Goal: Information Seeking & Learning: Check status

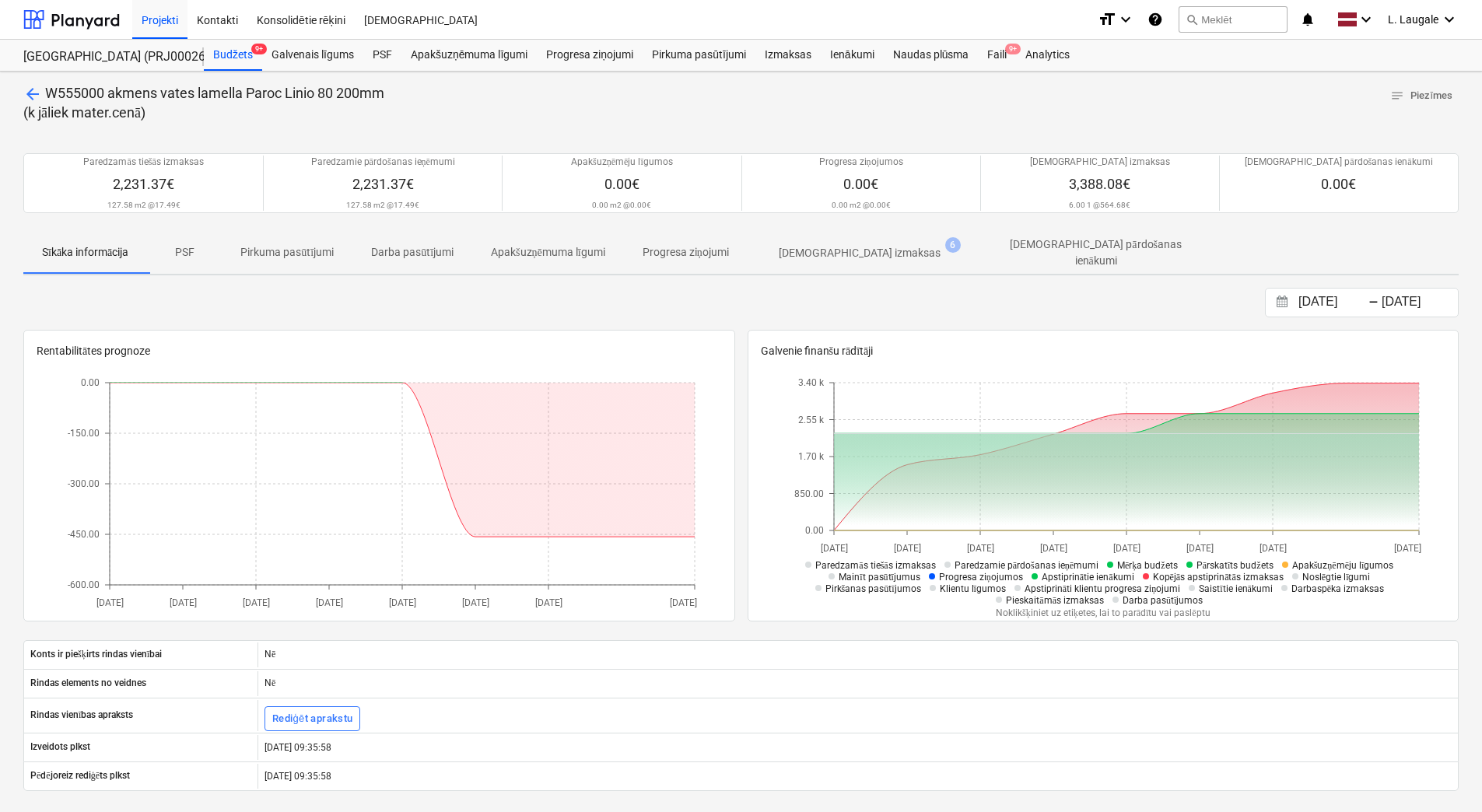
click at [846, 256] on p "[DEMOGRAPHIC_DATA] izmaksas" at bounding box center [860, 253] width 162 height 16
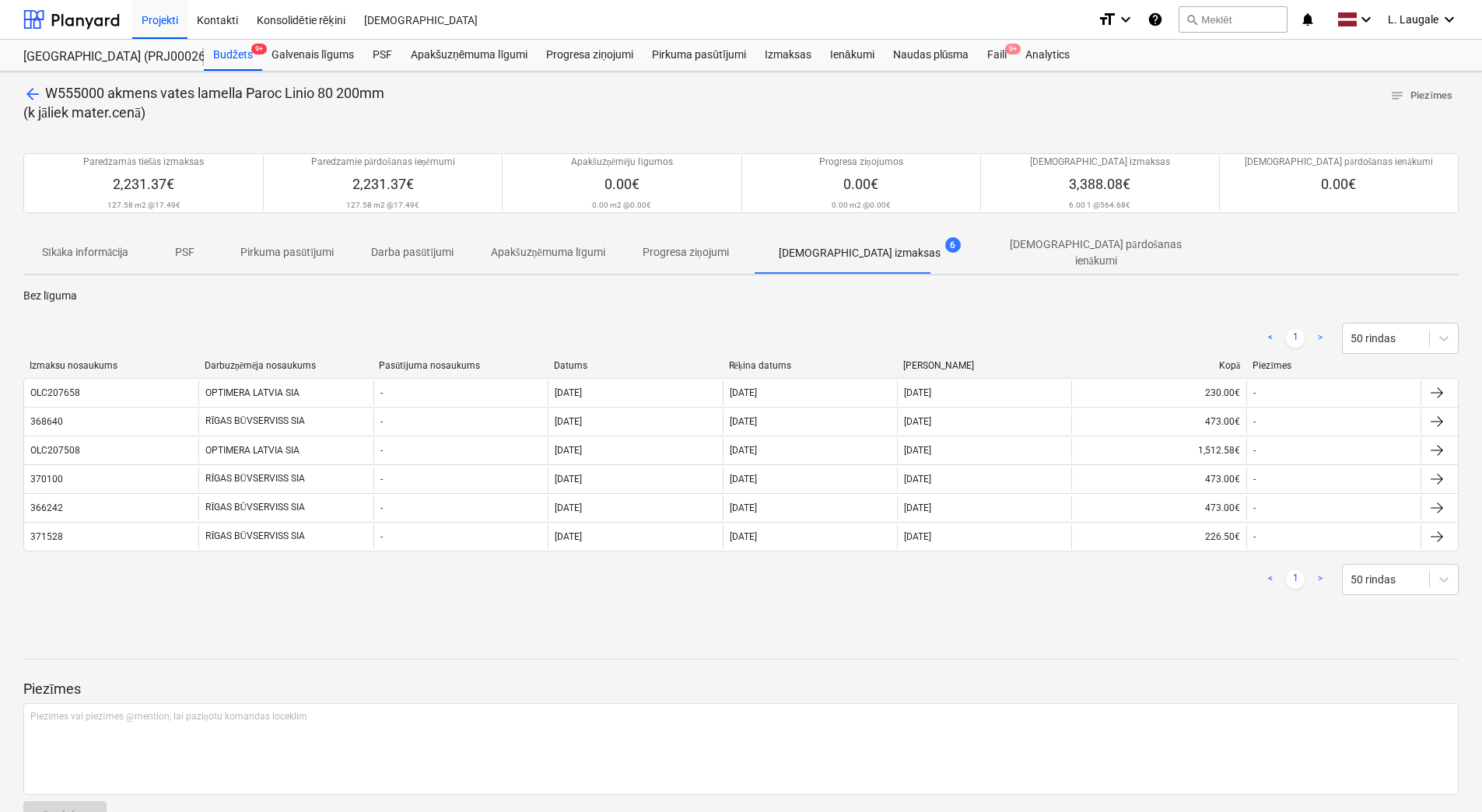
click at [265, 325] on div "< 1 > 50 rindas" at bounding box center [741, 338] width 1436 height 31
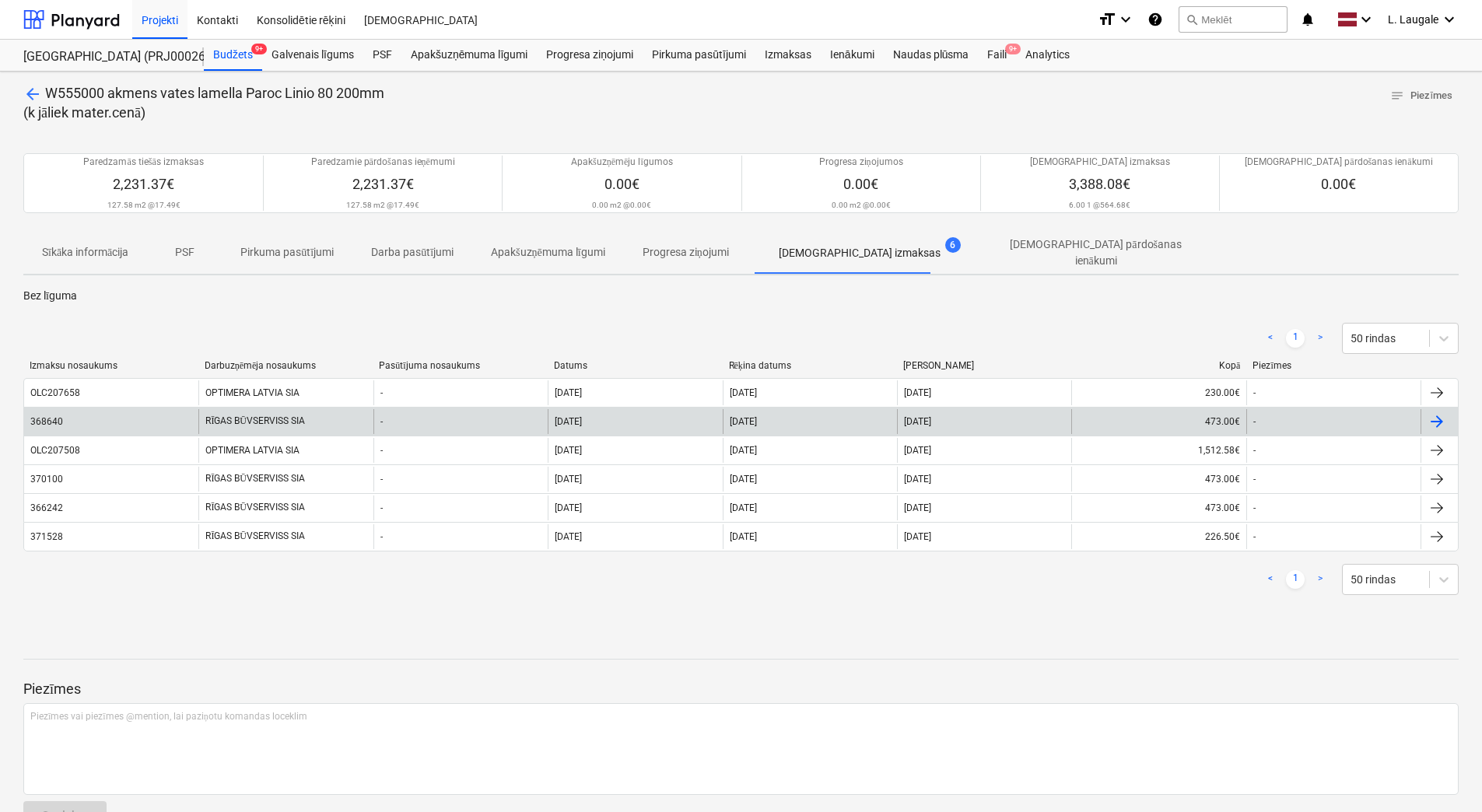
click at [183, 422] on div "368640" at bounding box center [111, 422] width 174 height 25
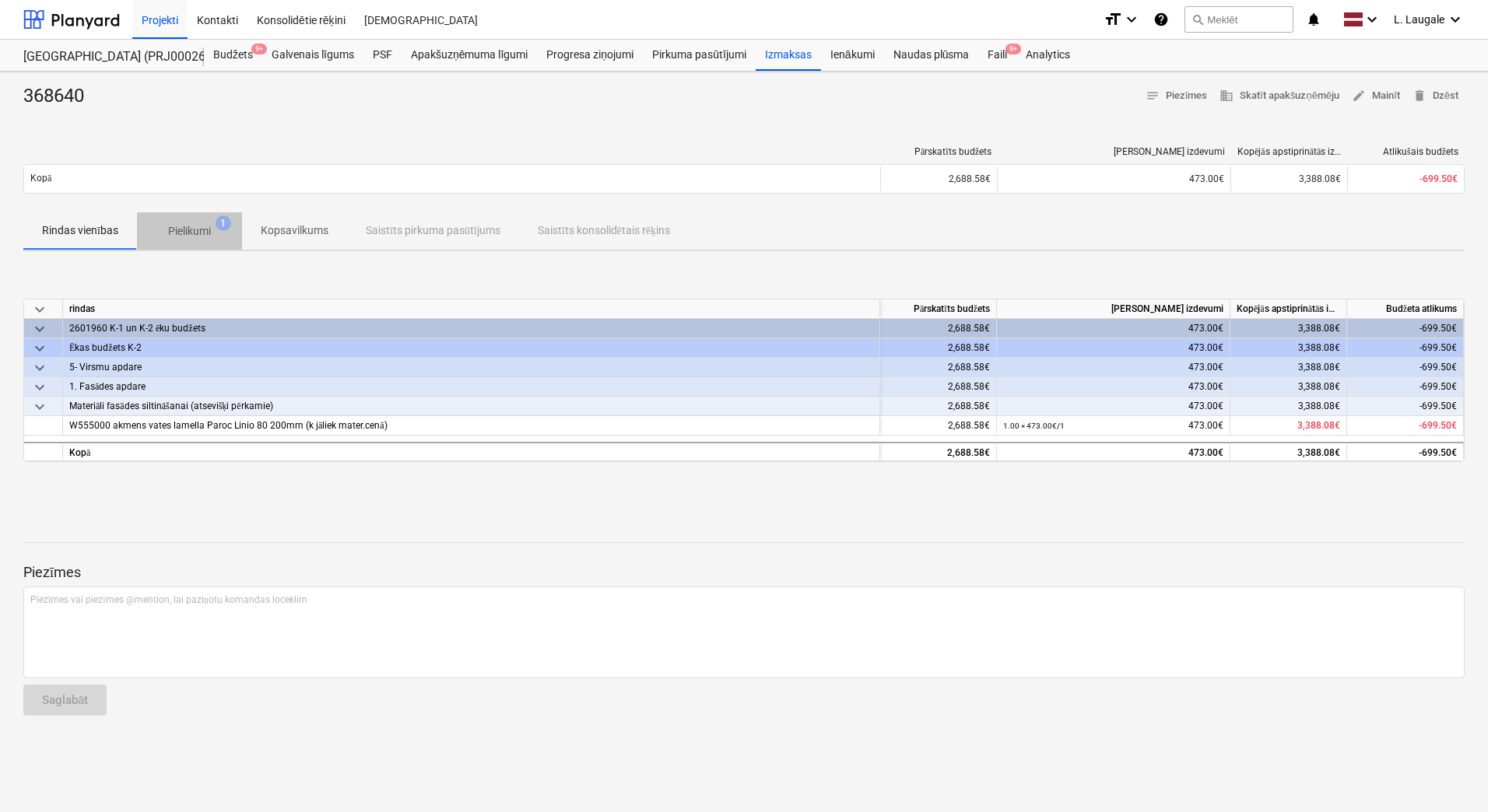
click at [202, 230] on p "Pielikumi" at bounding box center [189, 232] width 43 height 16
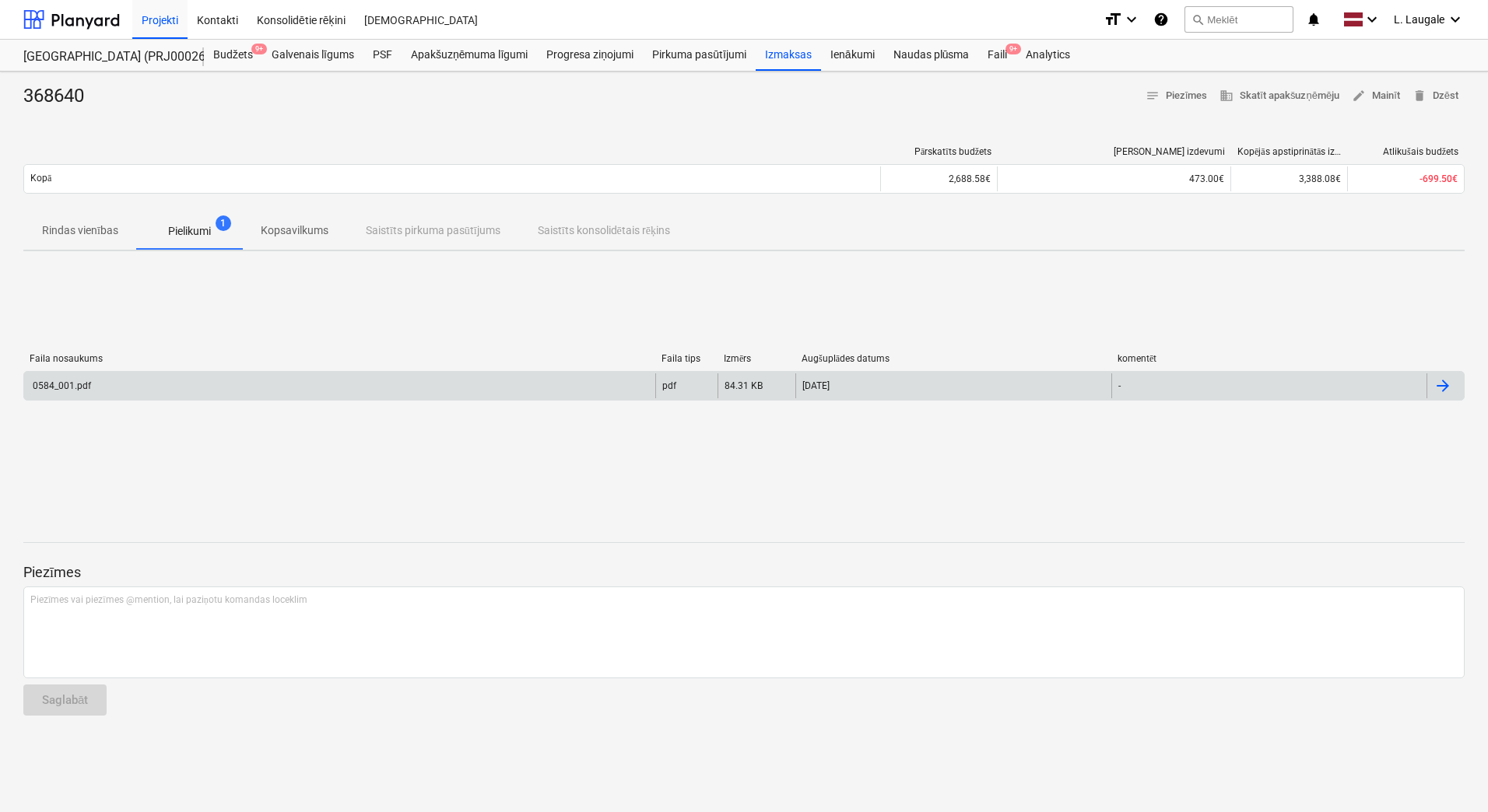
click at [603, 374] on div "0584_001.pdf" at bounding box center [339, 386] width 631 height 25
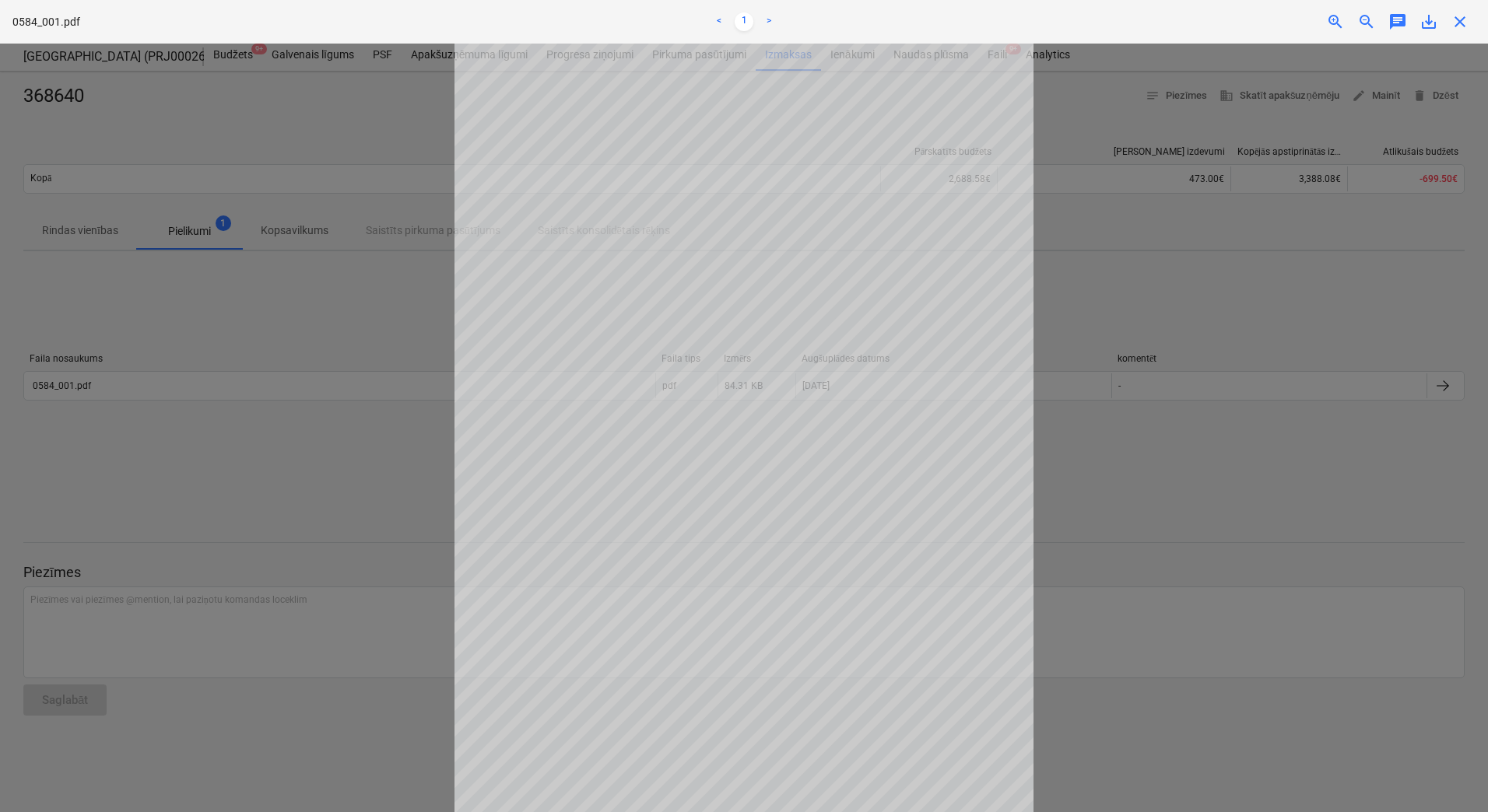
click at [365, 360] on div at bounding box center [744, 428] width 1488 height 769
click at [1463, 22] on span "close" at bounding box center [1460, 21] width 19 height 19
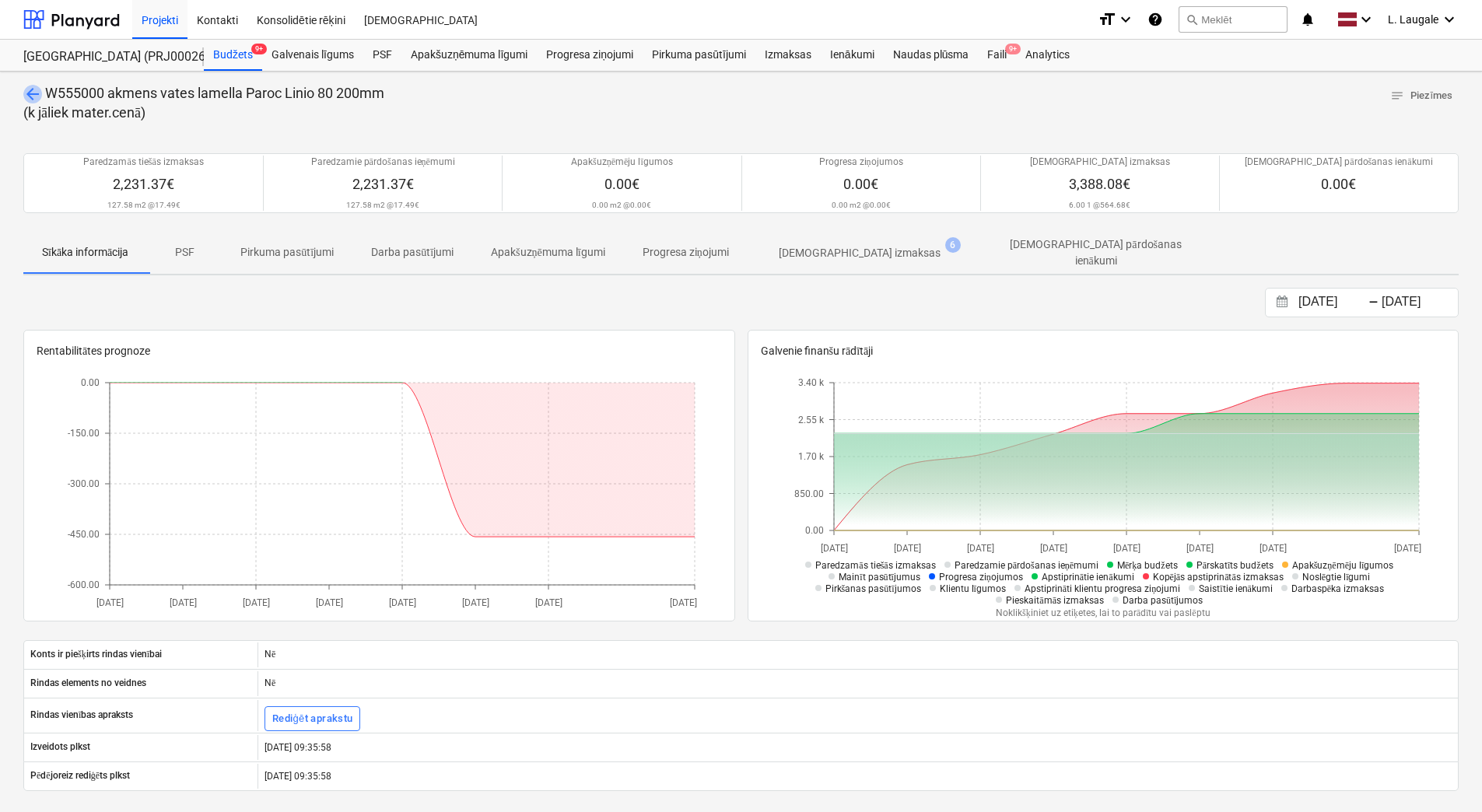
click at [35, 93] on span "arrow_back" at bounding box center [32, 94] width 19 height 19
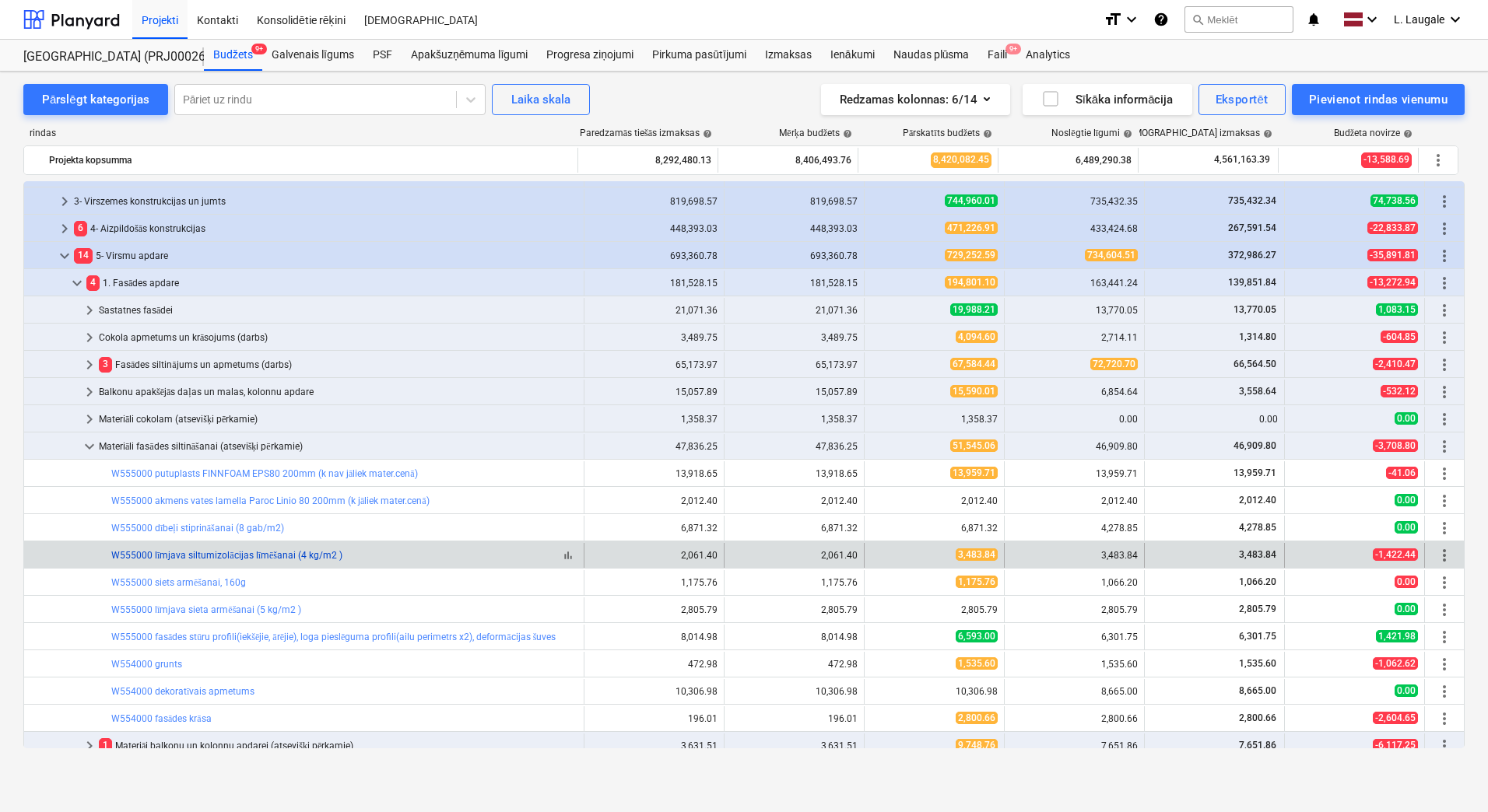
scroll to position [155, 0]
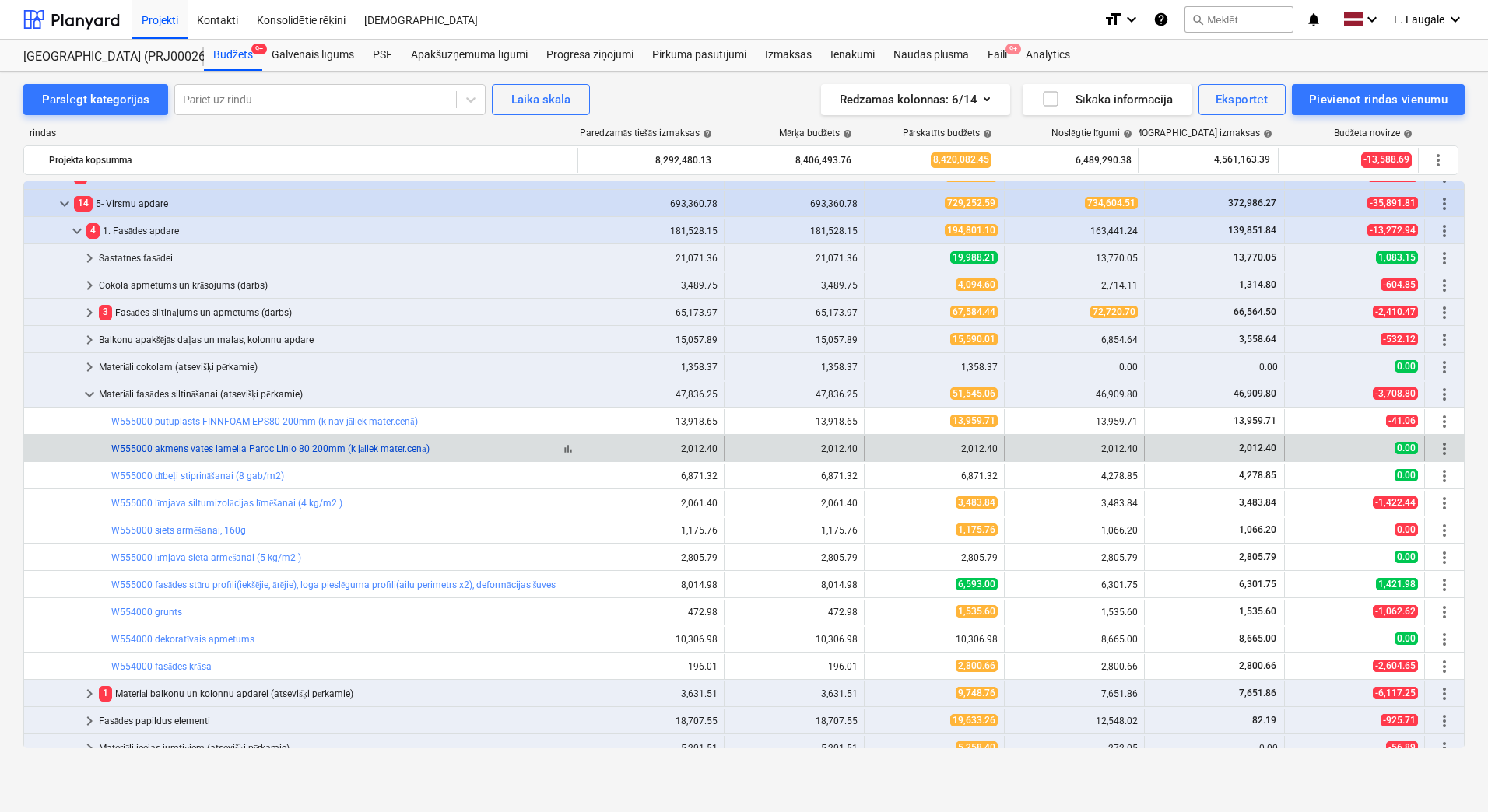
click at [241, 448] on link "W555000 akmens vates lamella Paroc Linio 80 200mm (k jāliek mater.cenā)" at bounding box center [270, 449] width 319 height 11
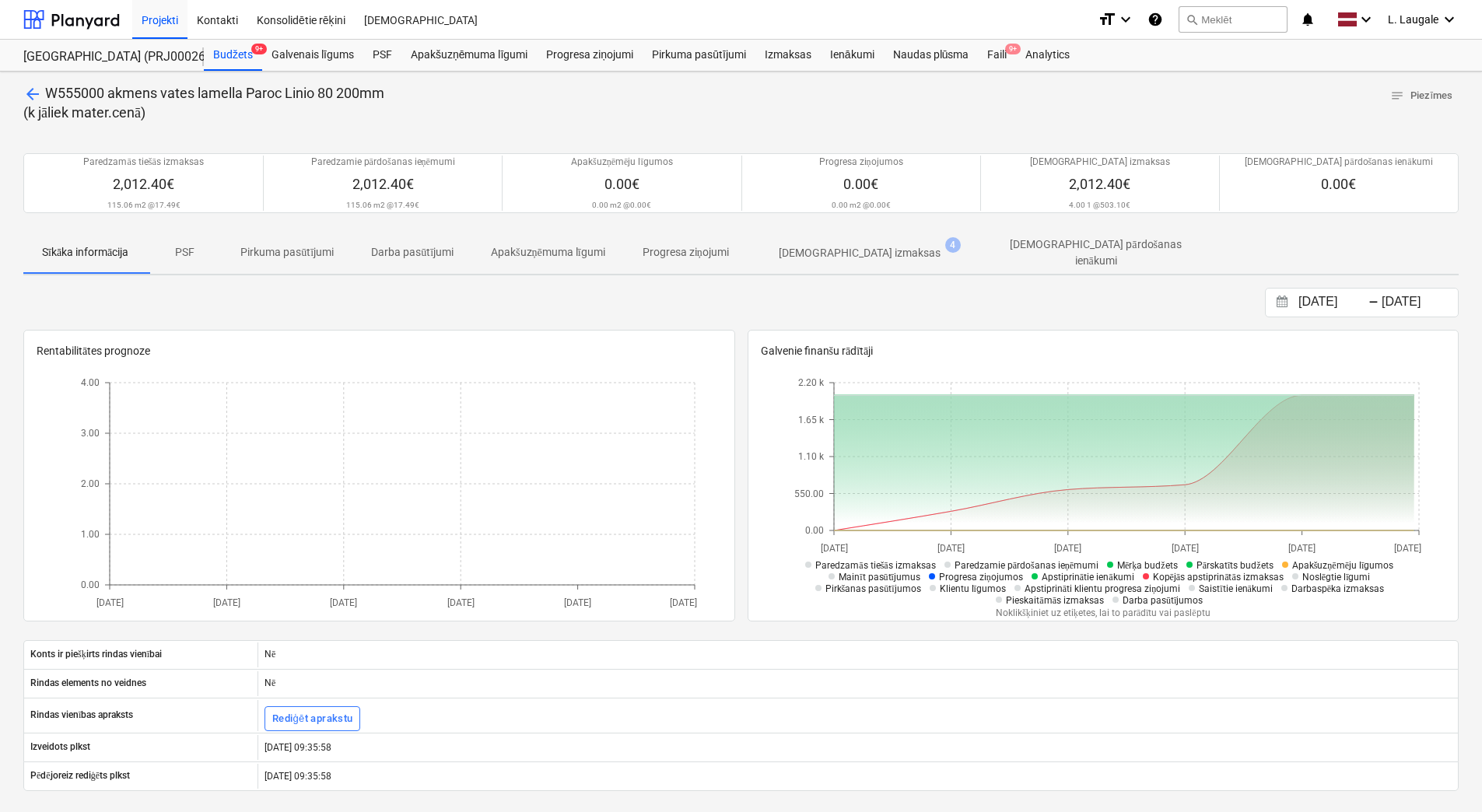
click at [858, 261] on span "[DEMOGRAPHIC_DATA] izmaksas 4" at bounding box center [860, 253] width 224 height 28
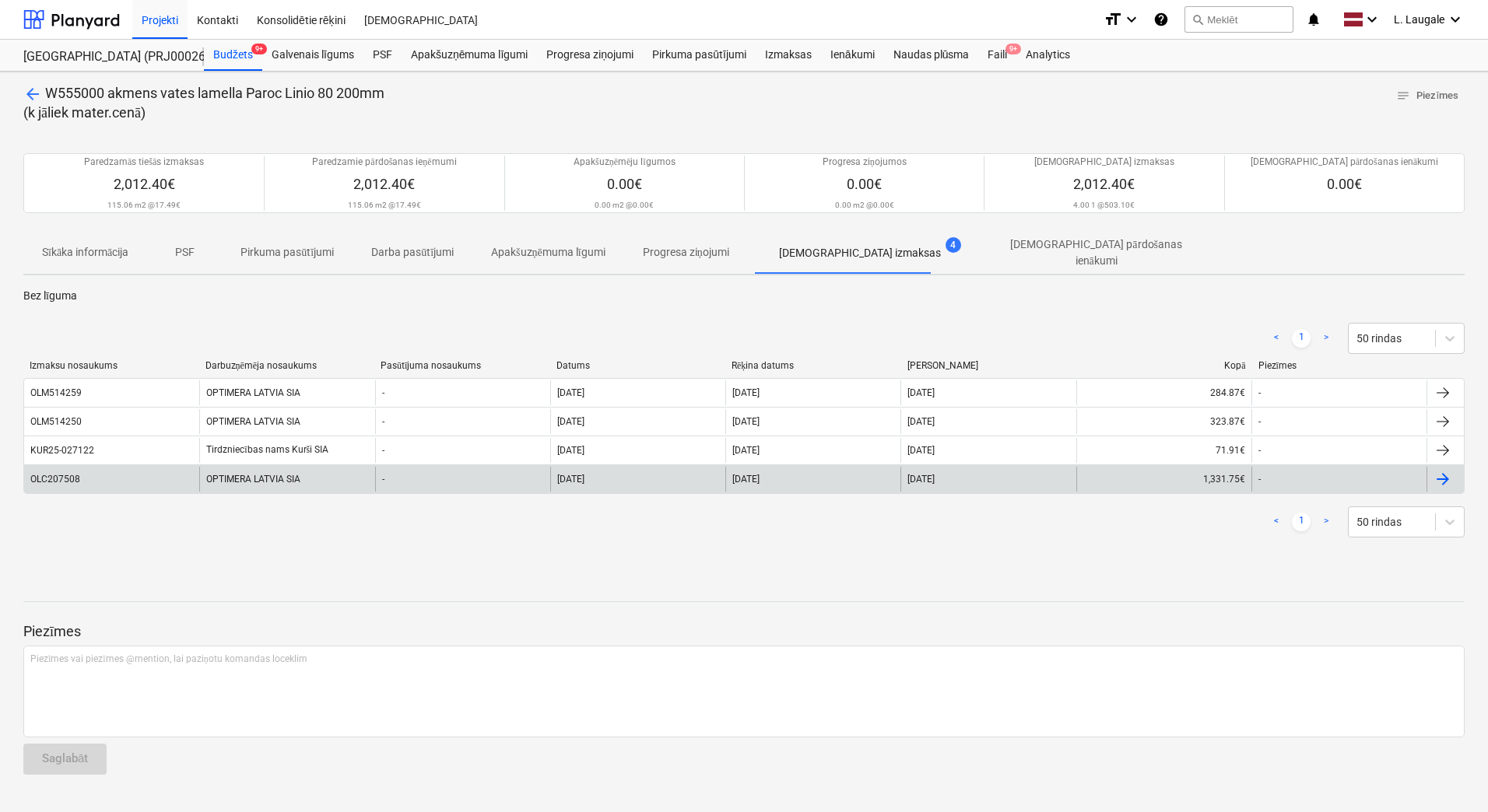
click at [174, 471] on div "OLC207508" at bounding box center [111, 479] width 175 height 25
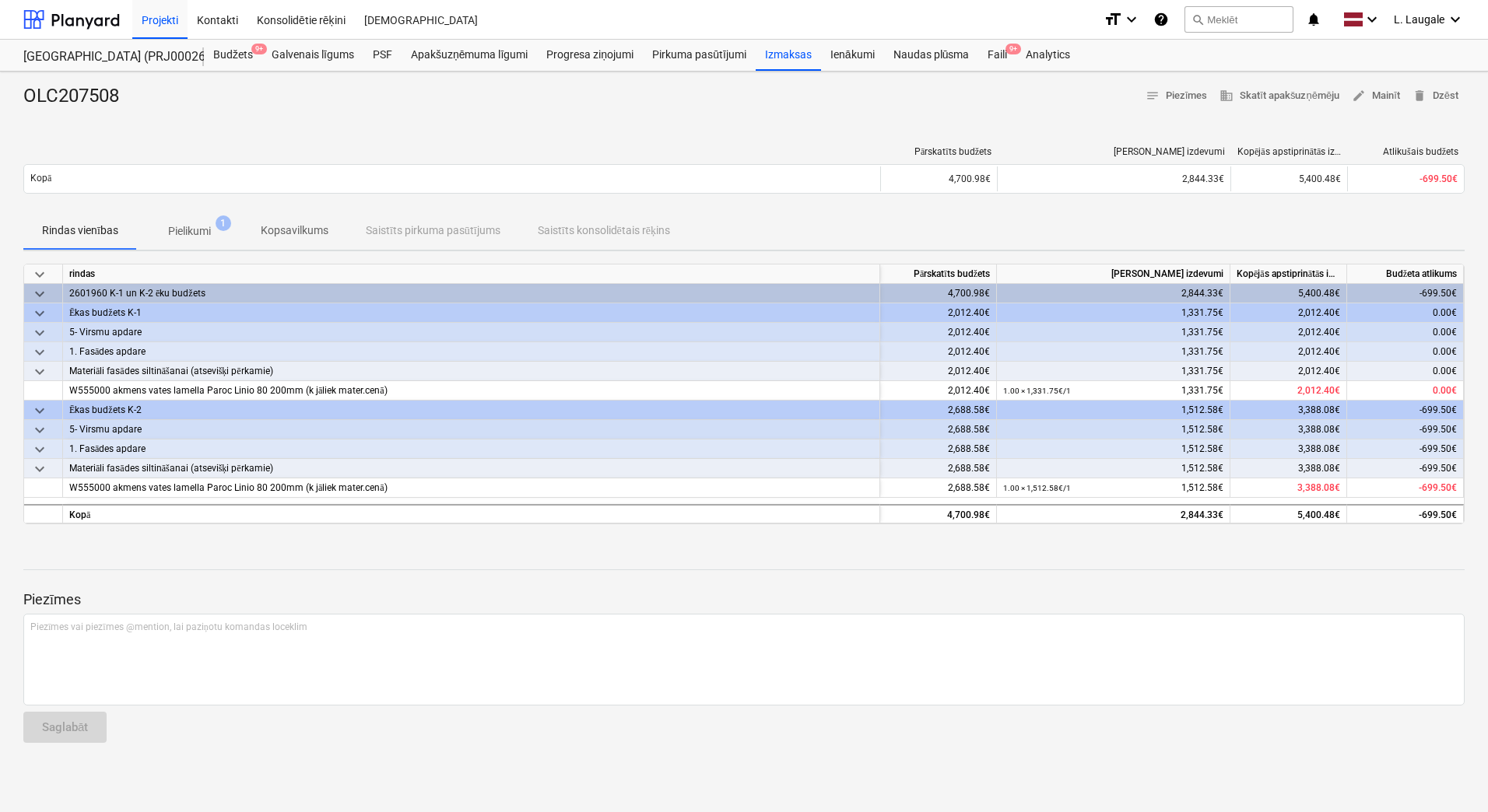
click at [180, 237] on p "Pielikumi" at bounding box center [189, 232] width 43 height 16
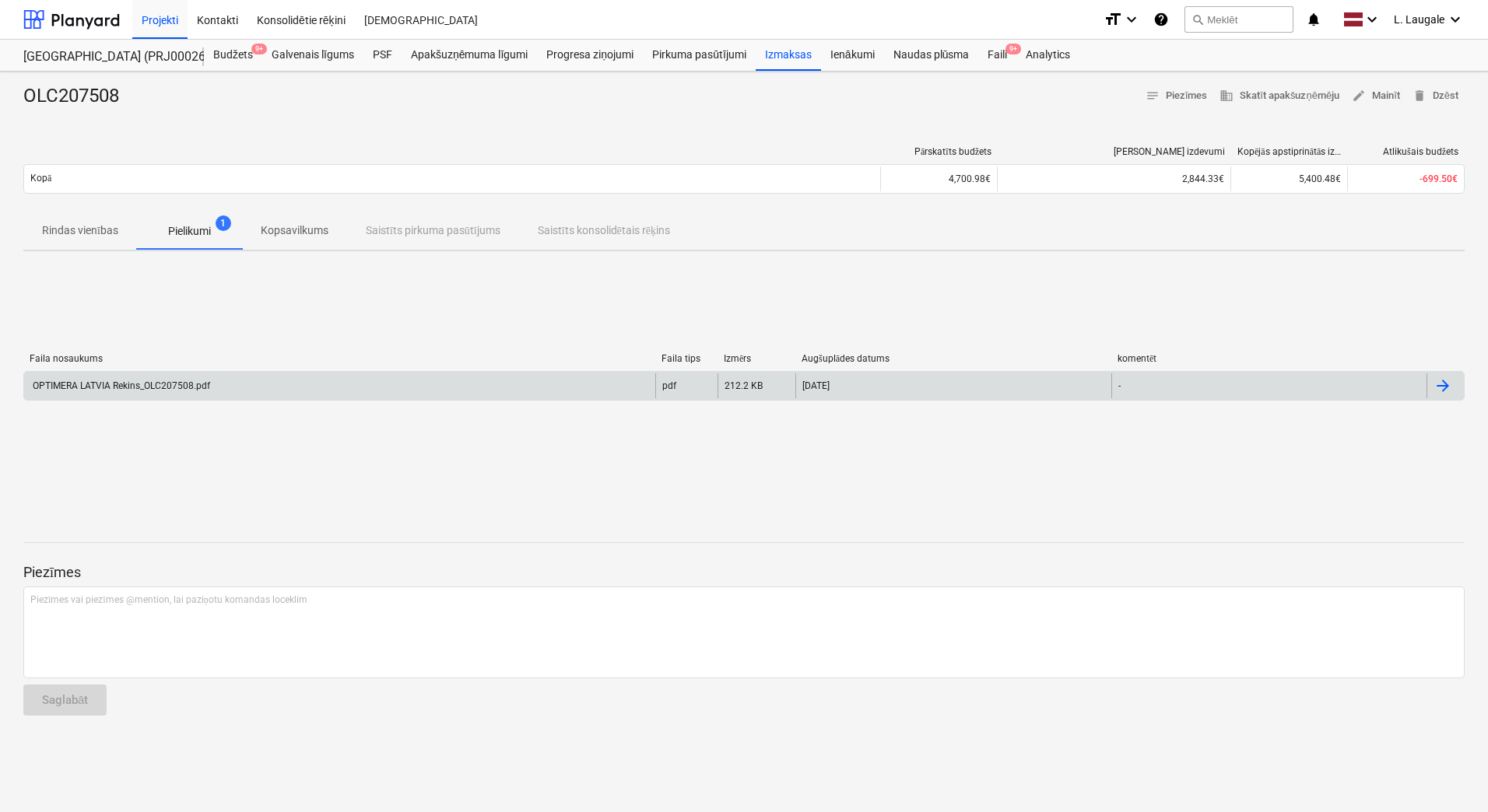
click at [235, 376] on div "OPTIMERA LATVIA Rekins_OLC207508.pdf" at bounding box center [339, 386] width 631 height 25
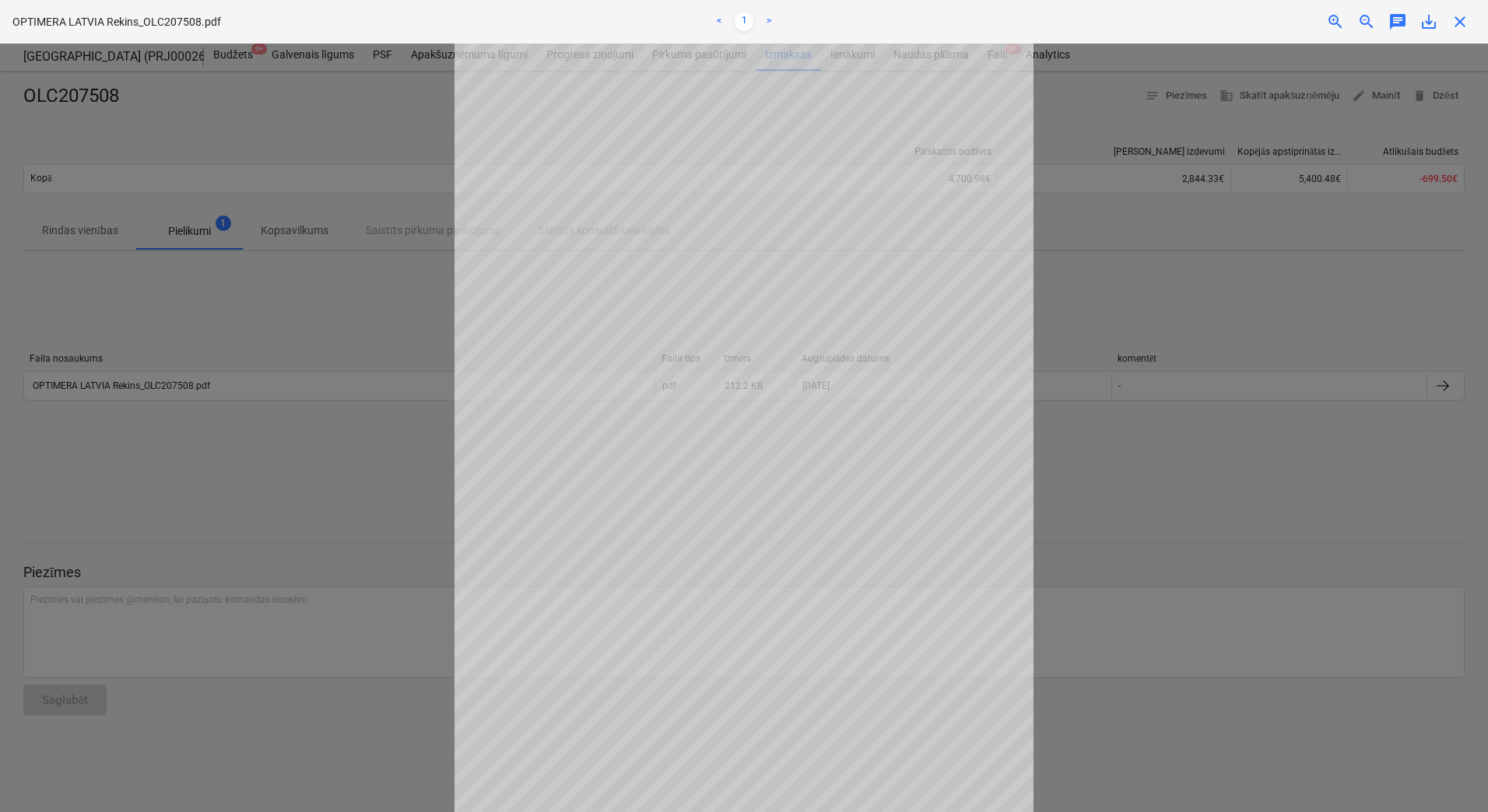
click at [1460, 30] on span "close" at bounding box center [1460, 21] width 19 height 19
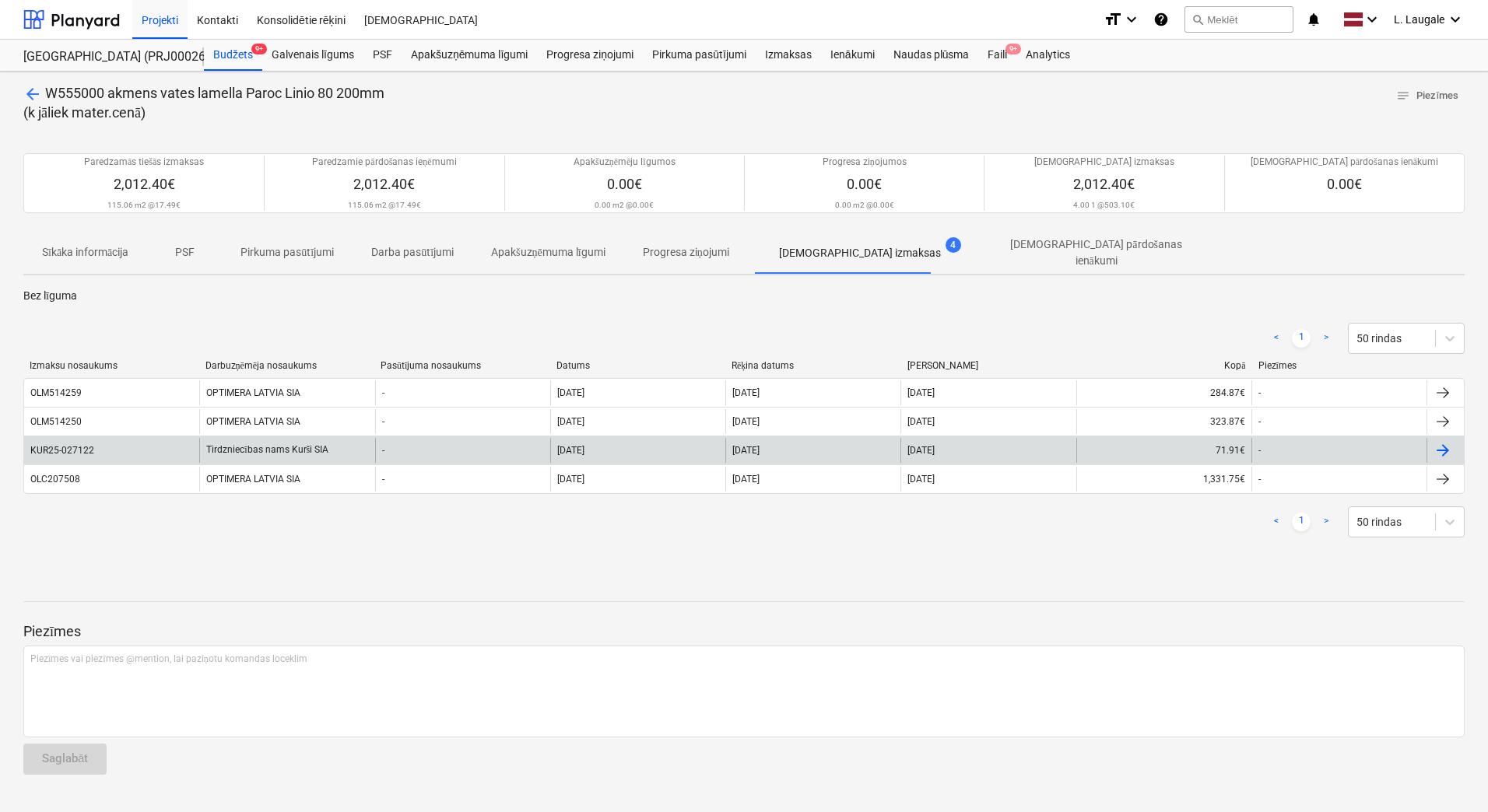
click at [154, 447] on div "KUR25-027122" at bounding box center [111, 451] width 175 height 25
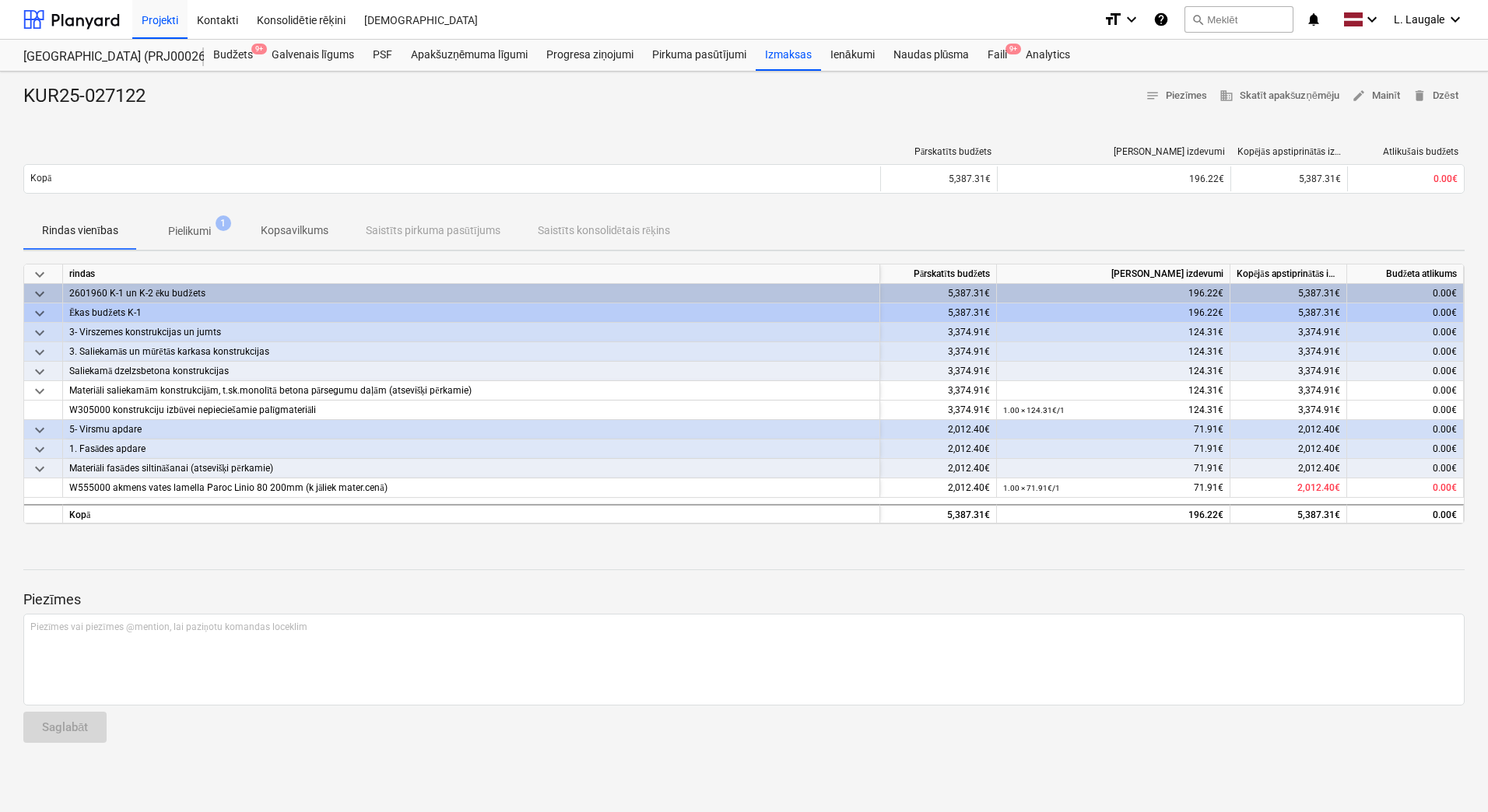
drag, startPoint x: 205, startPoint y: 227, endPoint x: 205, endPoint y: 249, distance: 22.0
click at [205, 227] on p "Pielikumi" at bounding box center [189, 232] width 43 height 16
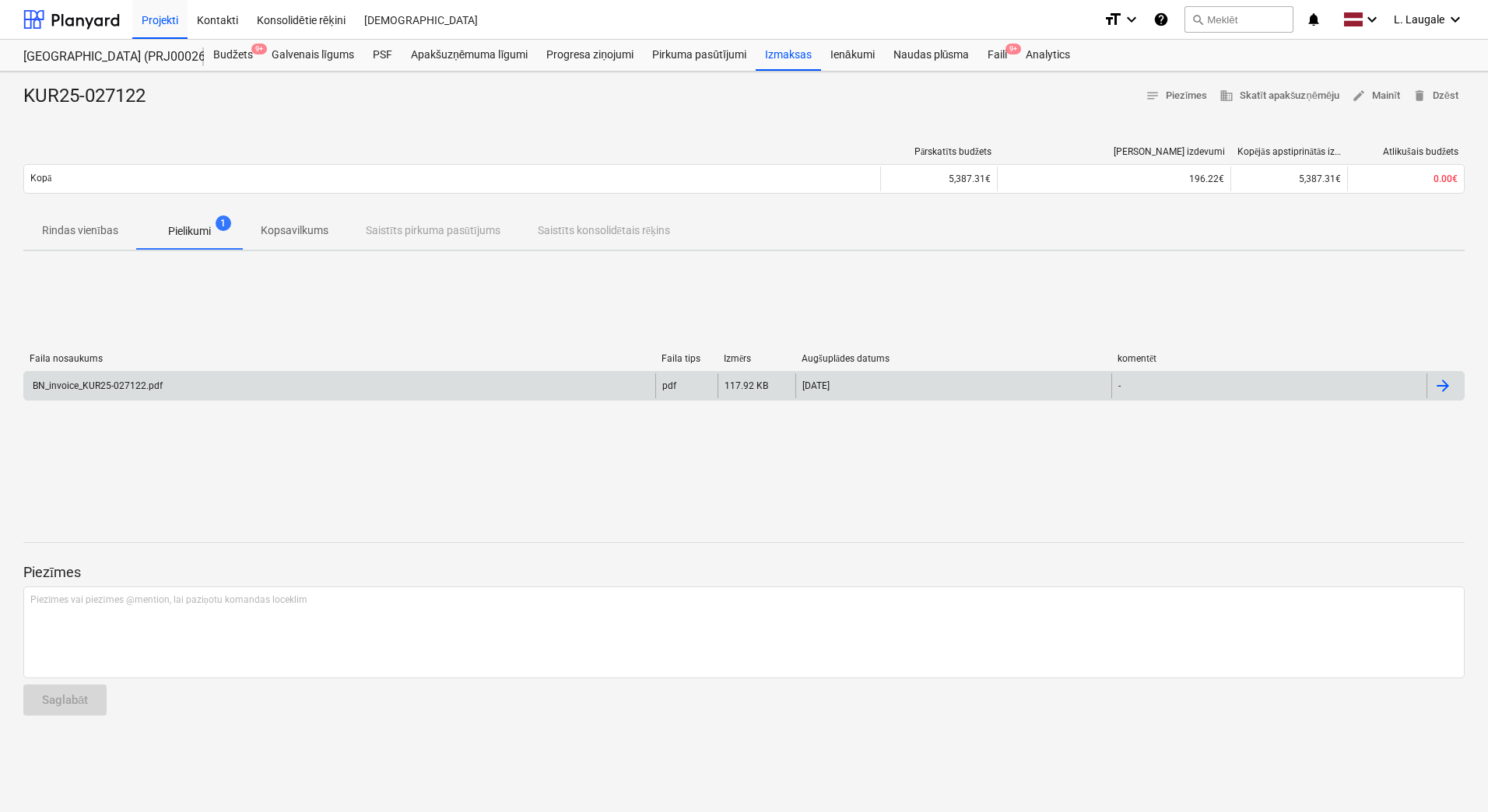
click at [207, 388] on div "BN_invoice_KUR25-027122.pdf" at bounding box center [339, 386] width 631 height 25
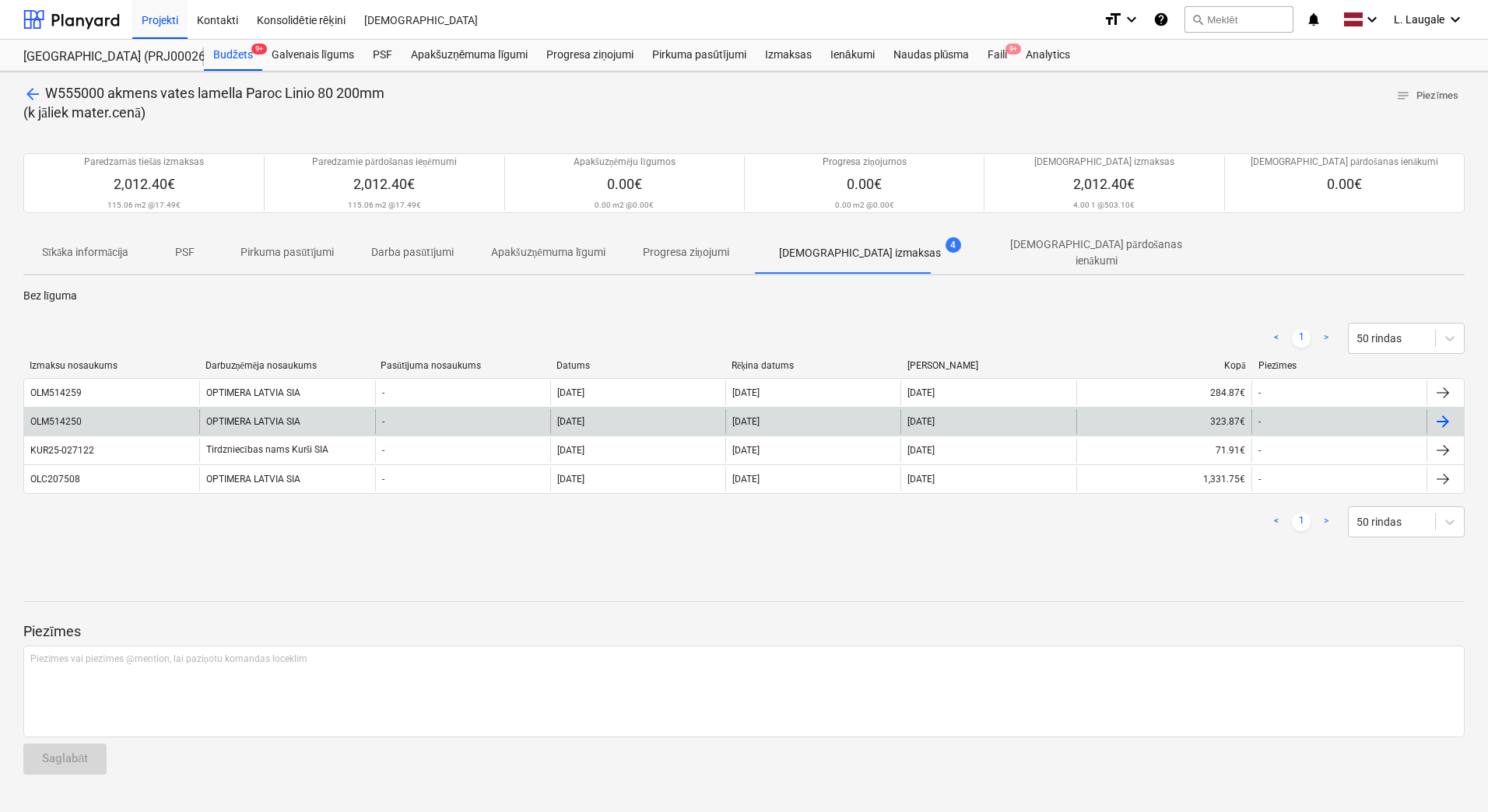
click at [167, 417] on div "OLM514250" at bounding box center [111, 422] width 175 height 25
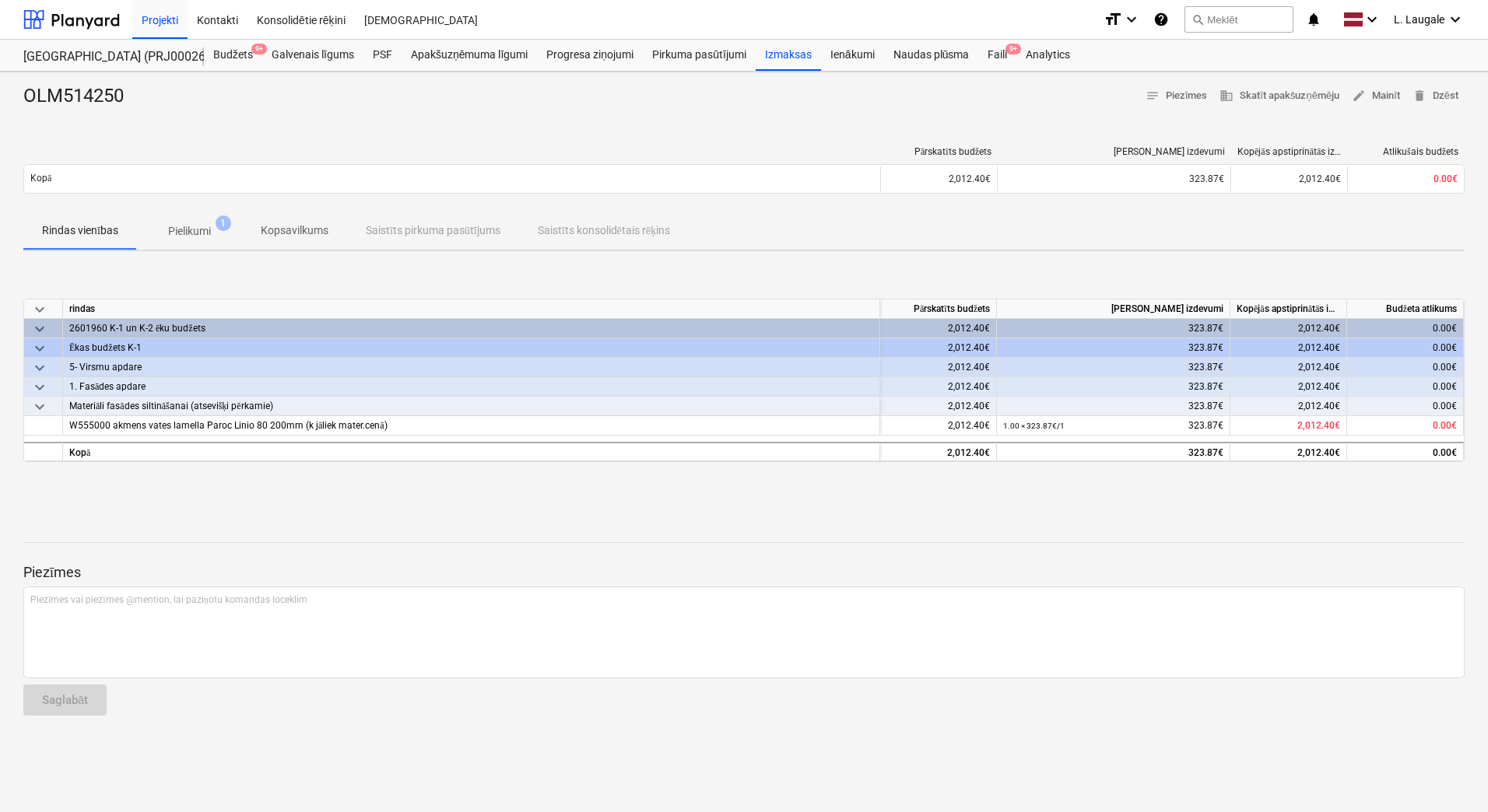
click at [202, 224] on p "Pielikumi" at bounding box center [189, 232] width 43 height 16
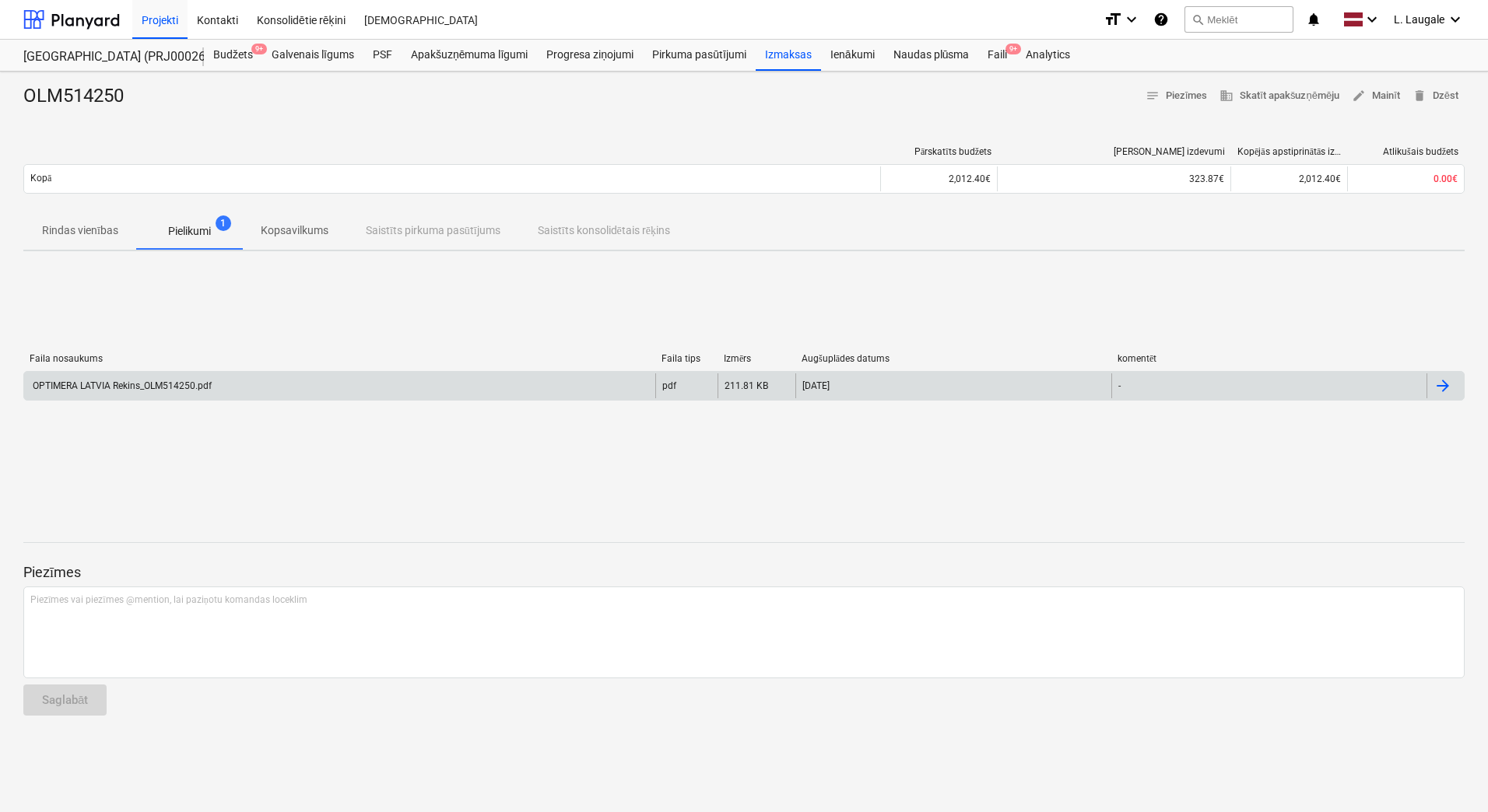
click at [248, 380] on div "OPTIMERA LATVIA Rekins_OLM514250.pdf" at bounding box center [339, 386] width 631 height 25
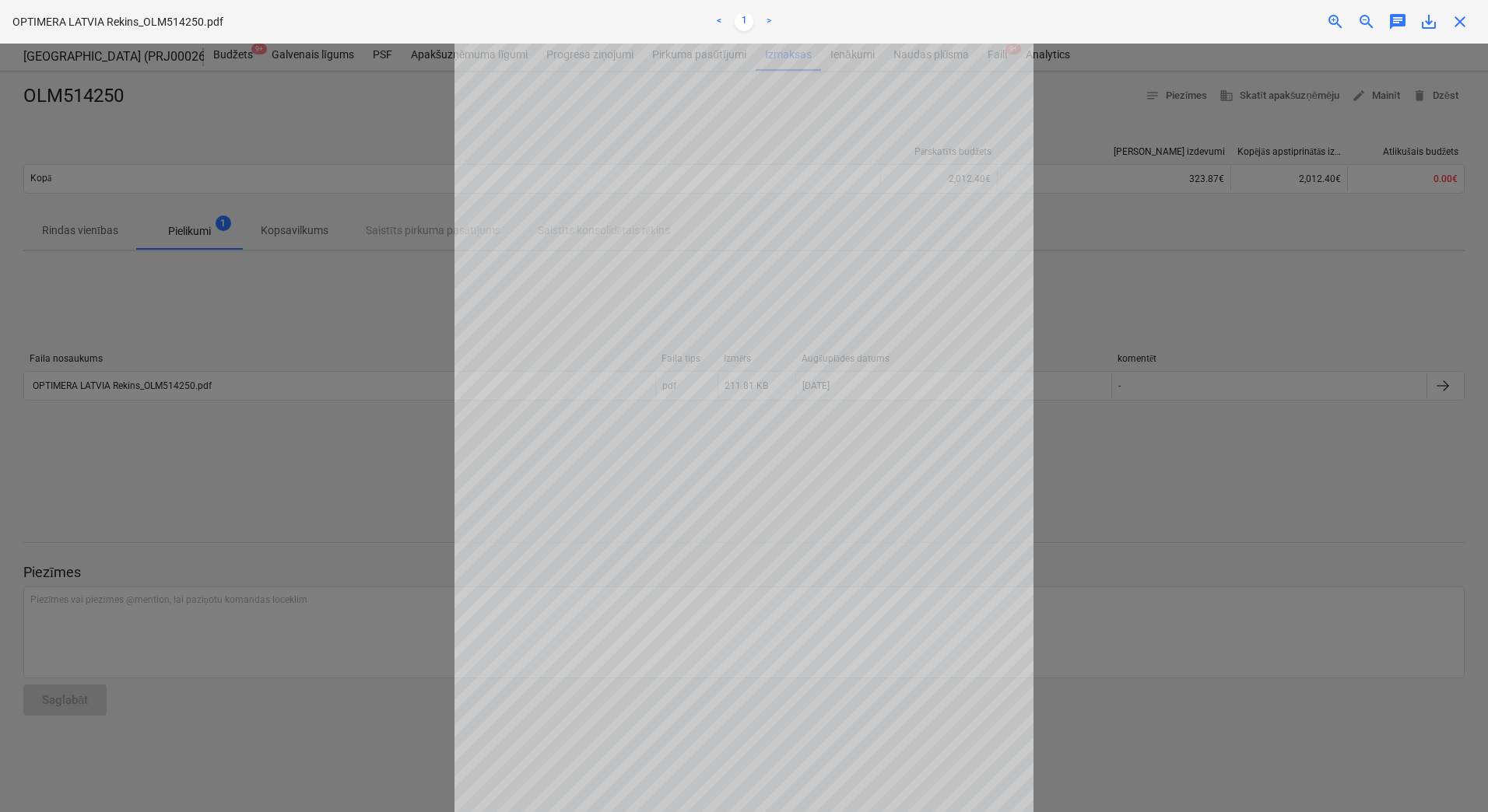
click at [197, 195] on div at bounding box center [744, 428] width 1488 height 769
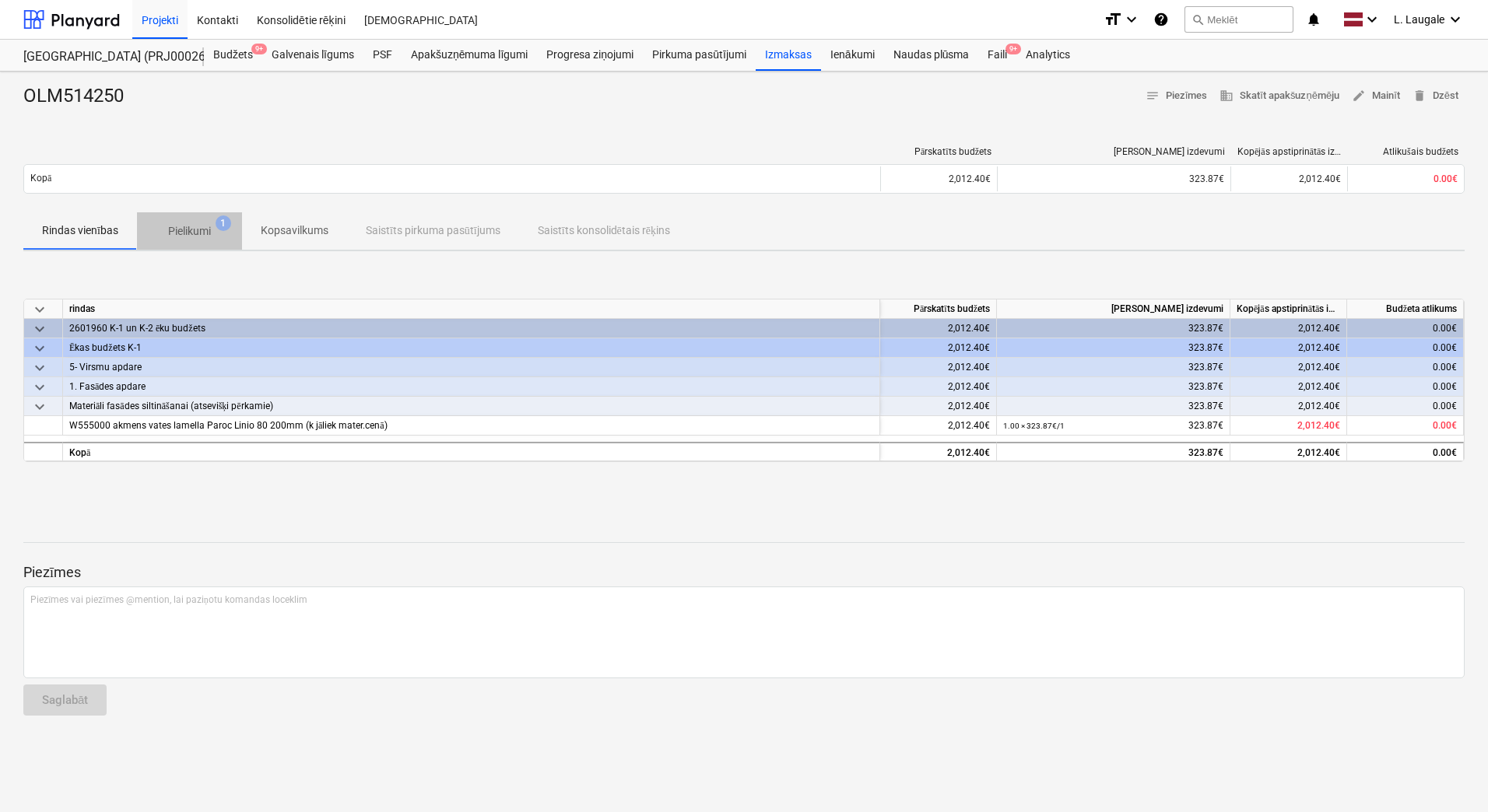
click at [191, 224] on p "Pielikumi" at bounding box center [189, 232] width 43 height 16
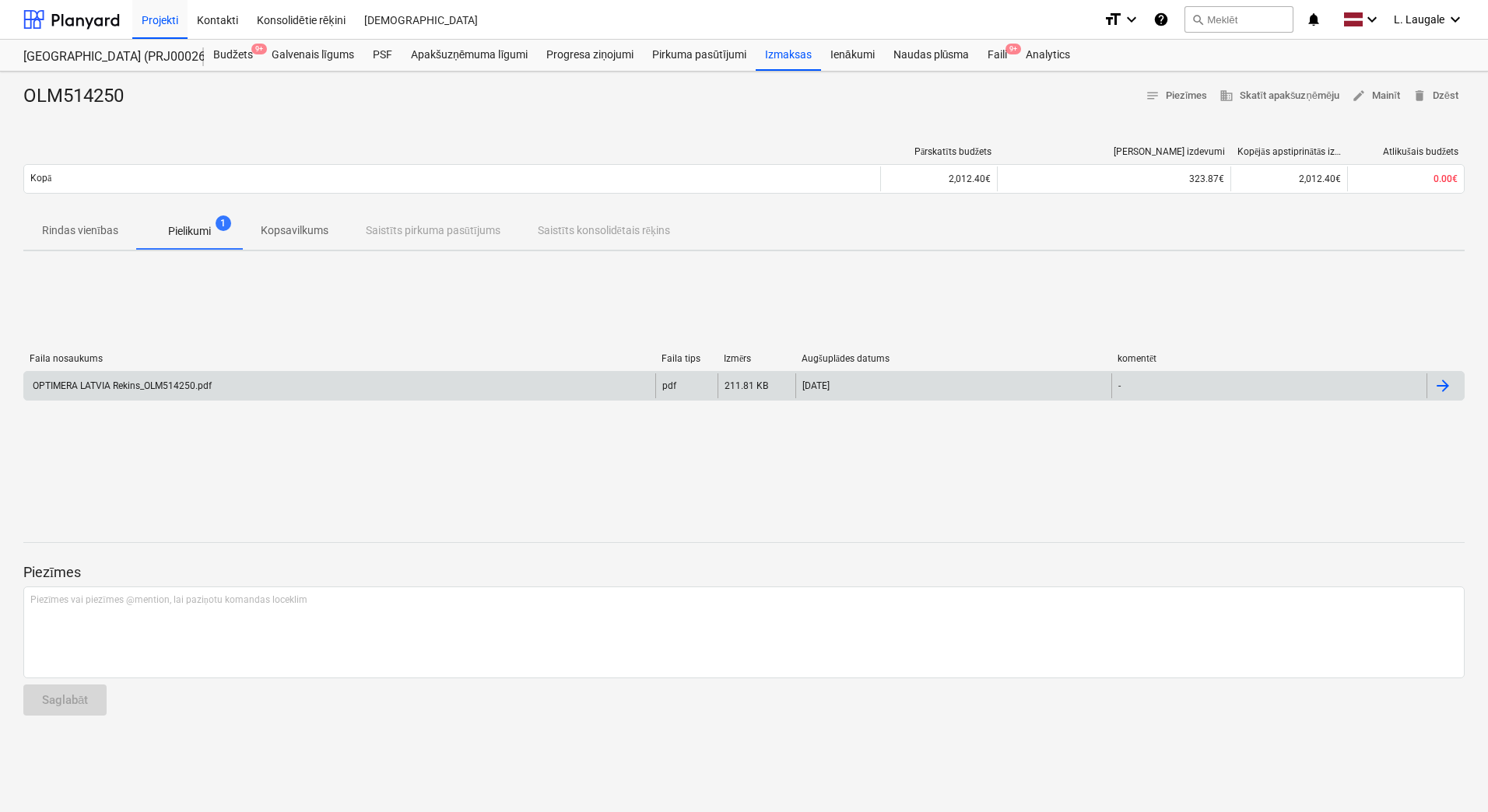
click at [204, 382] on div "OPTIMERA LATVIA Rekins_OLM514250.pdf" at bounding box center [121, 386] width 181 height 11
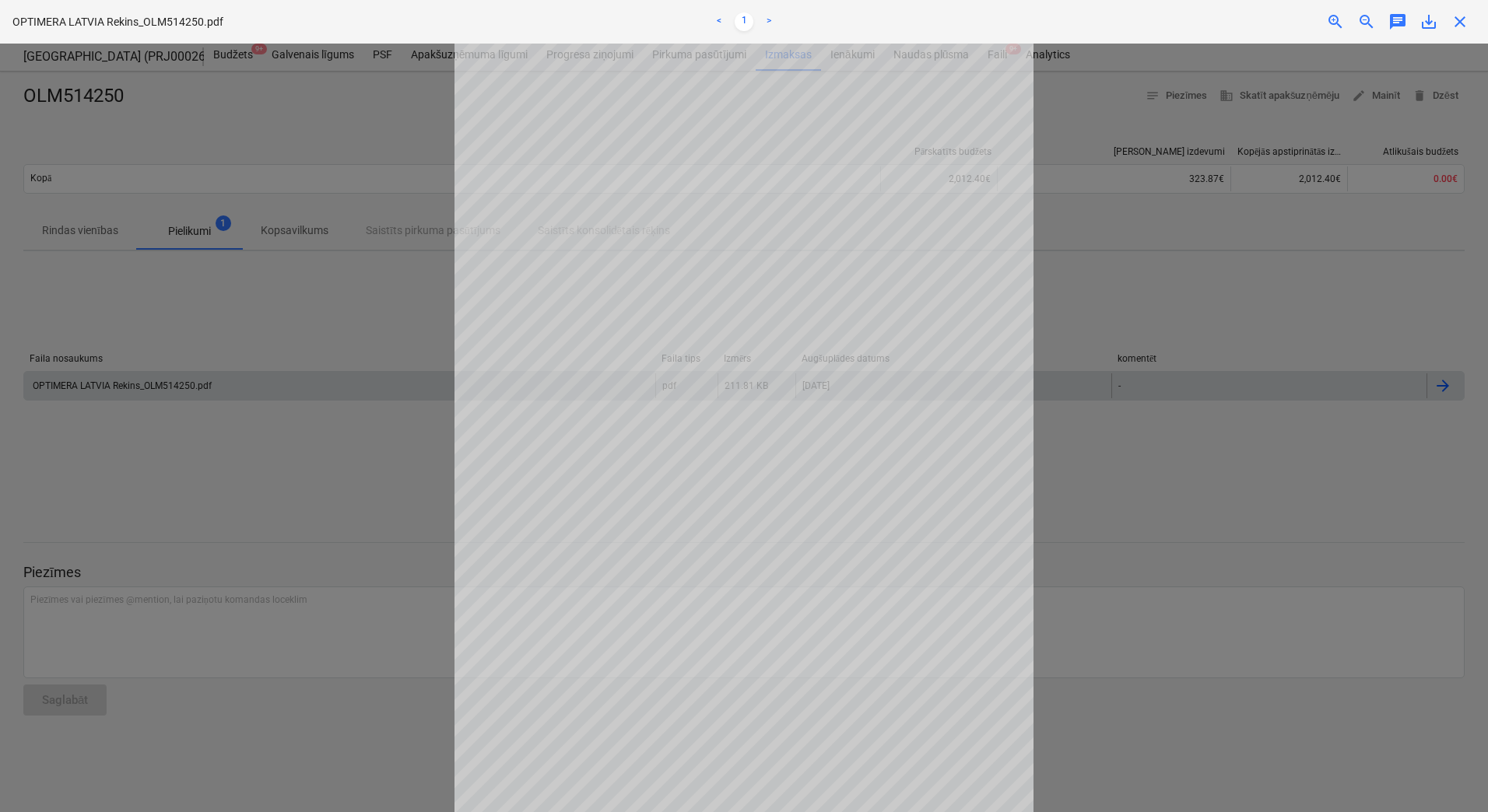
click at [1463, 22] on span "close" at bounding box center [1460, 21] width 19 height 19
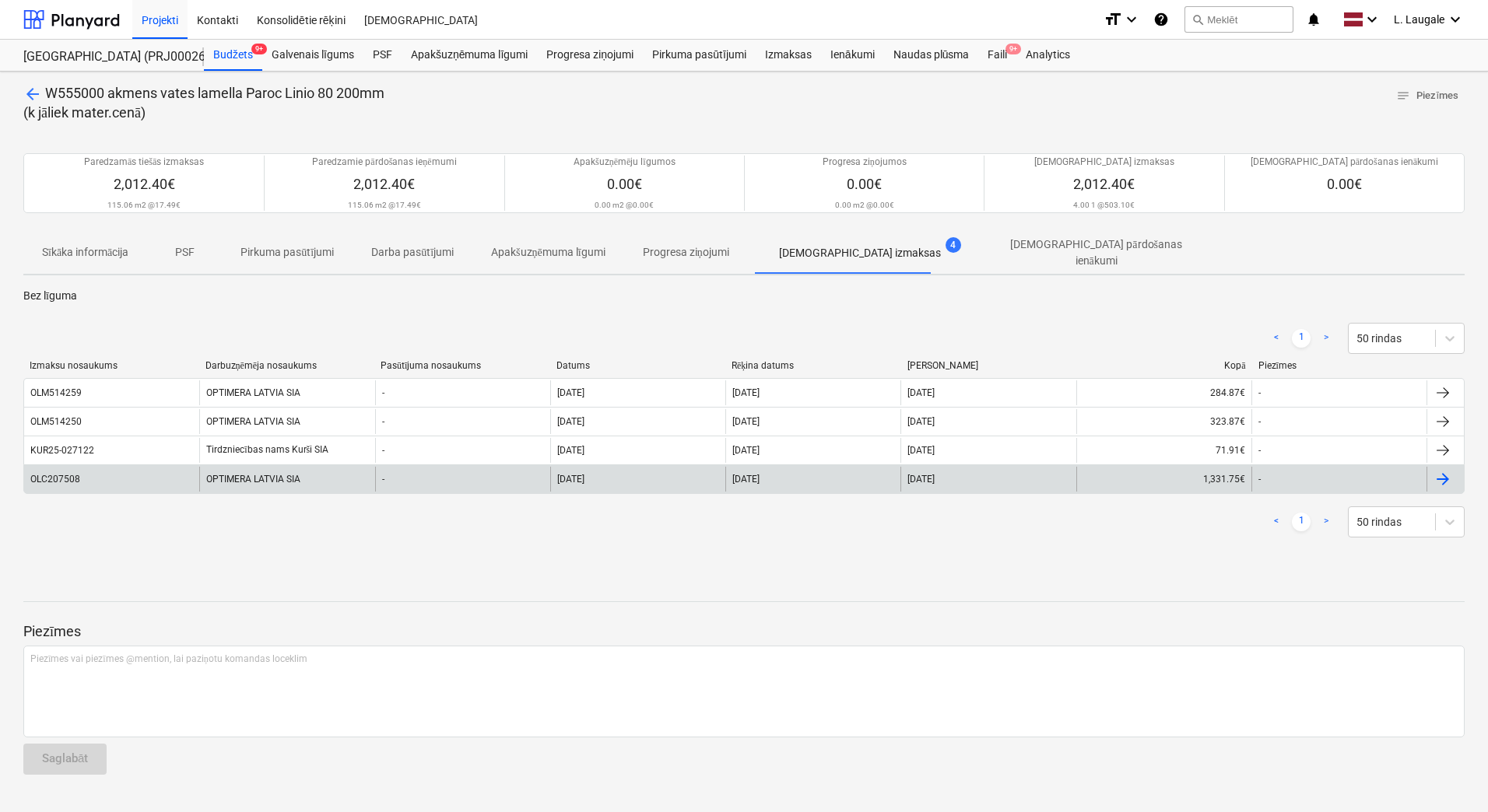
click at [148, 477] on div "OLC207508" at bounding box center [111, 479] width 175 height 25
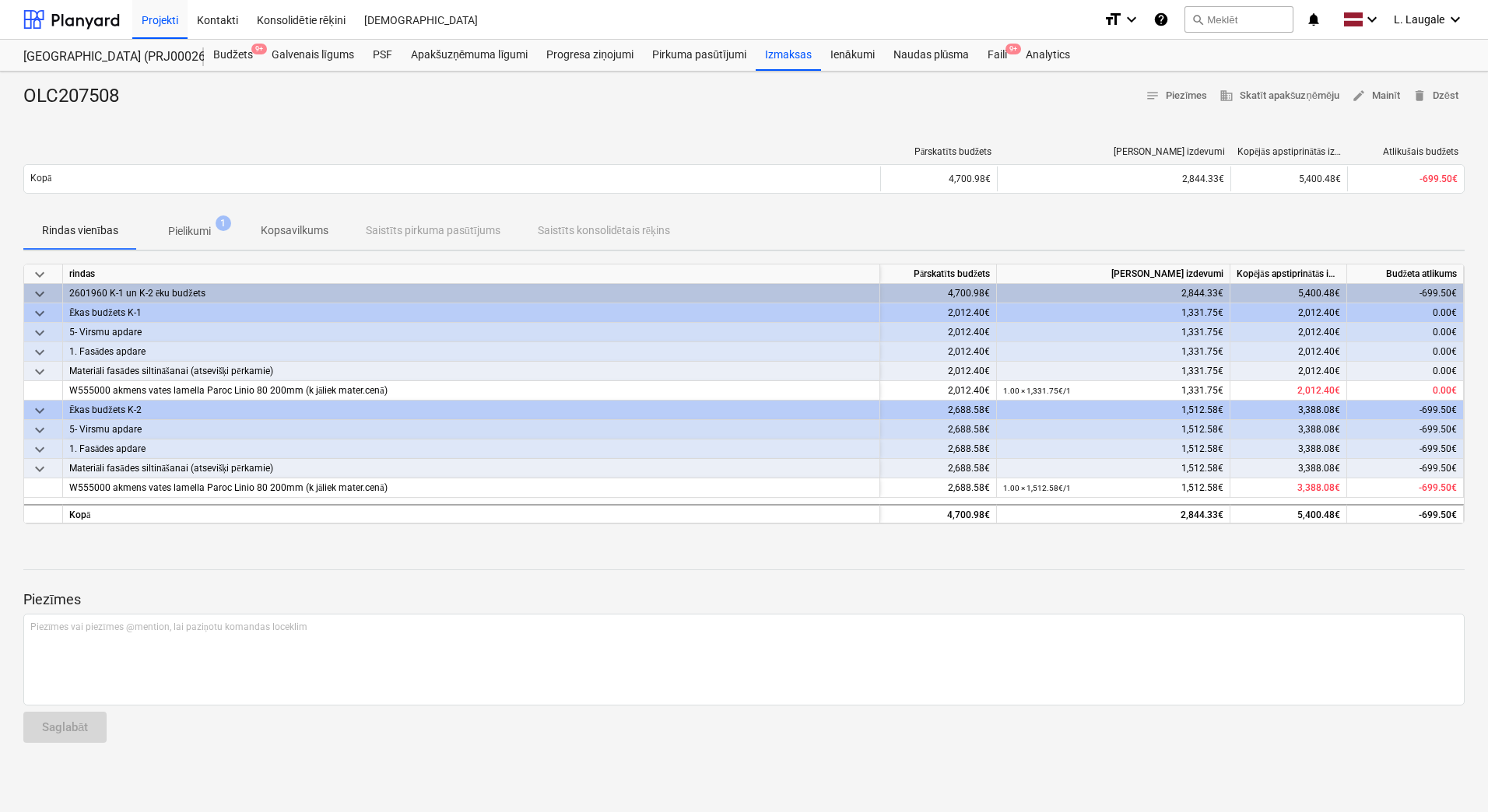
click at [191, 243] on span "Pielikumi 1" at bounding box center [189, 232] width 105 height 28
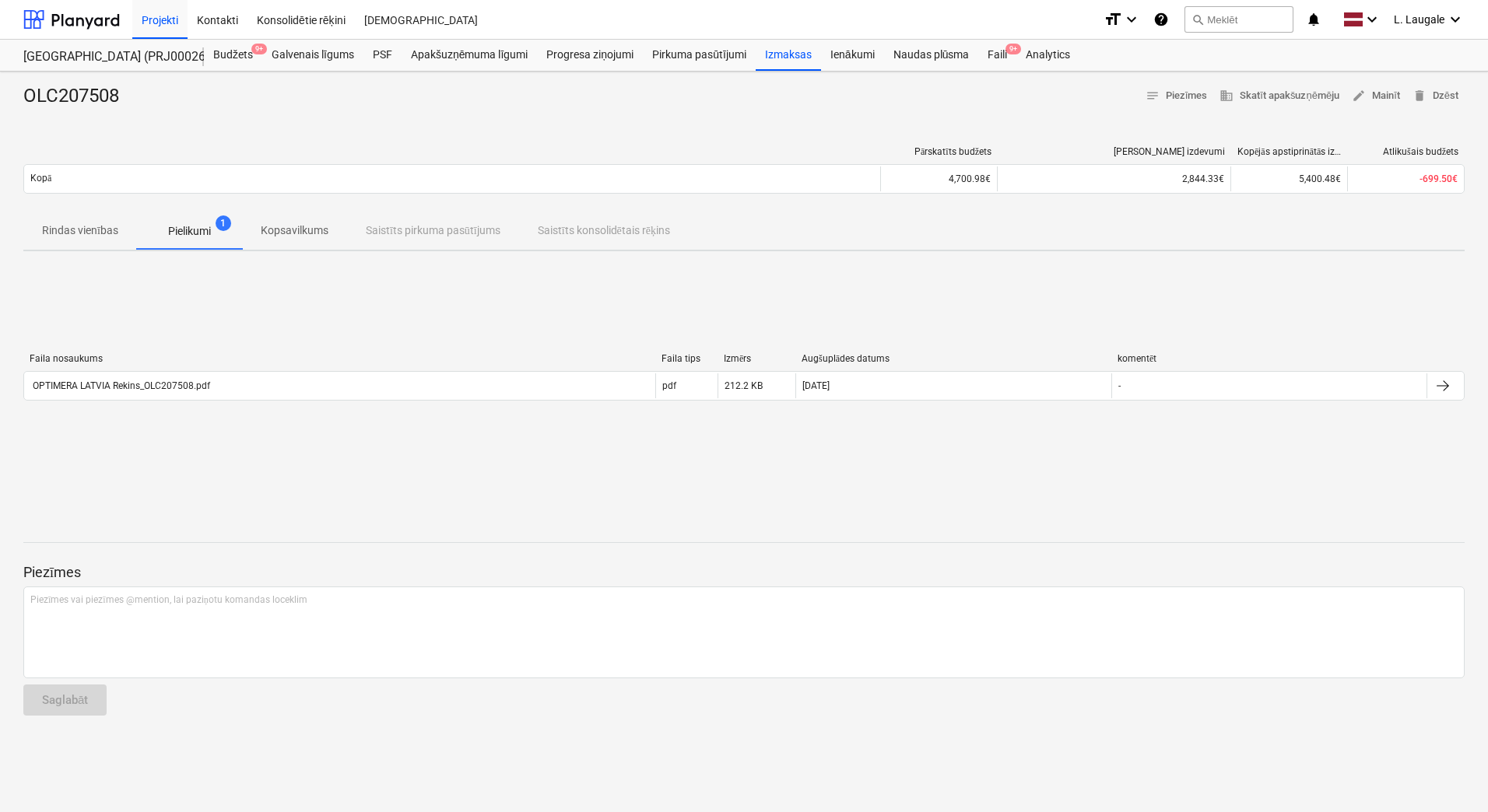
click at [202, 400] on div "Faila nosaukums Faila tips Izmērs Augšuplādes datums komentēt OPTIMERA LATVIA R…" at bounding box center [744, 380] width 1442 height 53
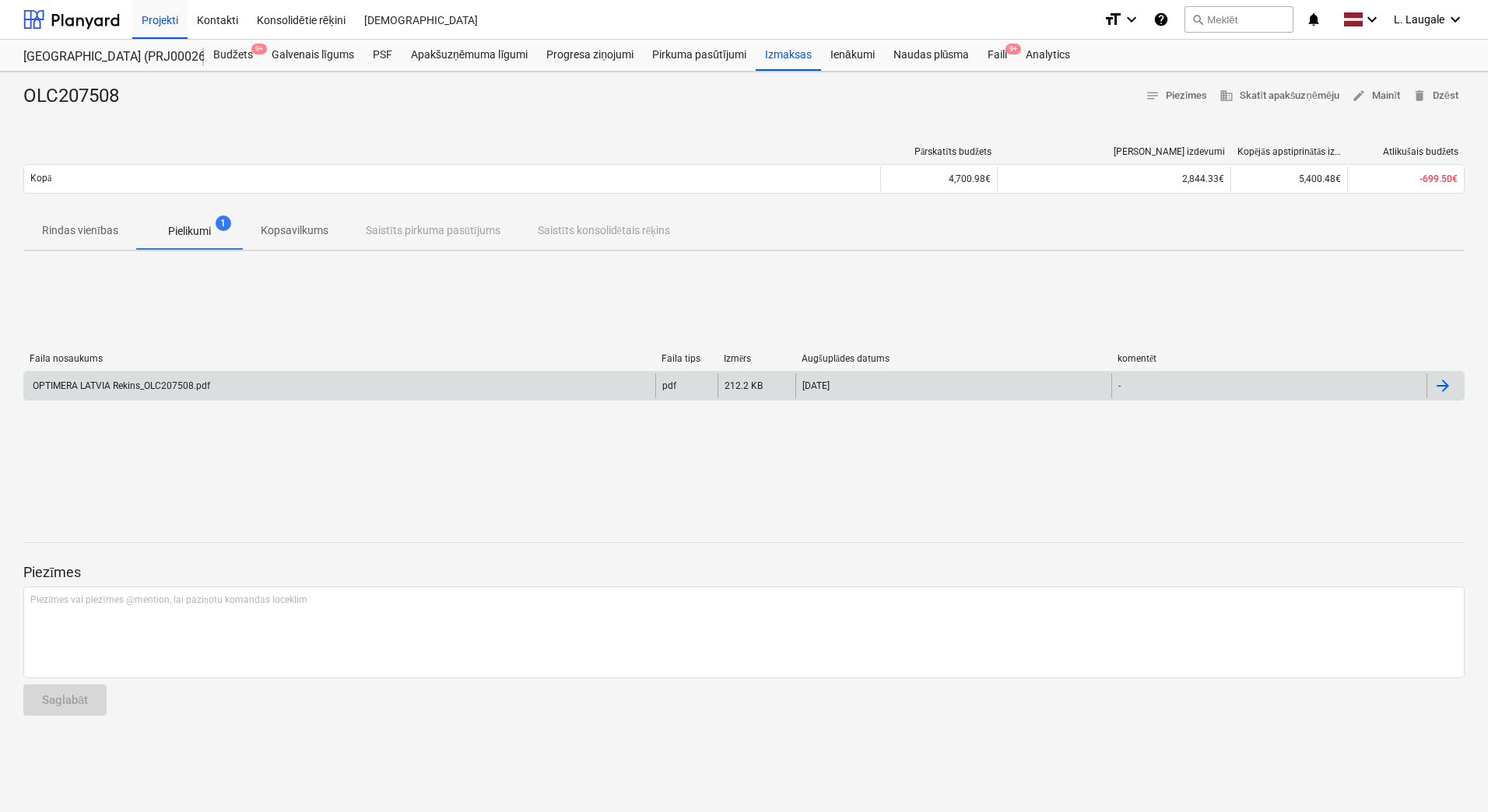
click at [202, 387] on div "OPTIMERA LATVIA Rekins_OLC207508.pdf" at bounding box center [120, 386] width 180 height 11
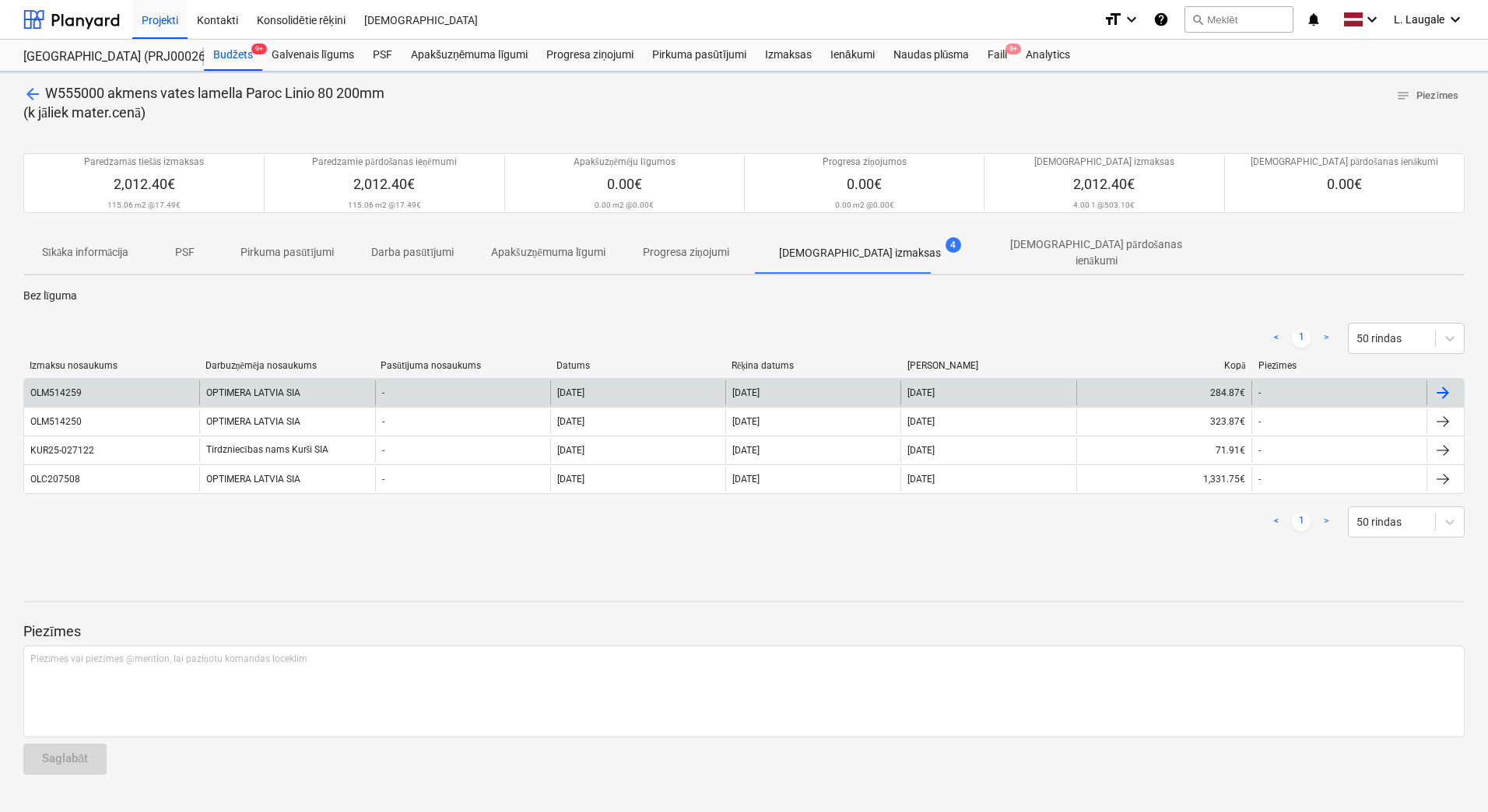
click at [153, 382] on div "OLM514259" at bounding box center [111, 393] width 175 height 25
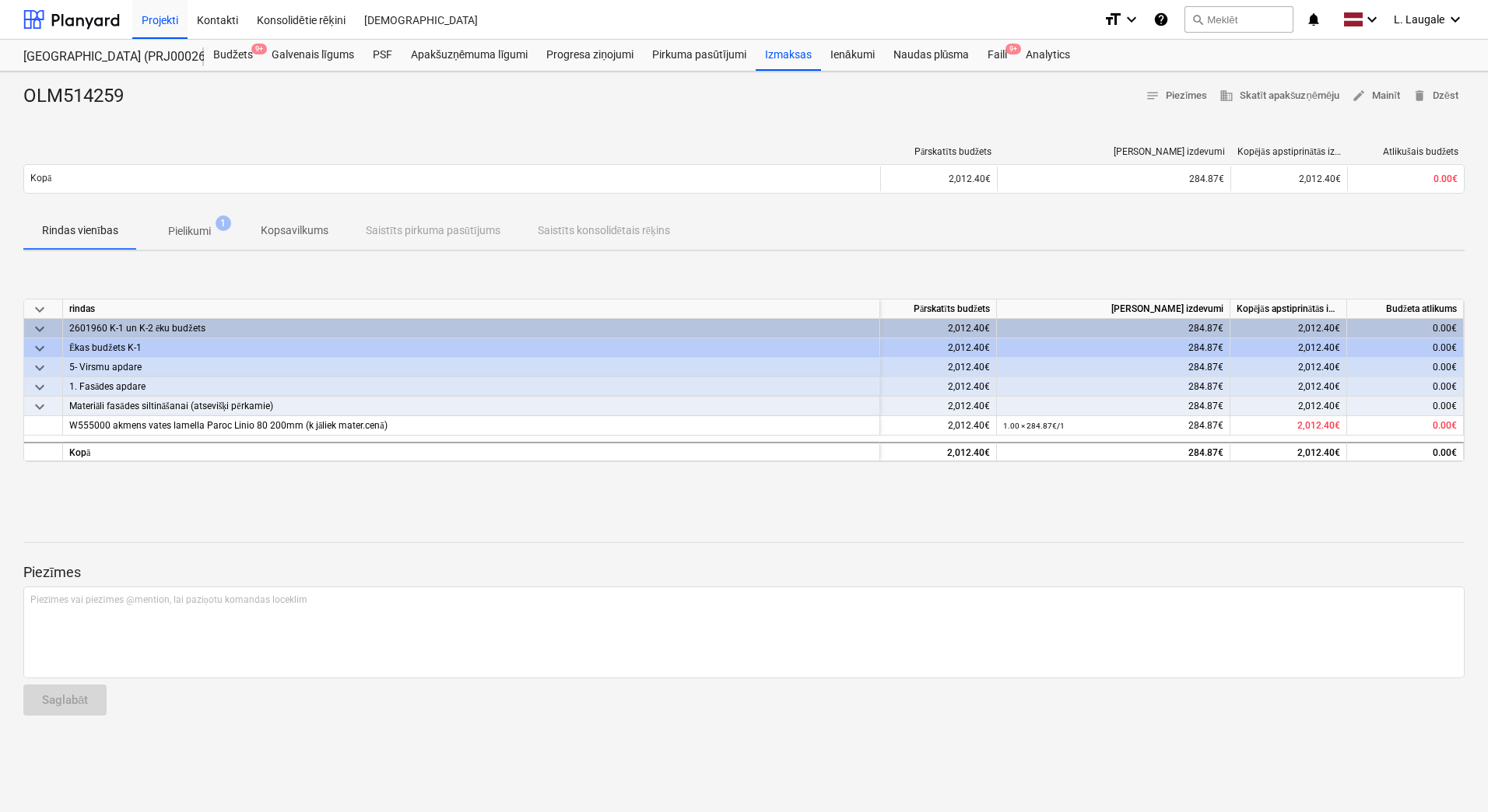
click at [204, 221] on span "Pielikumi 1" at bounding box center [189, 232] width 105 height 28
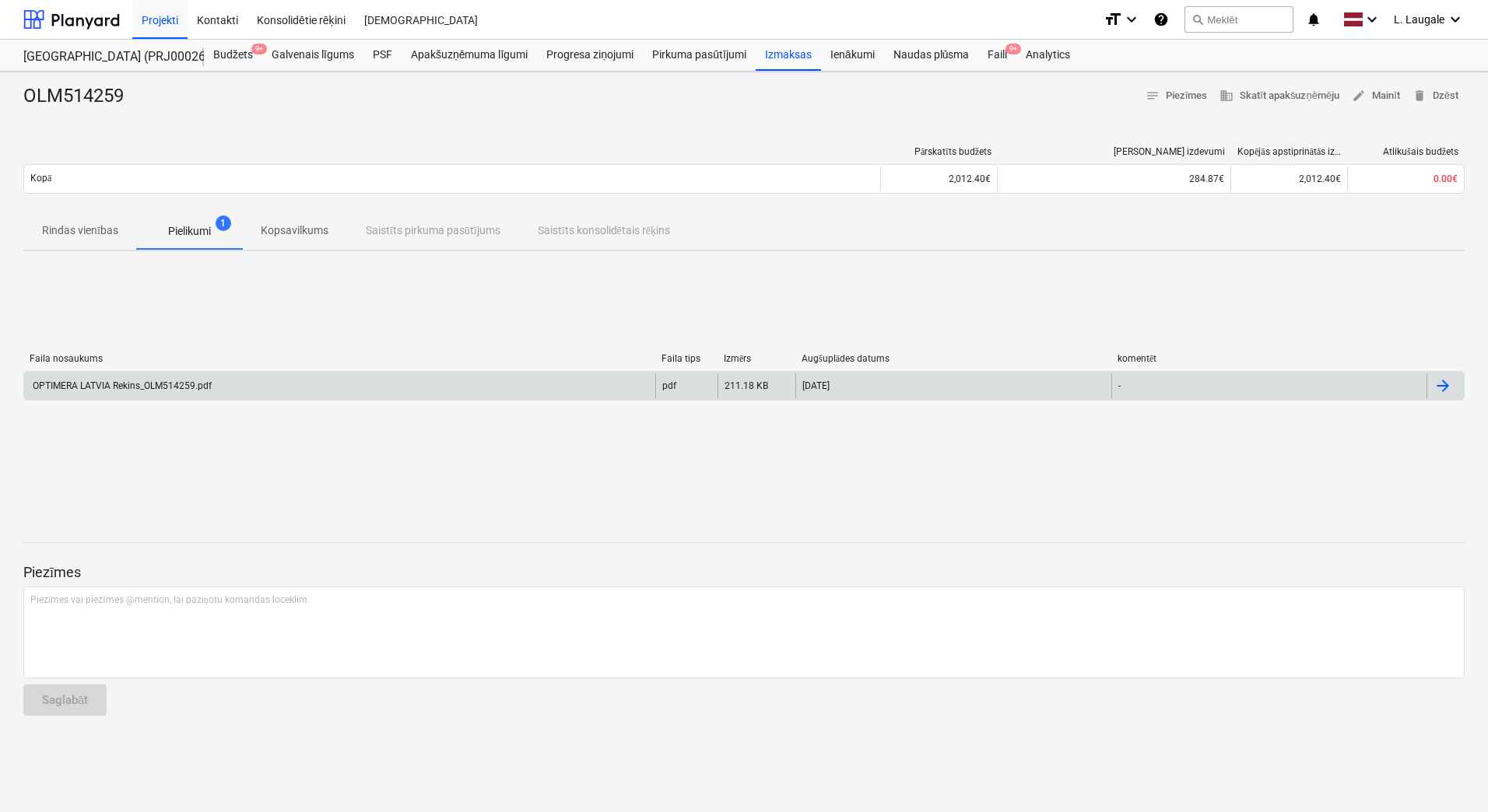
click at [223, 390] on div "OPTIMERA LATVIA Rekins_OLM514259.pdf" at bounding box center [339, 386] width 631 height 25
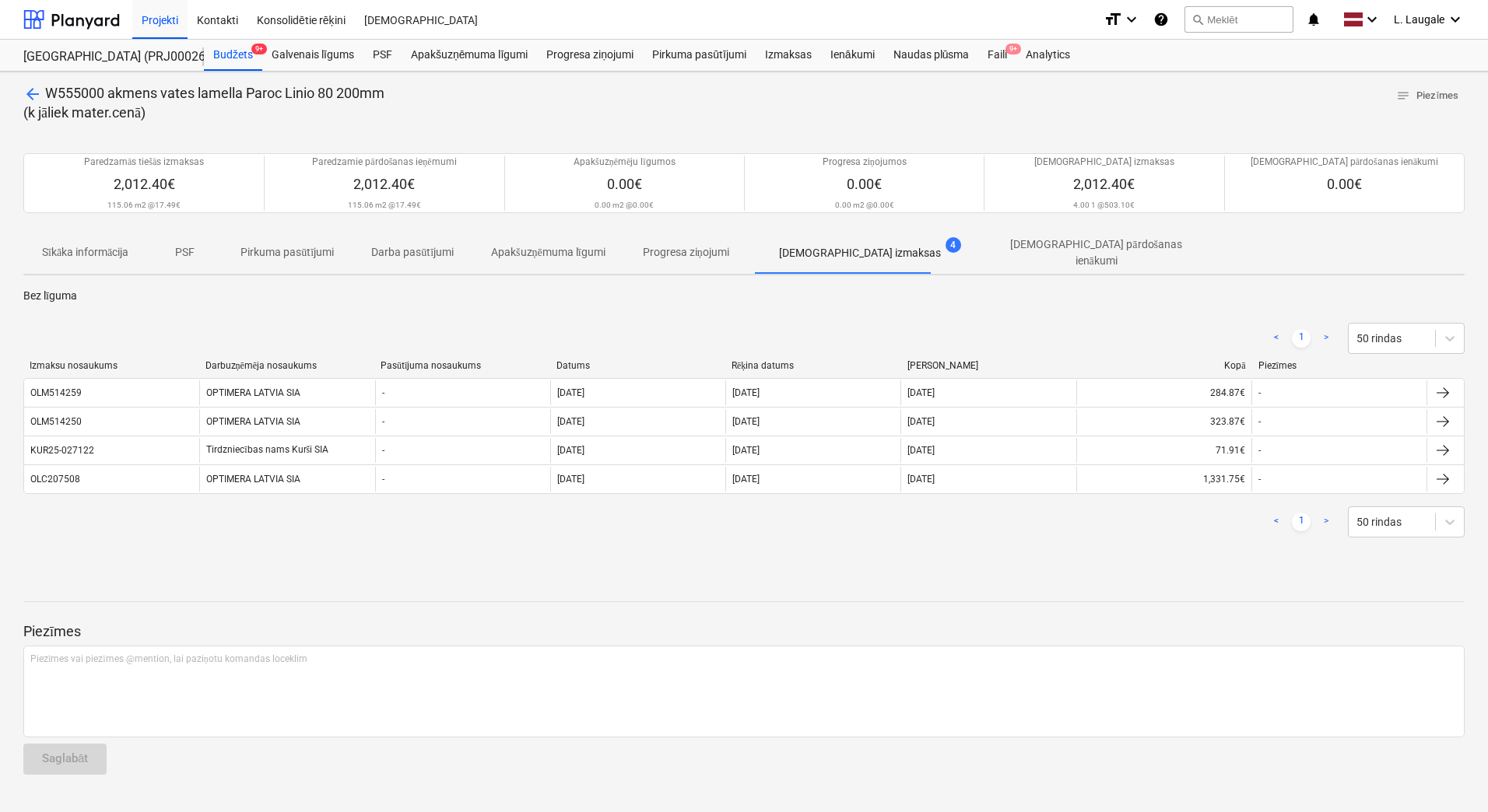
click at [35, 93] on span "arrow_back" at bounding box center [32, 94] width 19 height 19
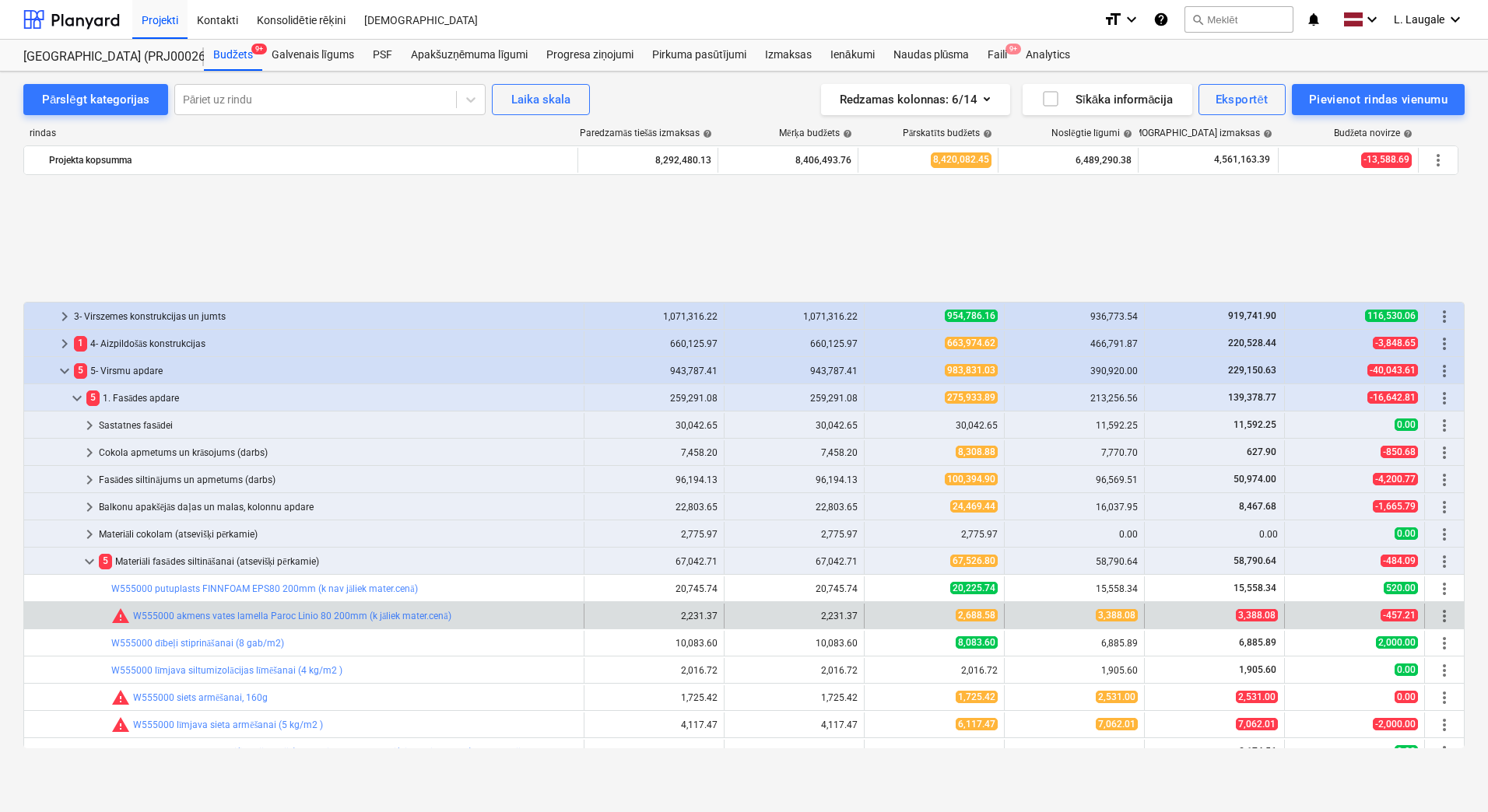
scroll to position [934, 0]
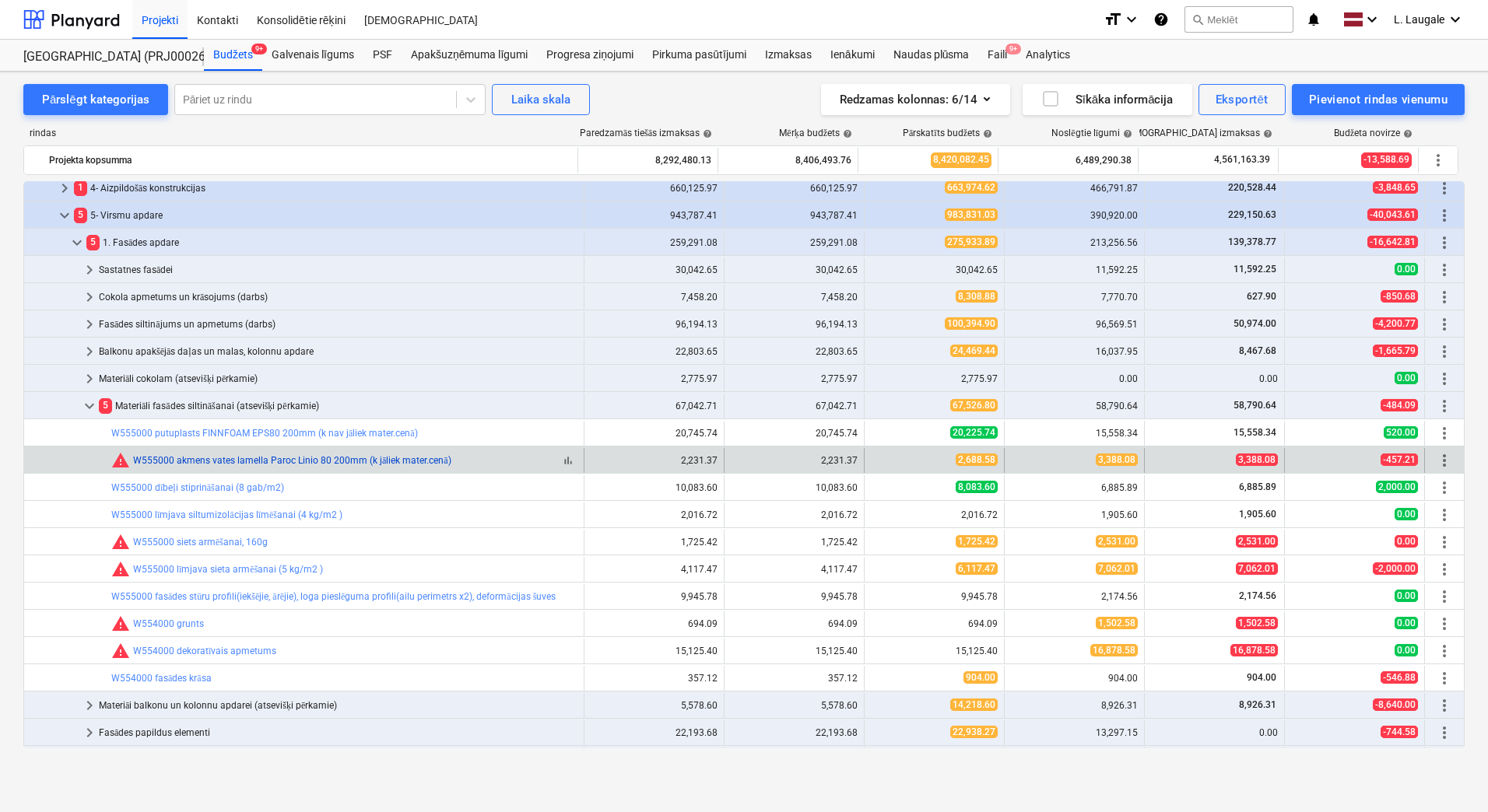
click at [201, 455] on link "W555000 akmens vates lamella Paroc Linio 80 200mm (k jāliek mater.cenā)" at bounding box center [292, 461] width 319 height 11
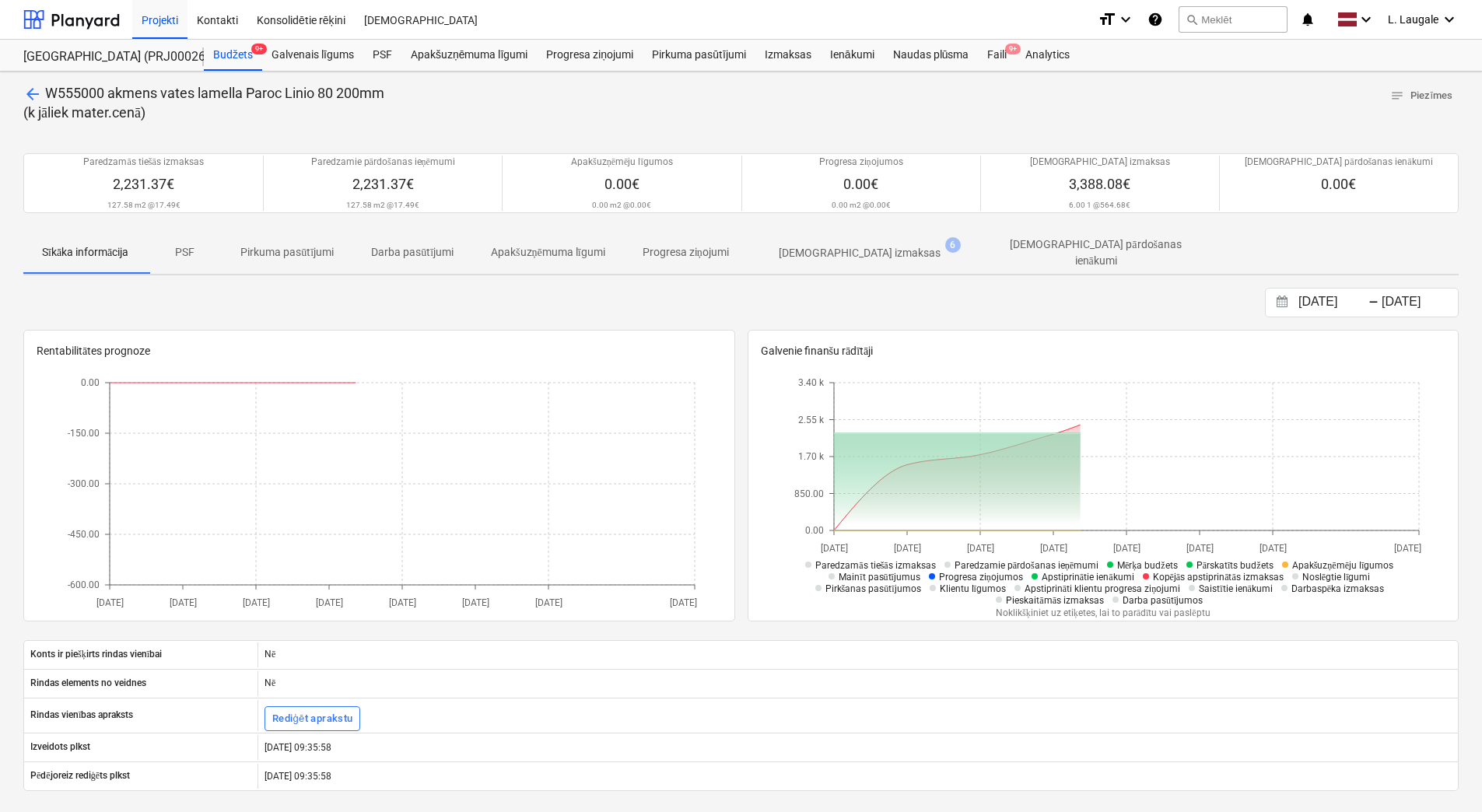
click at [823, 259] on span "[DEMOGRAPHIC_DATA] izmaksas 6" at bounding box center [860, 253] width 224 height 28
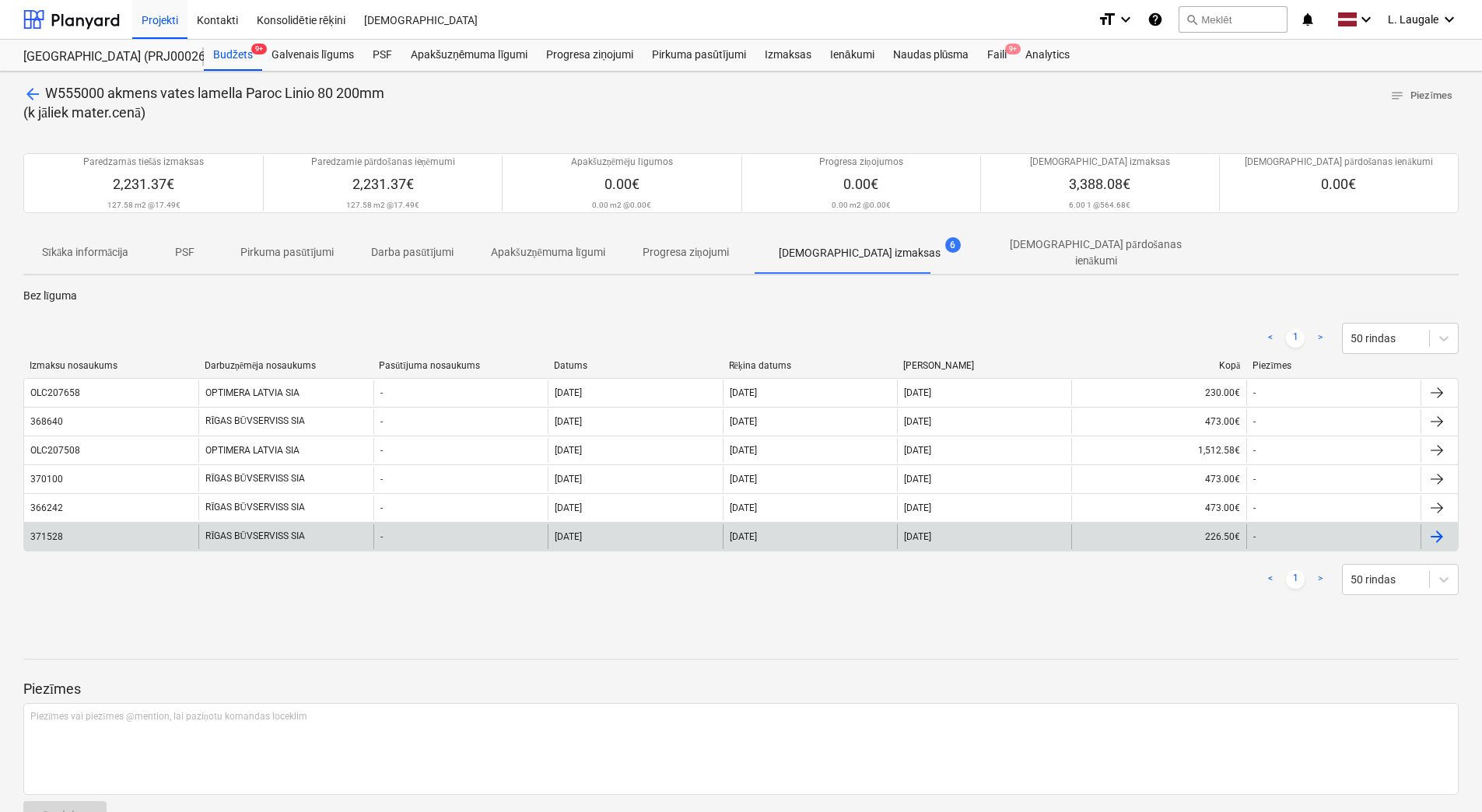
click at [180, 529] on div "371528" at bounding box center [111, 537] width 174 height 25
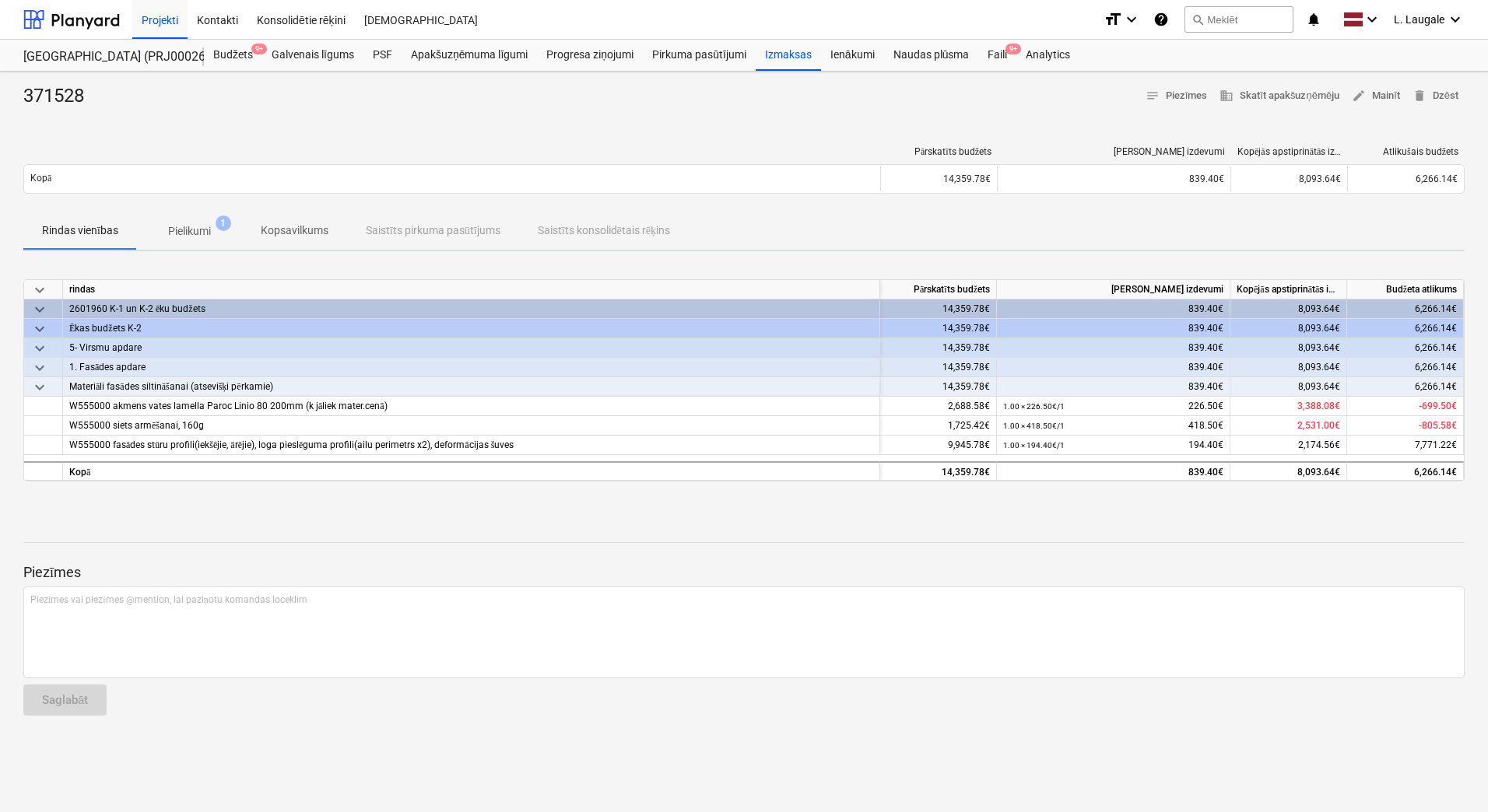
click at [194, 225] on p "Pielikumi" at bounding box center [189, 232] width 43 height 16
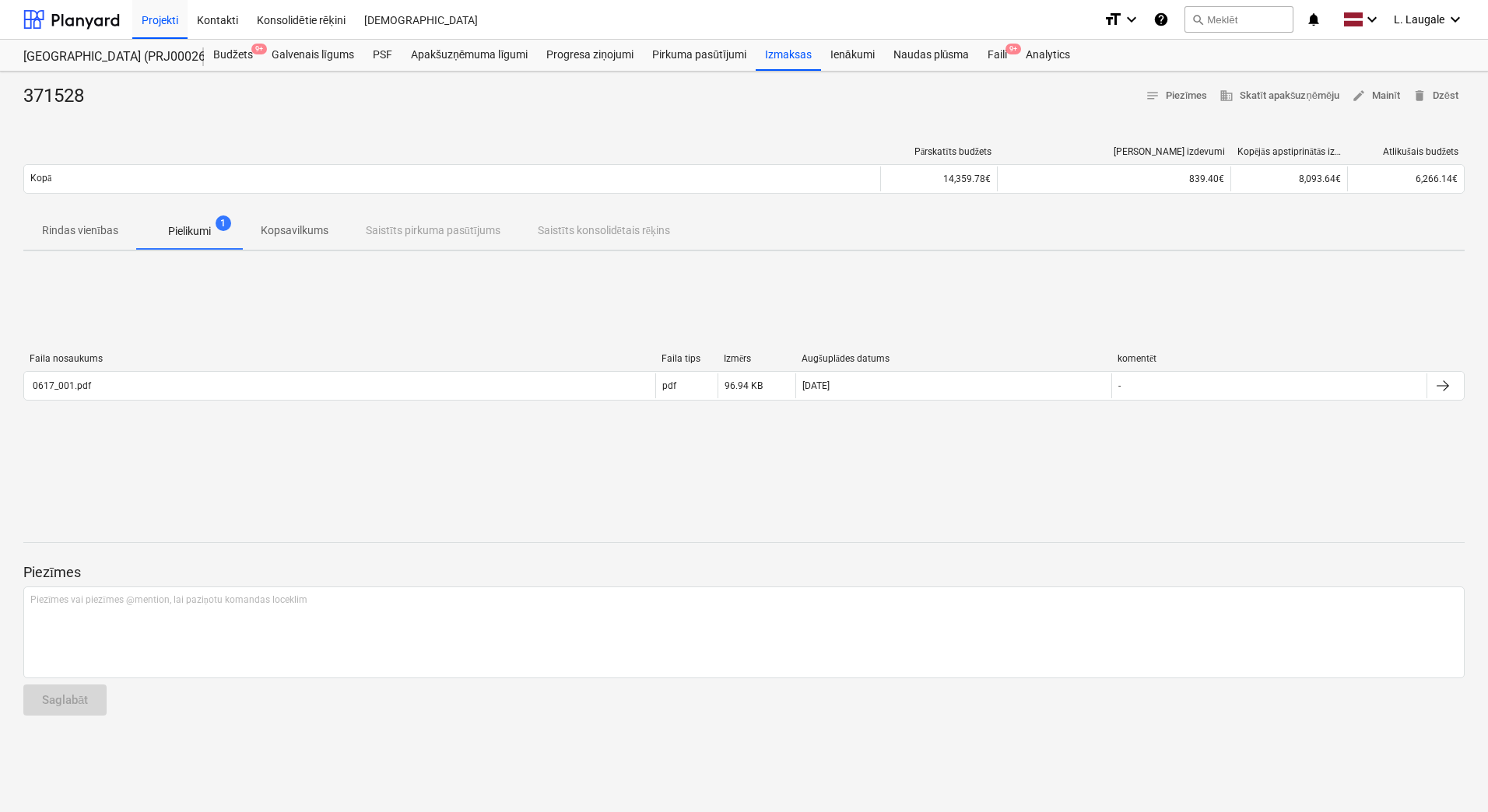
click at [51, 228] on p "Rindas vienības" at bounding box center [80, 231] width 76 height 16
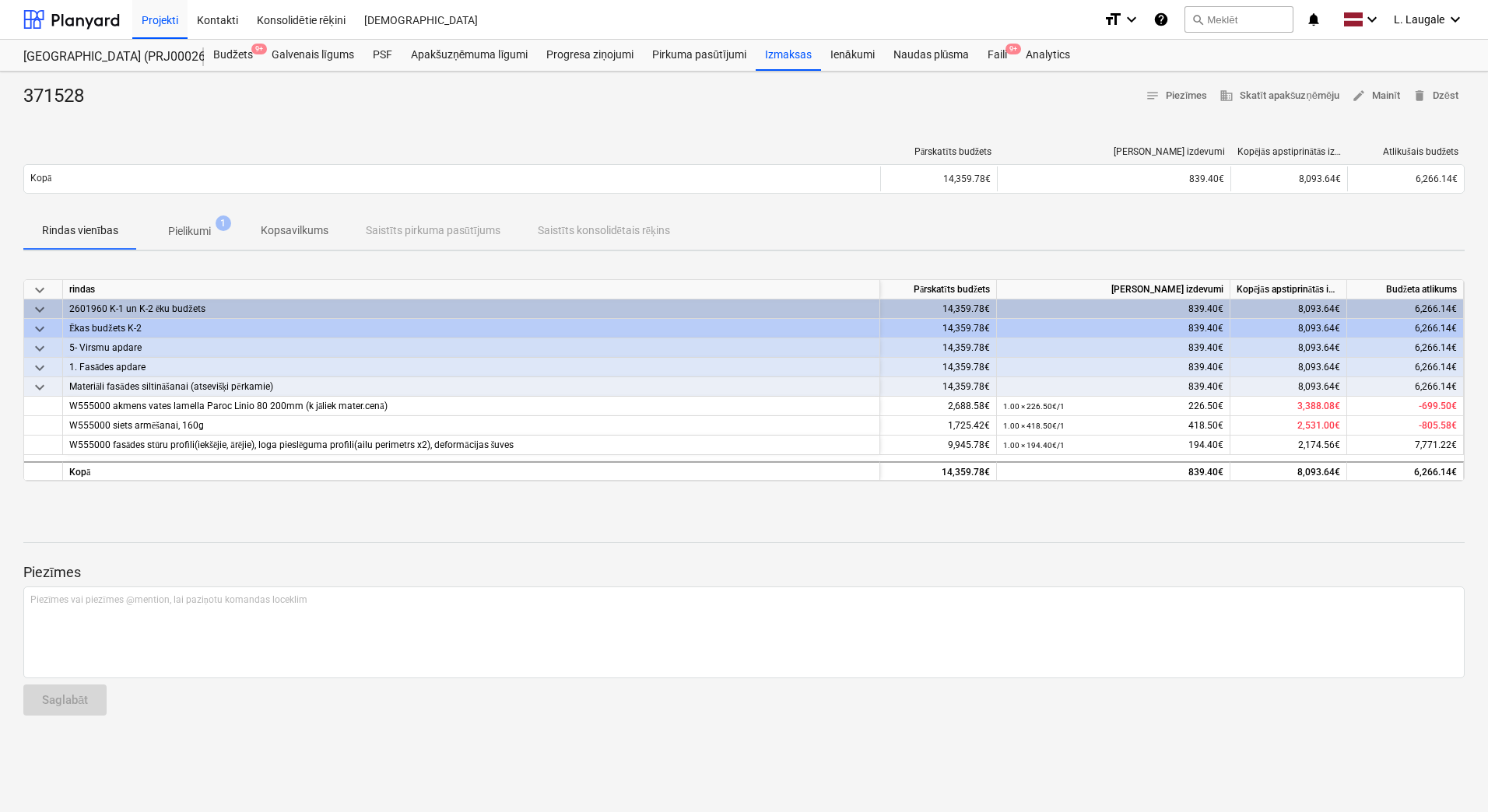
click at [180, 234] on p "Pielikumi" at bounding box center [189, 232] width 43 height 16
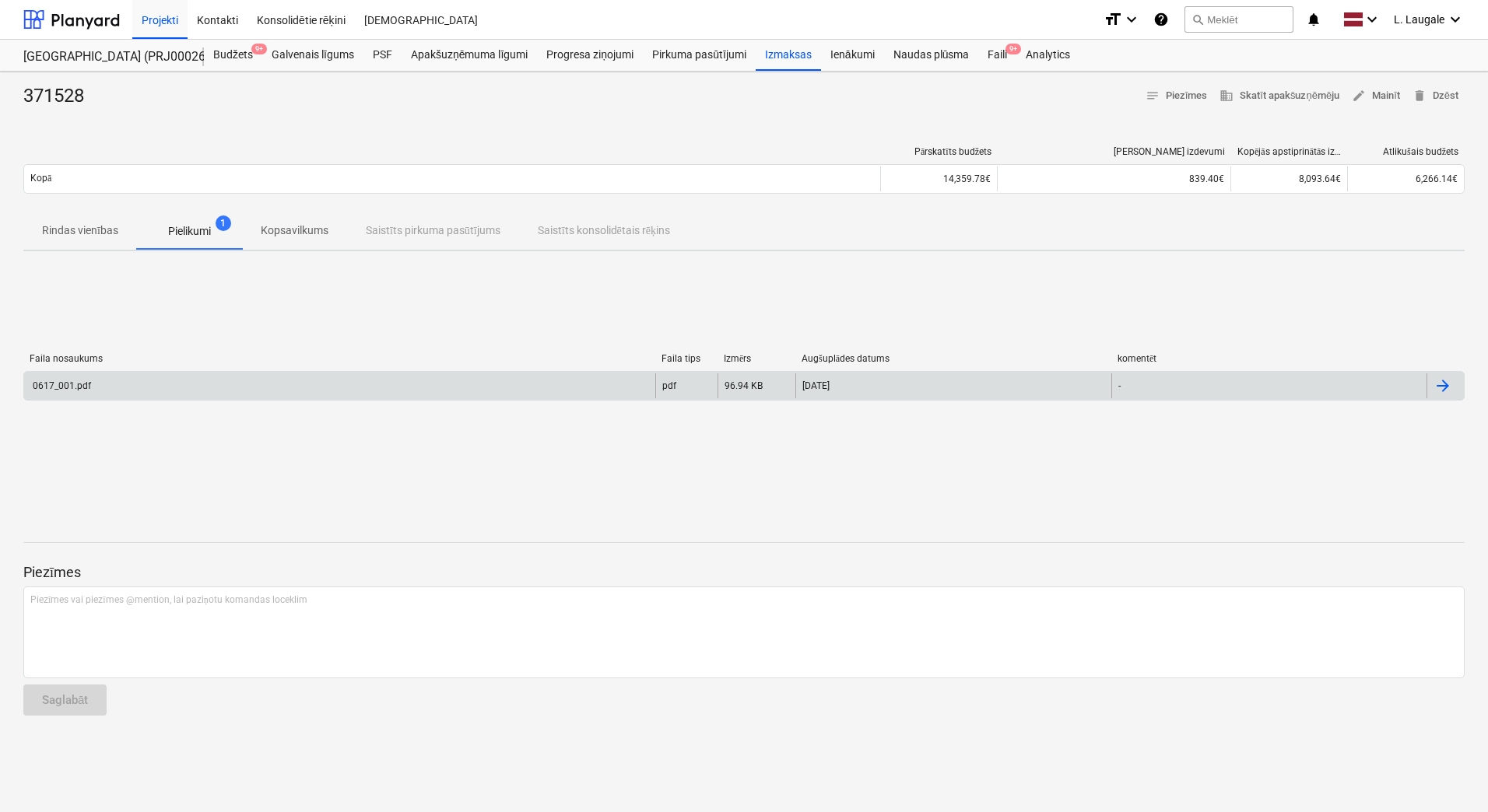
click at [172, 398] on div "0617_001.pdf pdf 96.94 KB [DATE] -" at bounding box center [744, 385] width 1442 height 29
click at [175, 394] on div "0617_001.pdf" at bounding box center [339, 386] width 631 height 25
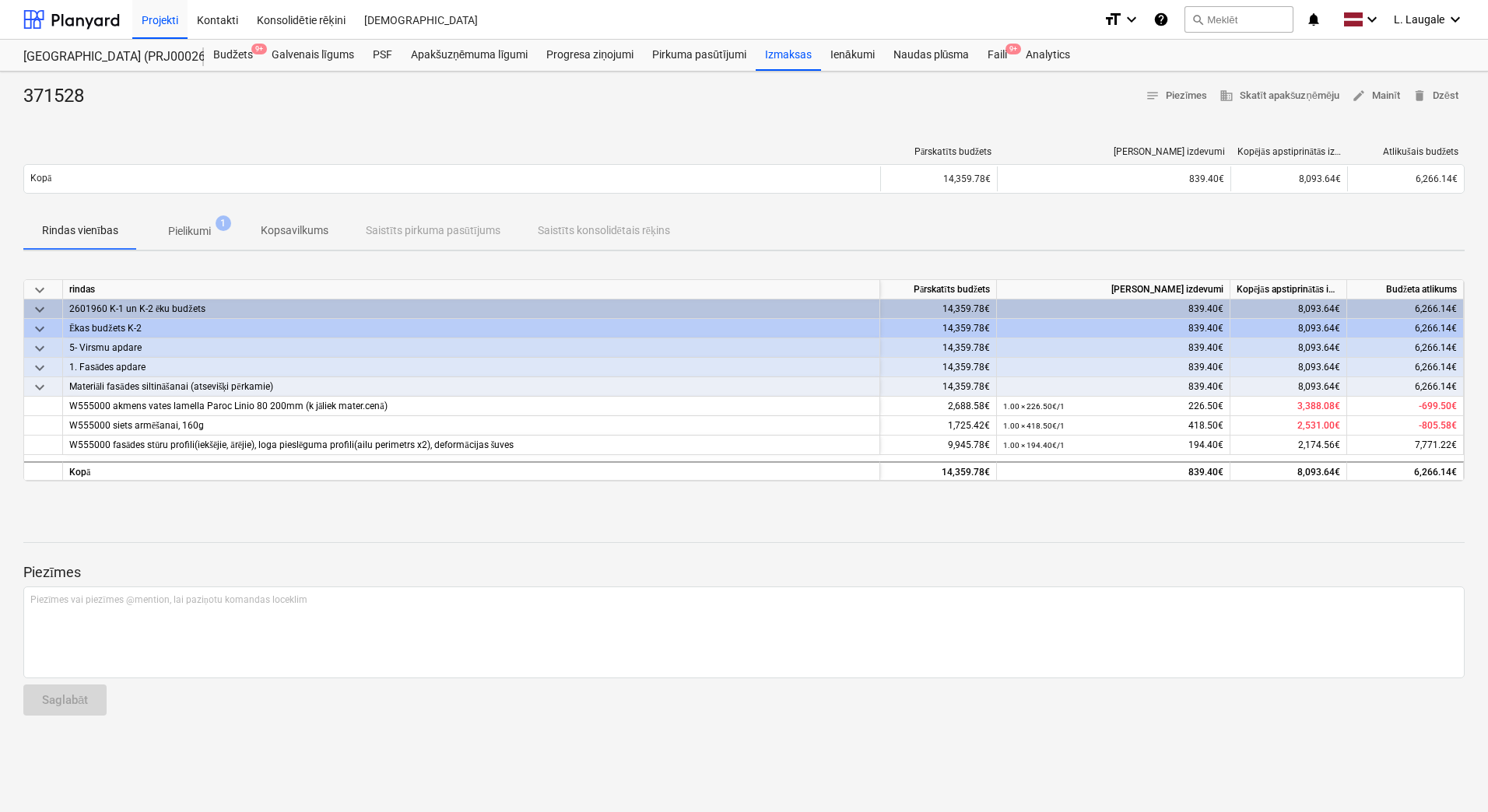
click at [156, 234] on span "Pielikumi 1" at bounding box center [189, 232] width 67 height 16
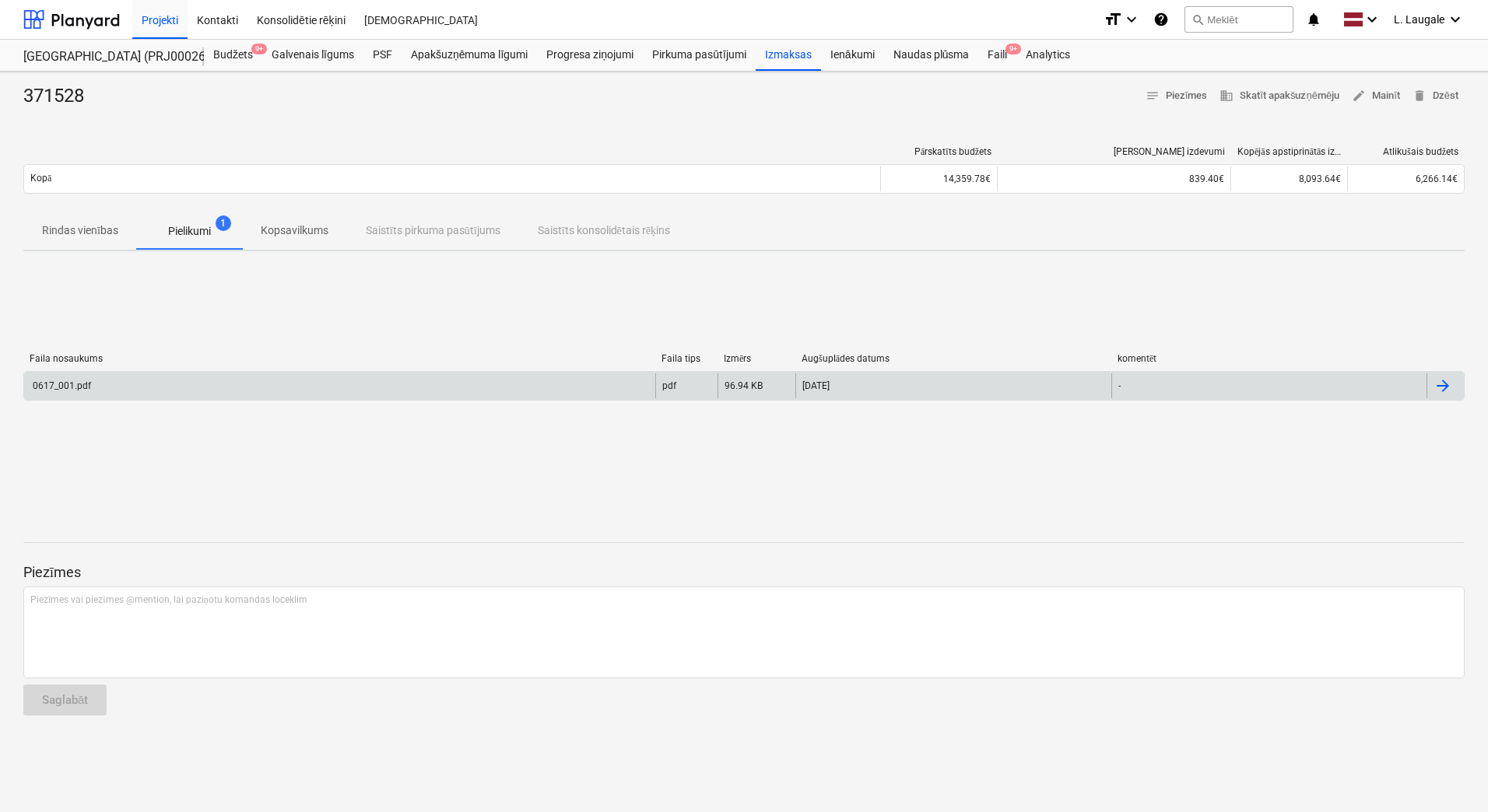
click at [186, 380] on div "0617_001.pdf" at bounding box center [339, 386] width 631 height 25
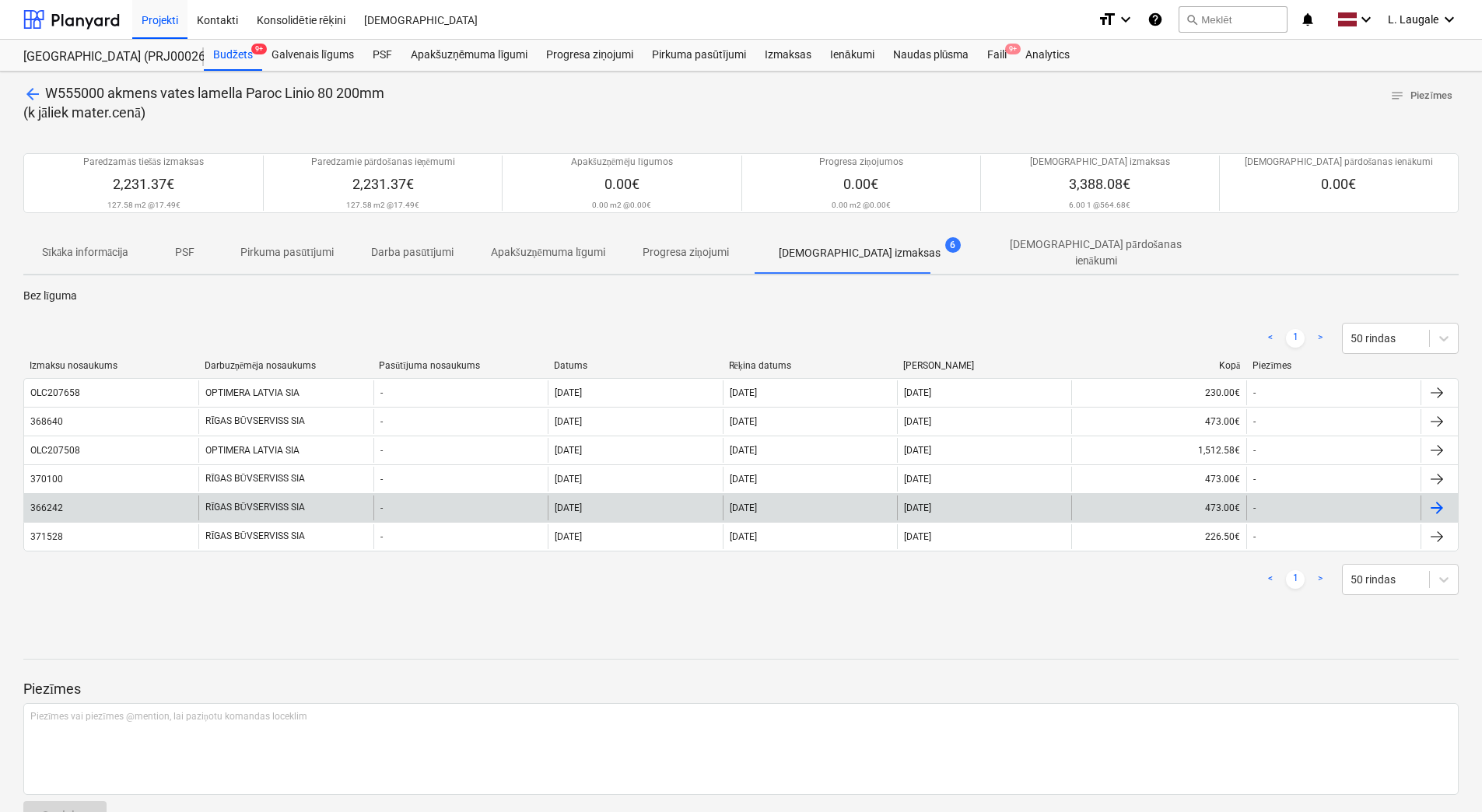
click at [111, 497] on div "366242" at bounding box center [111, 508] width 174 height 25
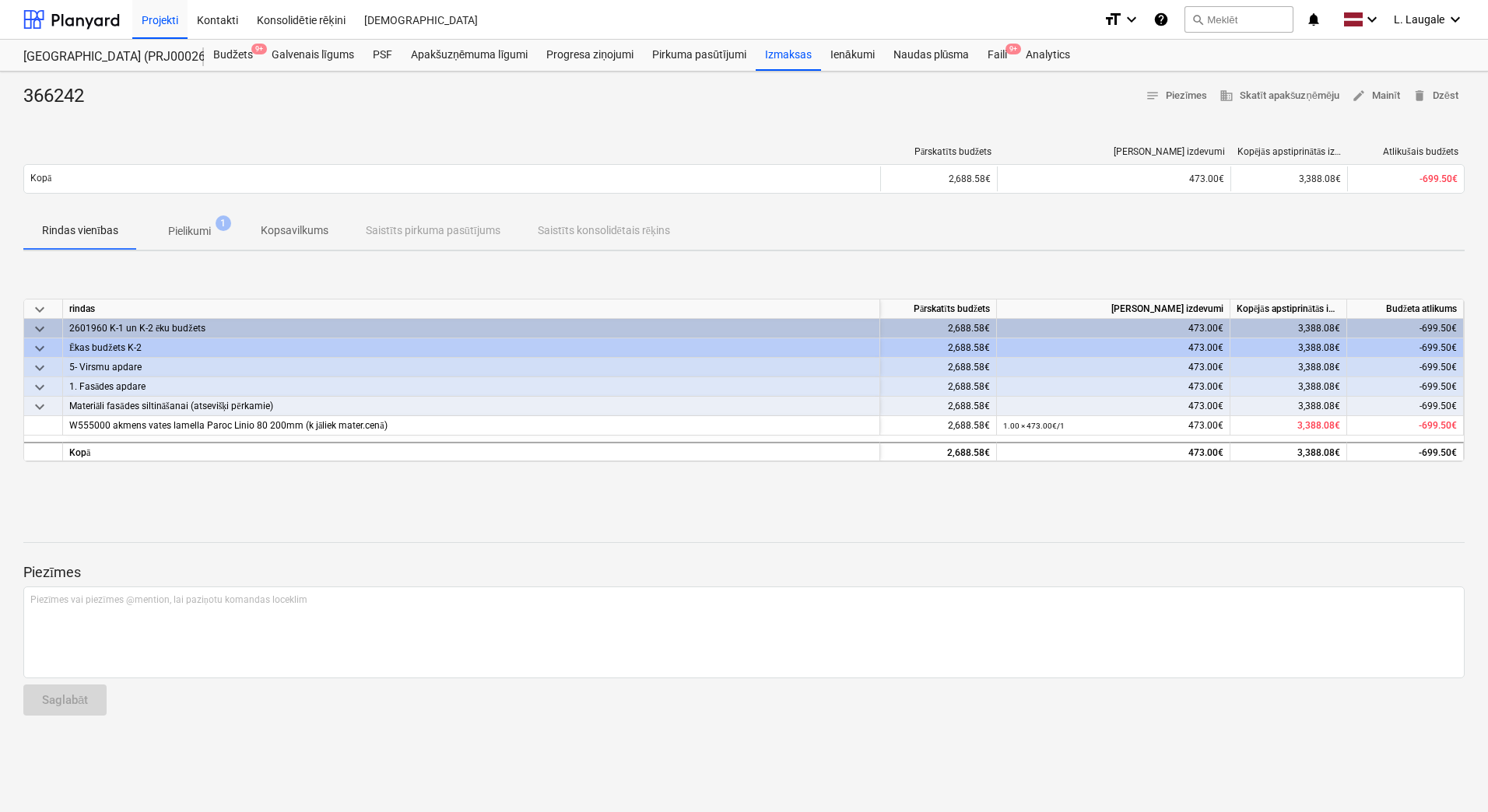
click at [196, 233] on p "Pielikumi" at bounding box center [189, 232] width 43 height 16
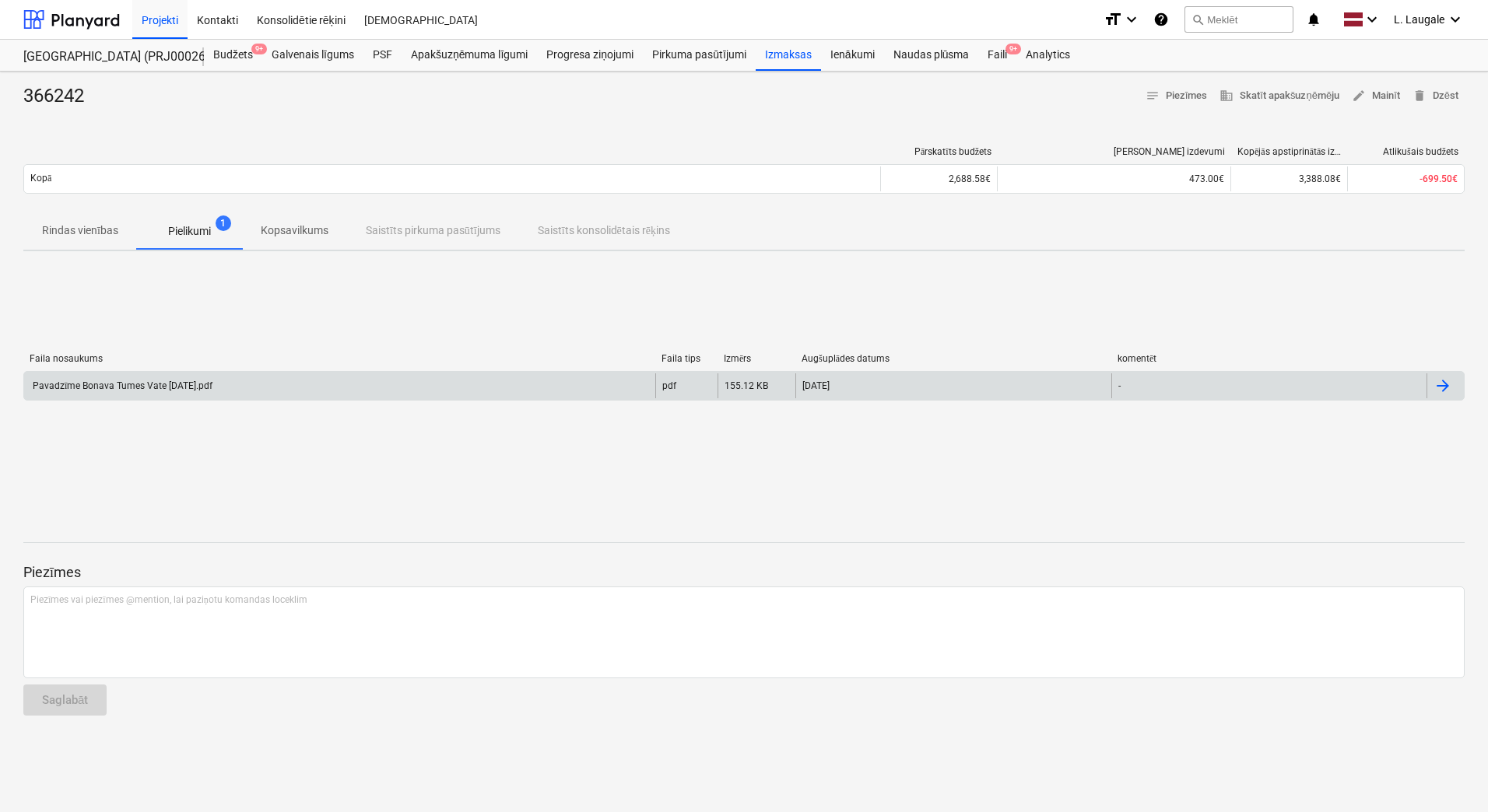
click at [204, 377] on div "Pavadzīme Bonava Tumes Vate [DATE].pdf" at bounding box center [339, 386] width 631 height 25
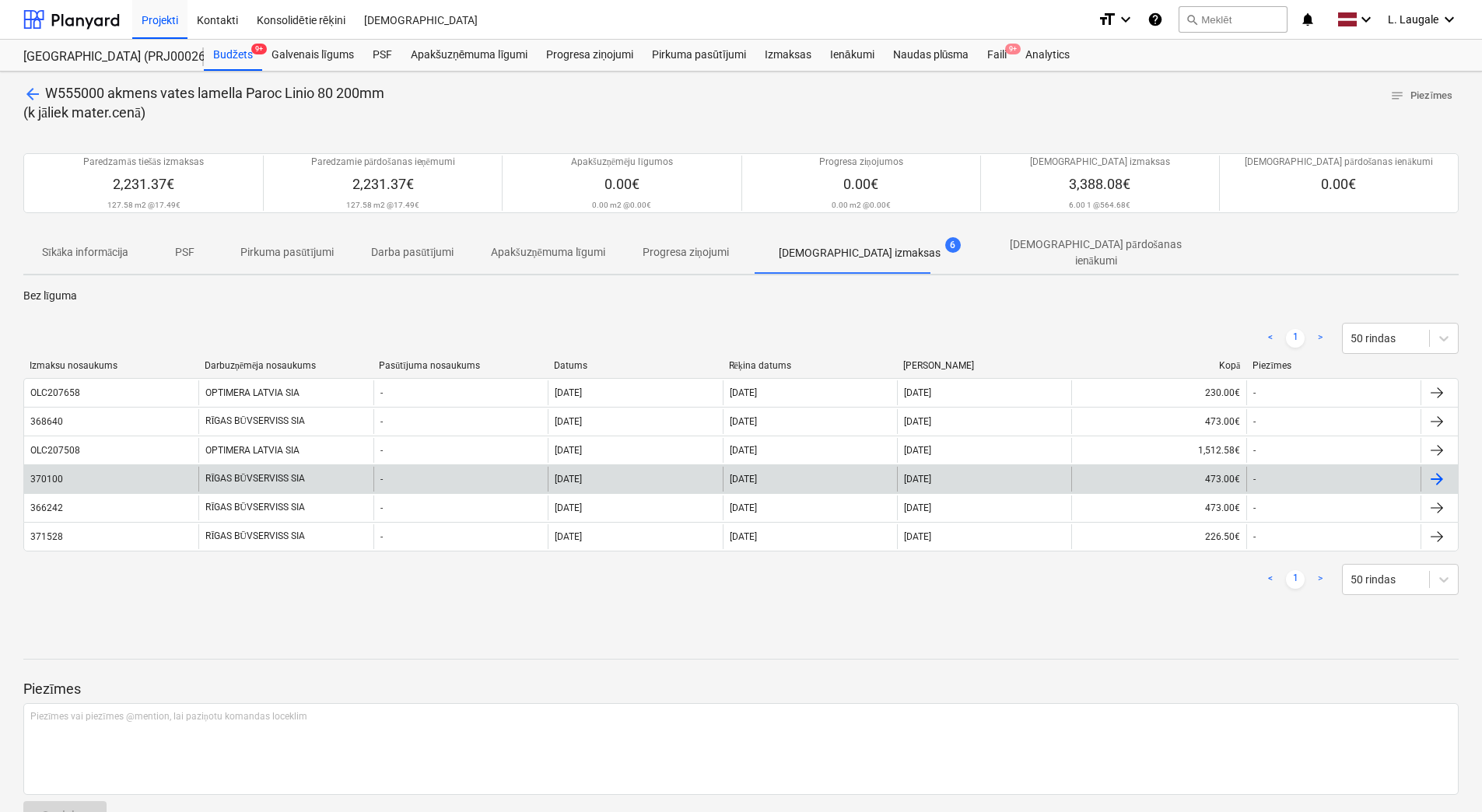
click at [138, 484] on div "370100" at bounding box center [111, 479] width 174 height 25
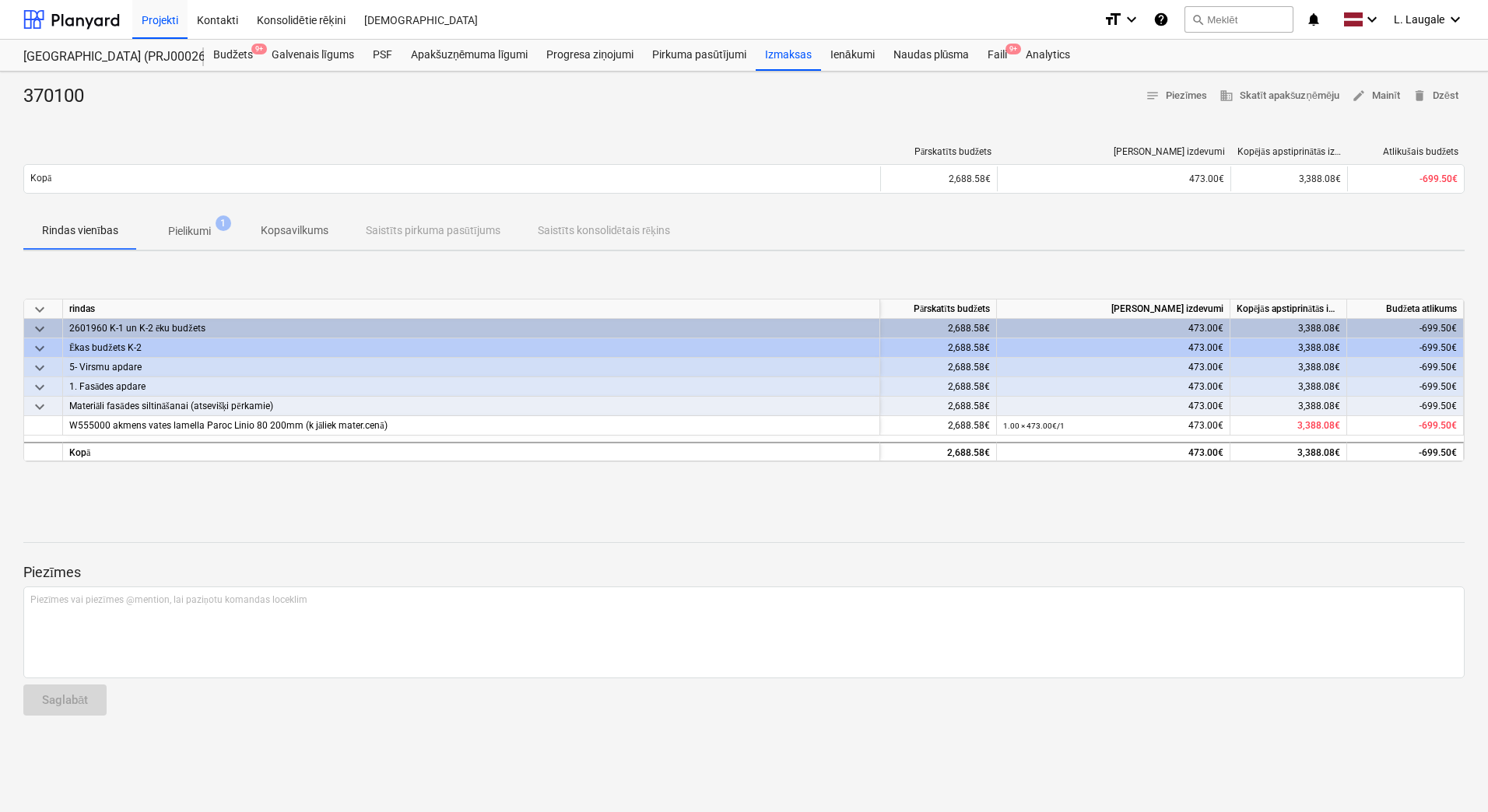
click at [191, 237] on p "Pielikumi" at bounding box center [189, 232] width 43 height 16
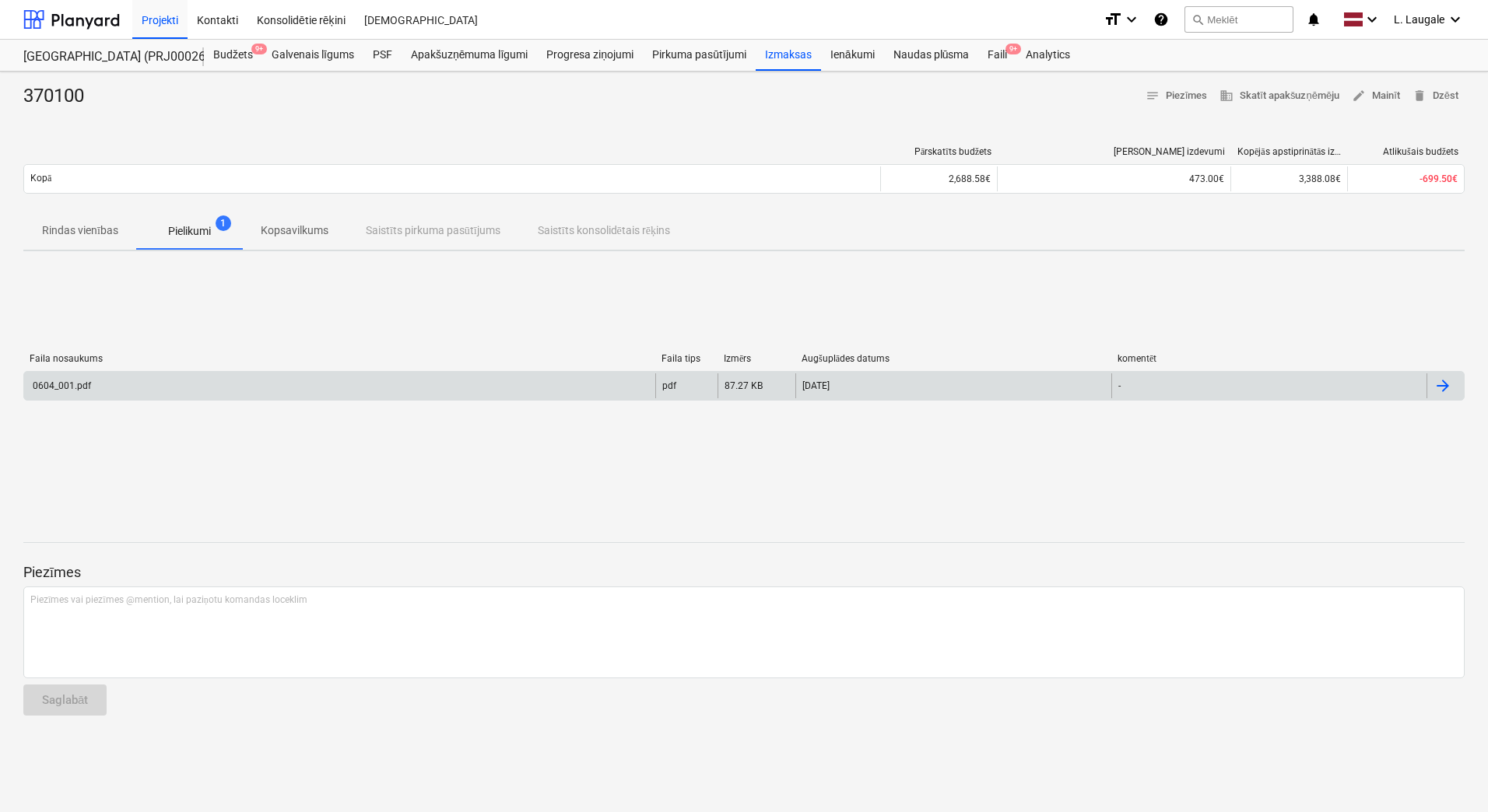
click at [202, 383] on div "0604_001.pdf" at bounding box center [339, 386] width 631 height 25
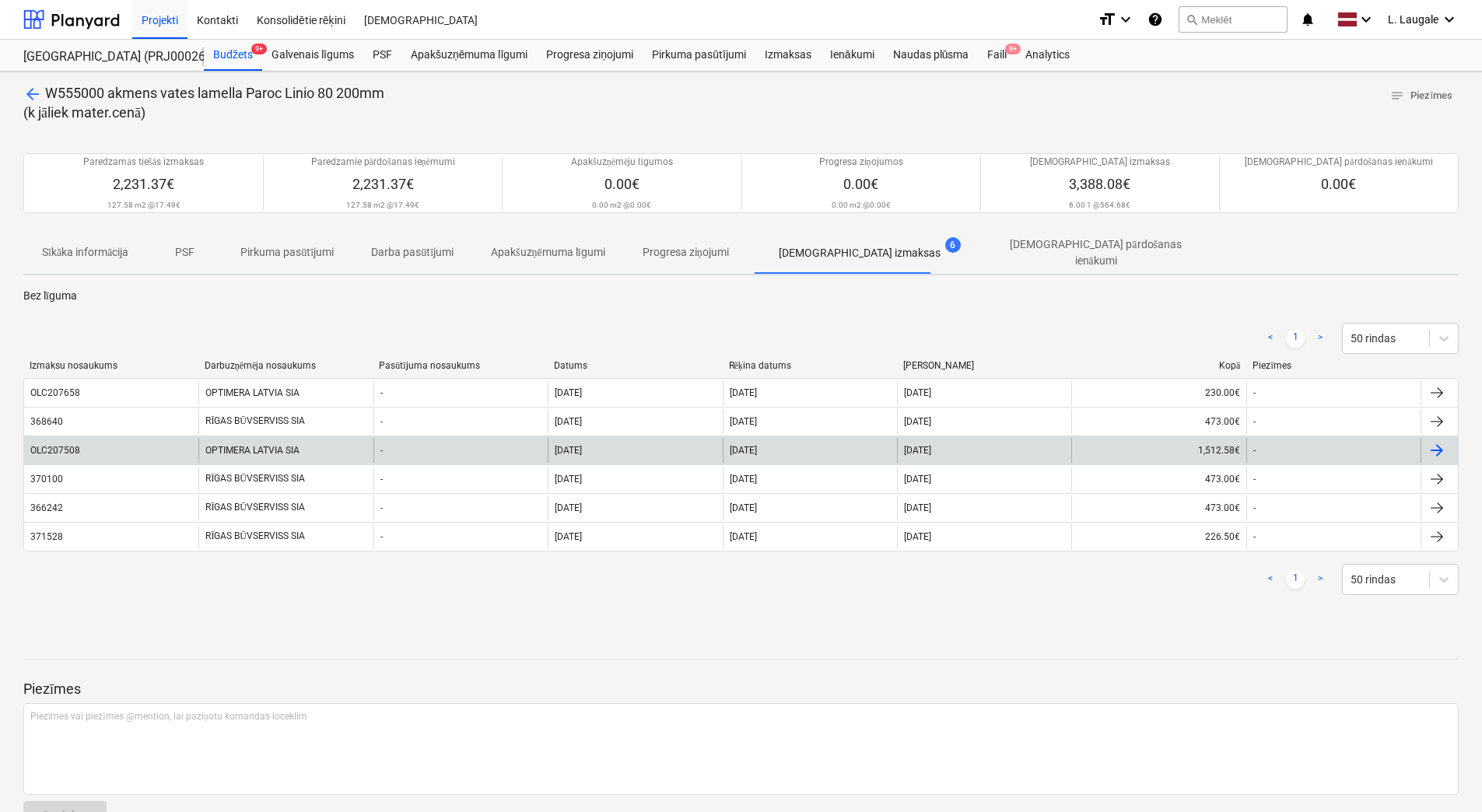
click at [80, 438] on div "OLC207508" at bounding box center [111, 451] width 174 height 25
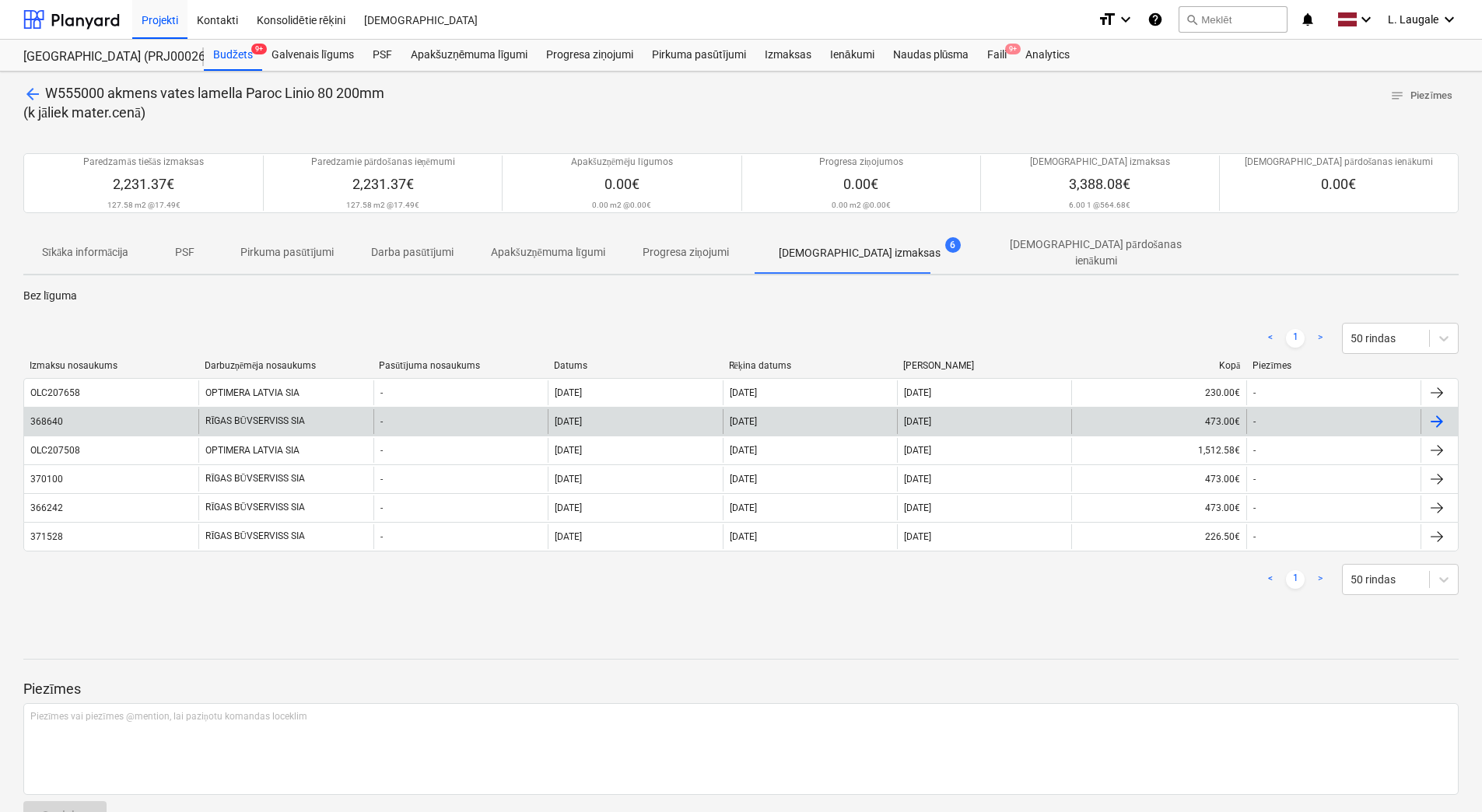
click at [167, 409] on div "368640" at bounding box center [111, 422] width 174 height 25
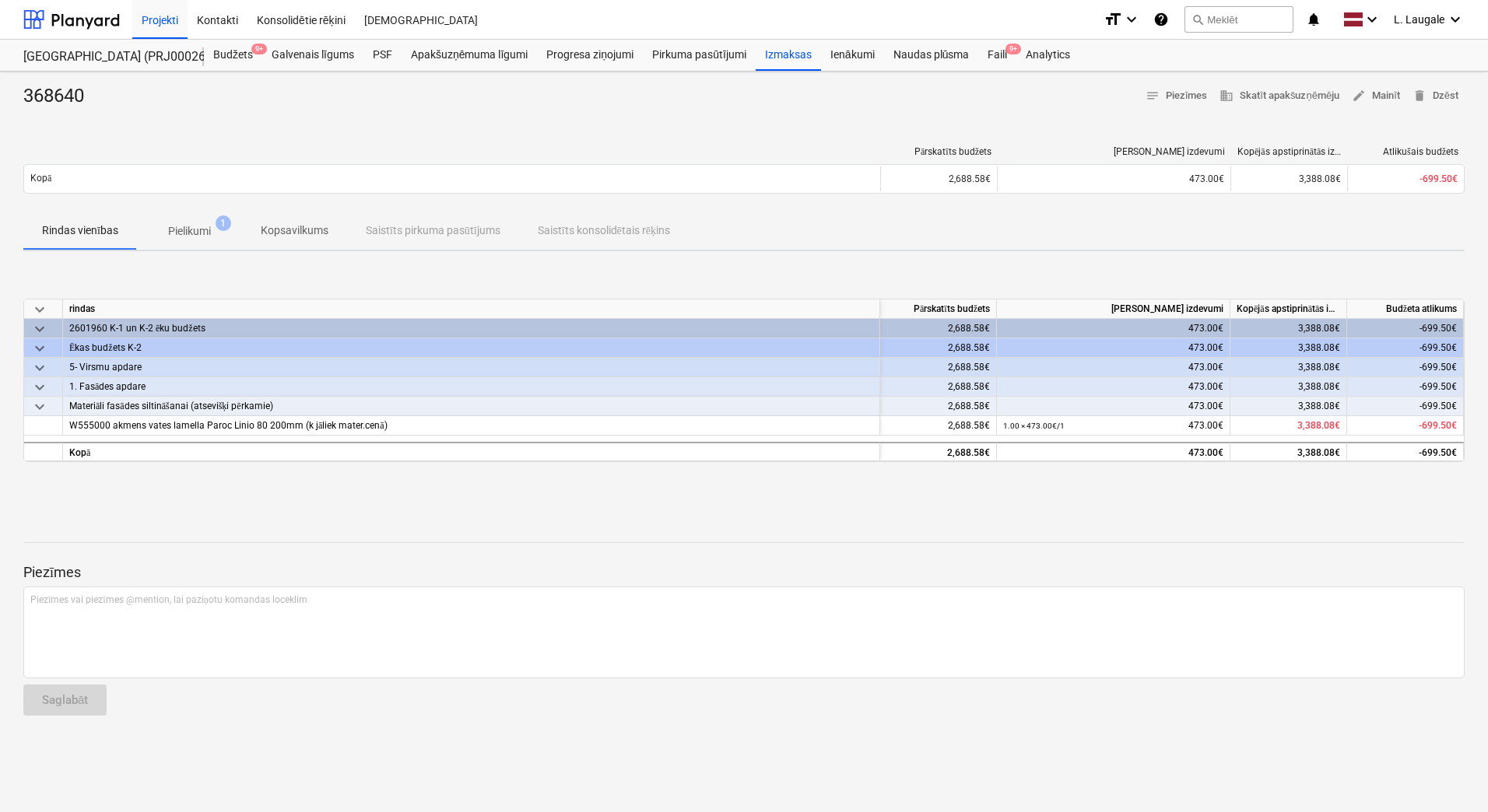
click at [171, 241] on span "Pielikumi 1" at bounding box center [189, 232] width 105 height 28
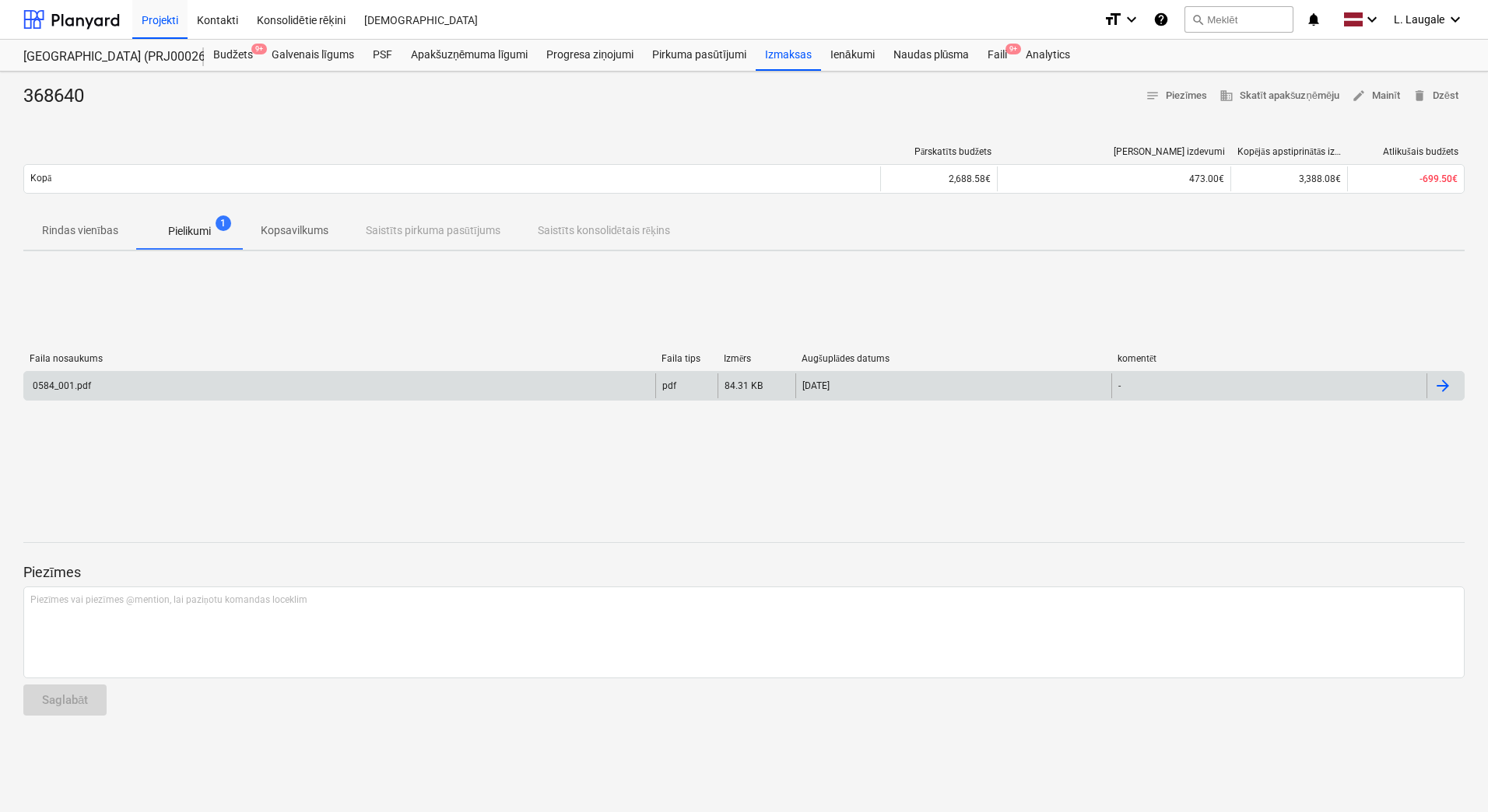
click at [198, 382] on div "0584_001.pdf" at bounding box center [339, 386] width 631 height 25
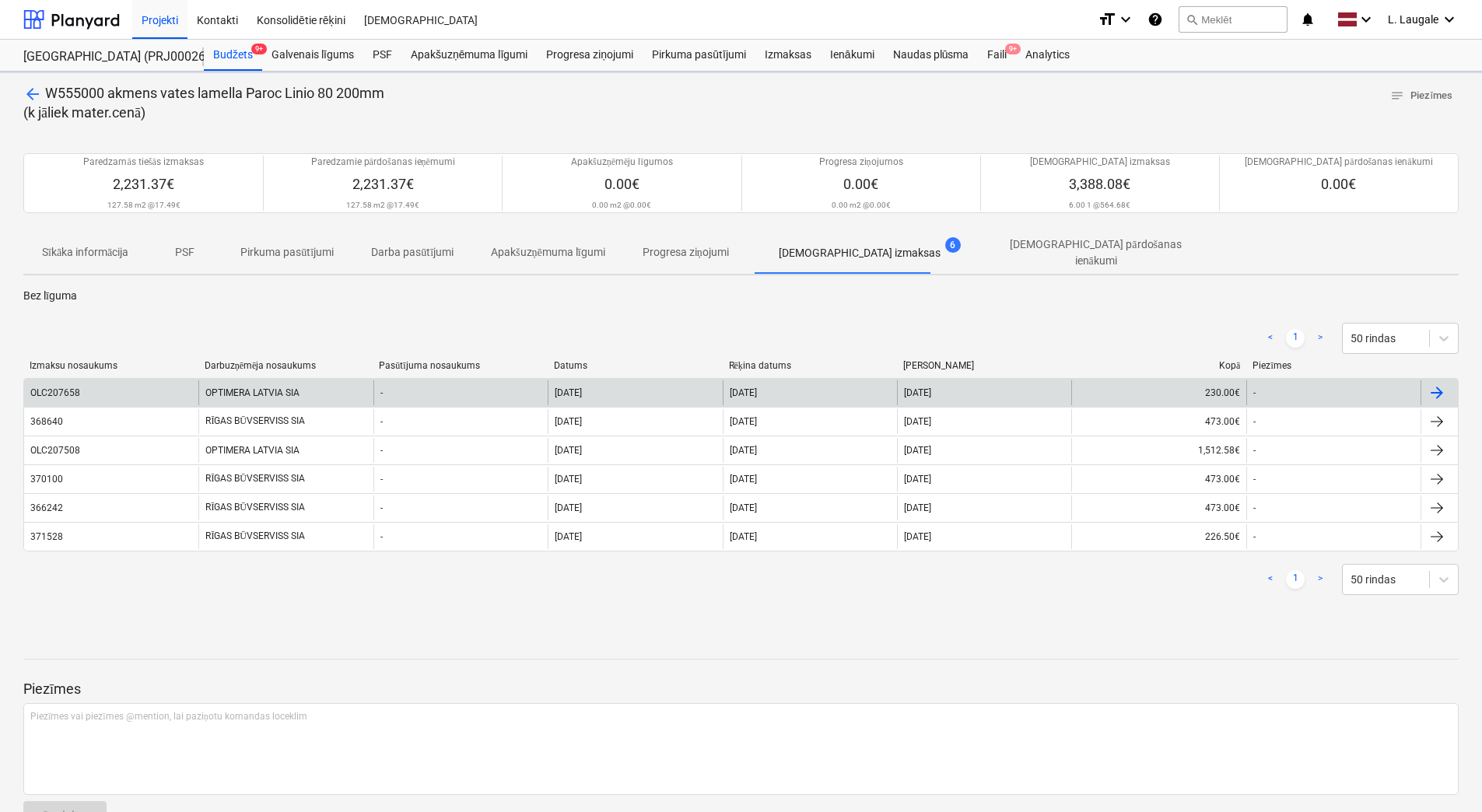
click at [167, 382] on div "OLC207658" at bounding box center [111, 393] width 174 height 25
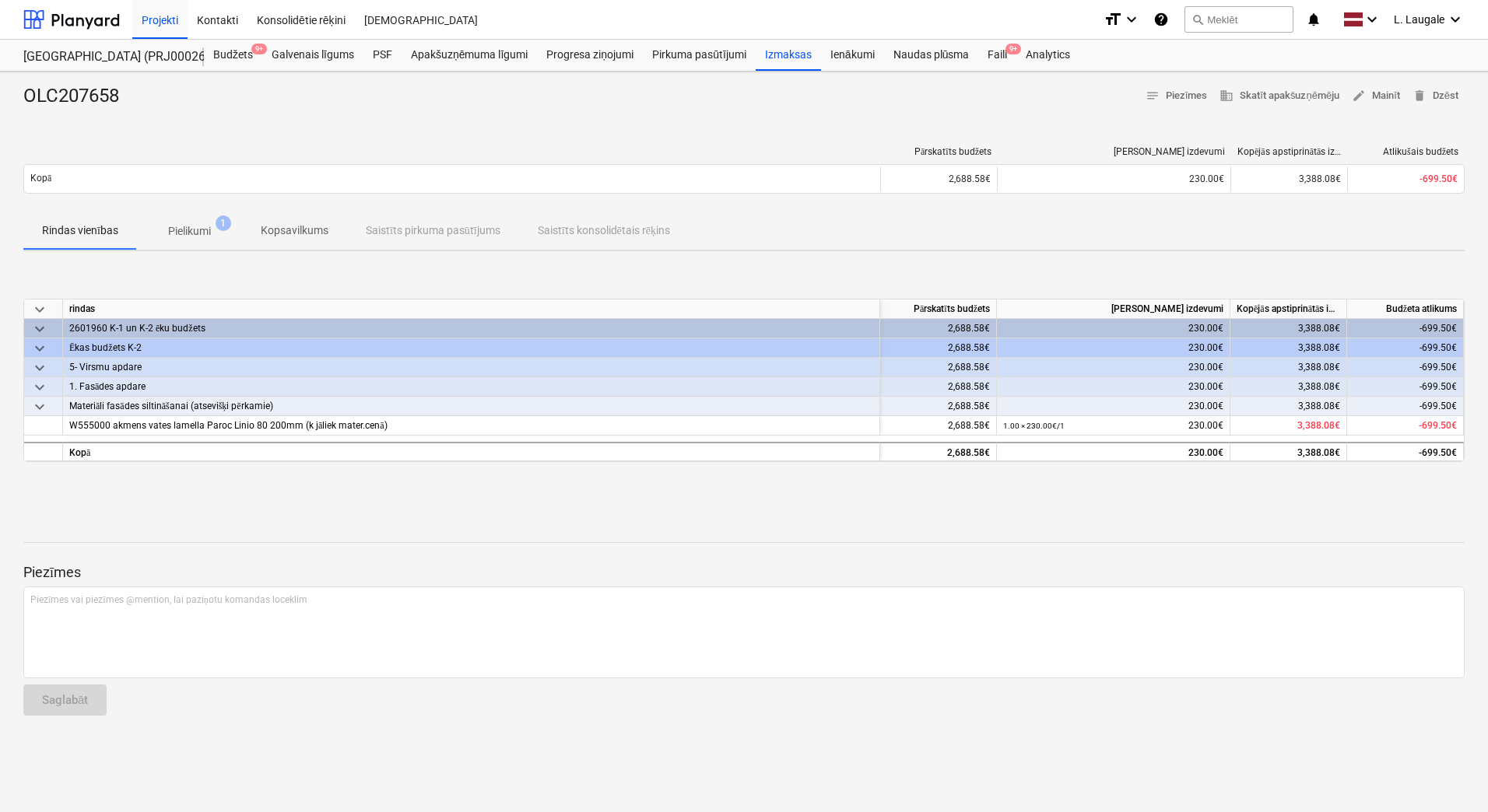
click at [187, 233] on p "Pielikumi" at bounding box center [189, 232] width 43 height 16
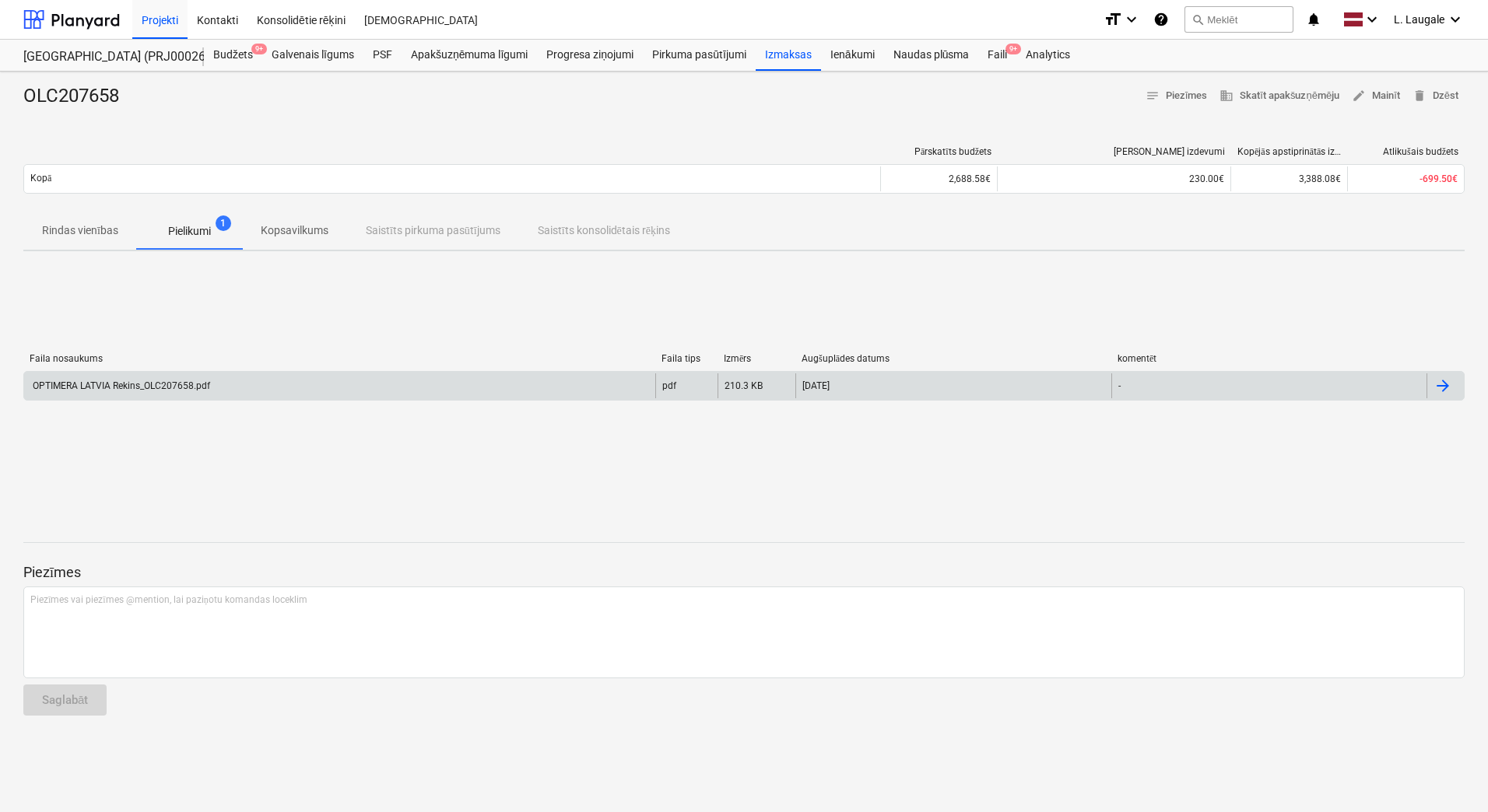
click at [194, 386] on div "OPTIMERA LATVIA Rekins_OLC207658.pdf" at bounding box center [120, 386] width 180 height 11
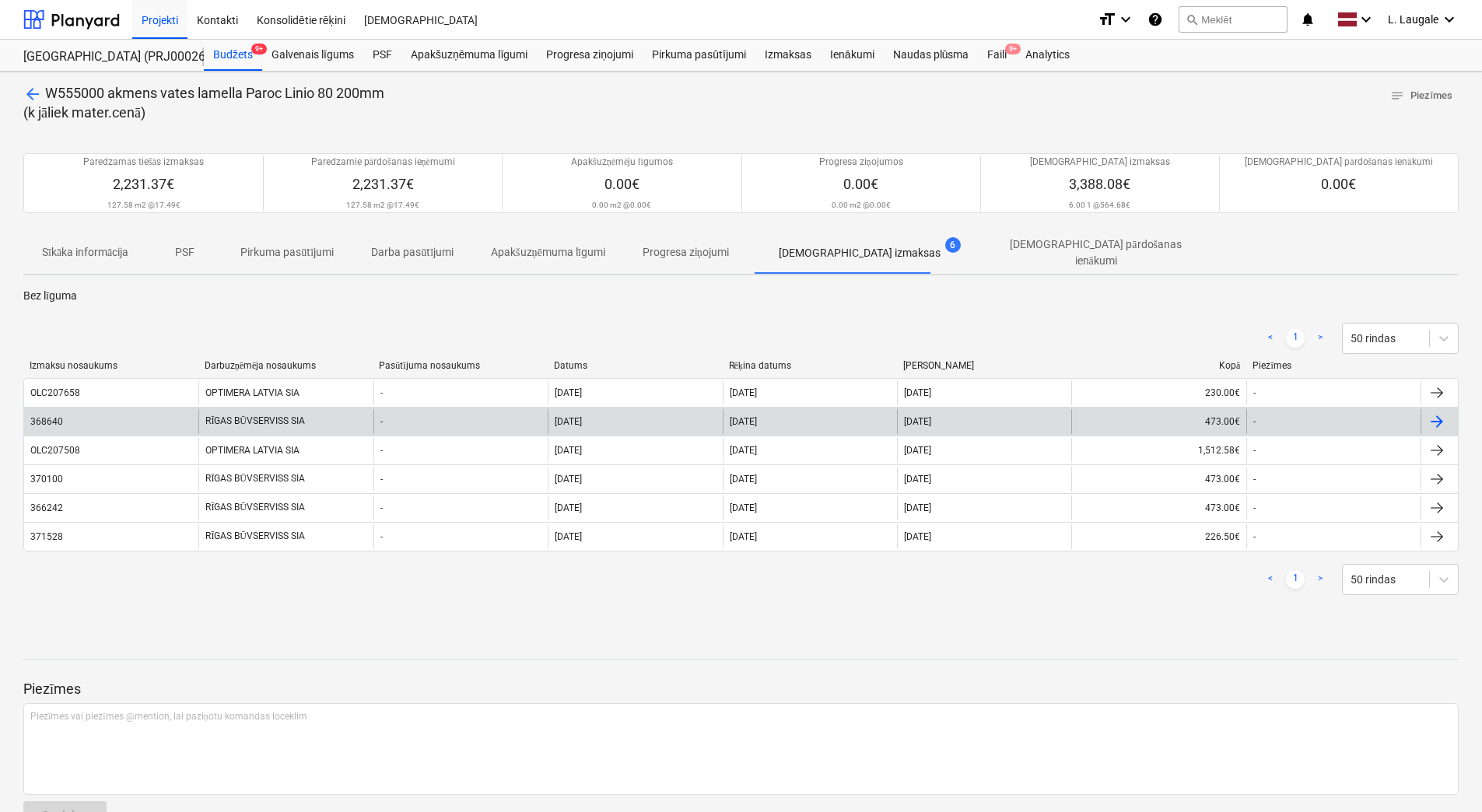
click at [173, 420] on div "368640" at bounding box center [111, 422] width 174 height 25
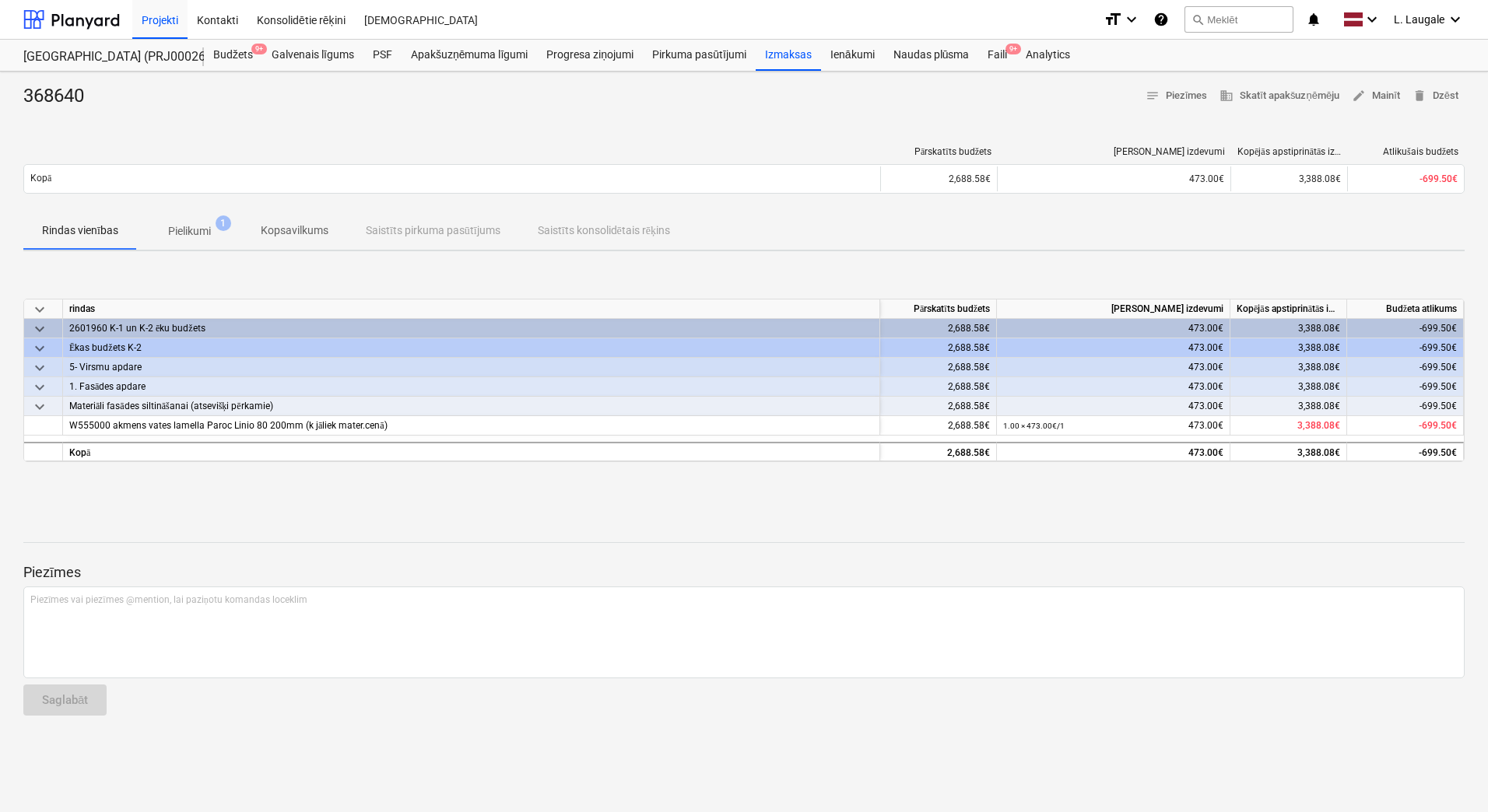
click at [199, 243] on span "Pielikumi 1" at bounding box center [189, 232] width 105 height 28
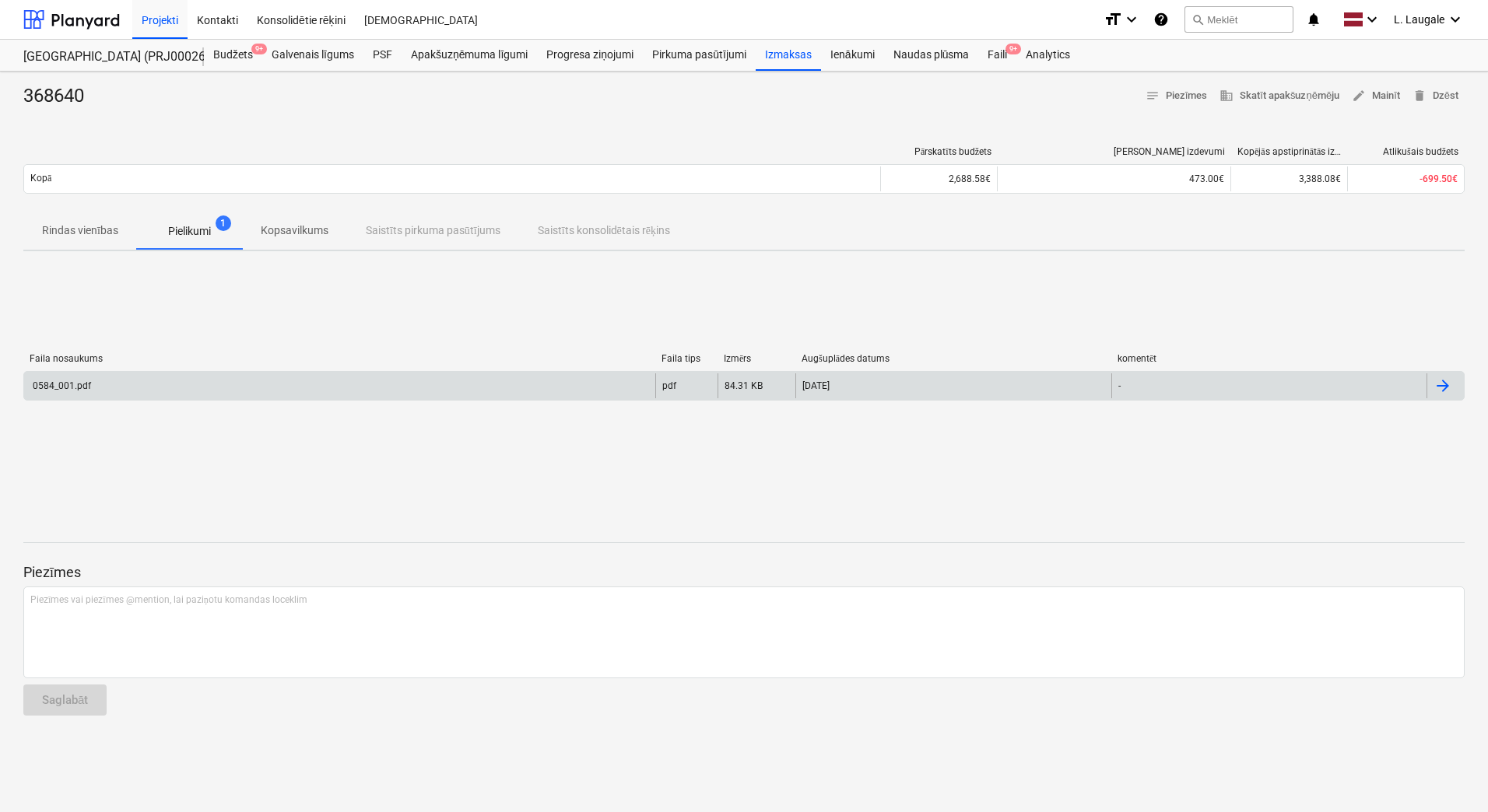
click at [213, 374] on div "0584_001.pdf" at bounding box center [339, 386] width 631 height 25
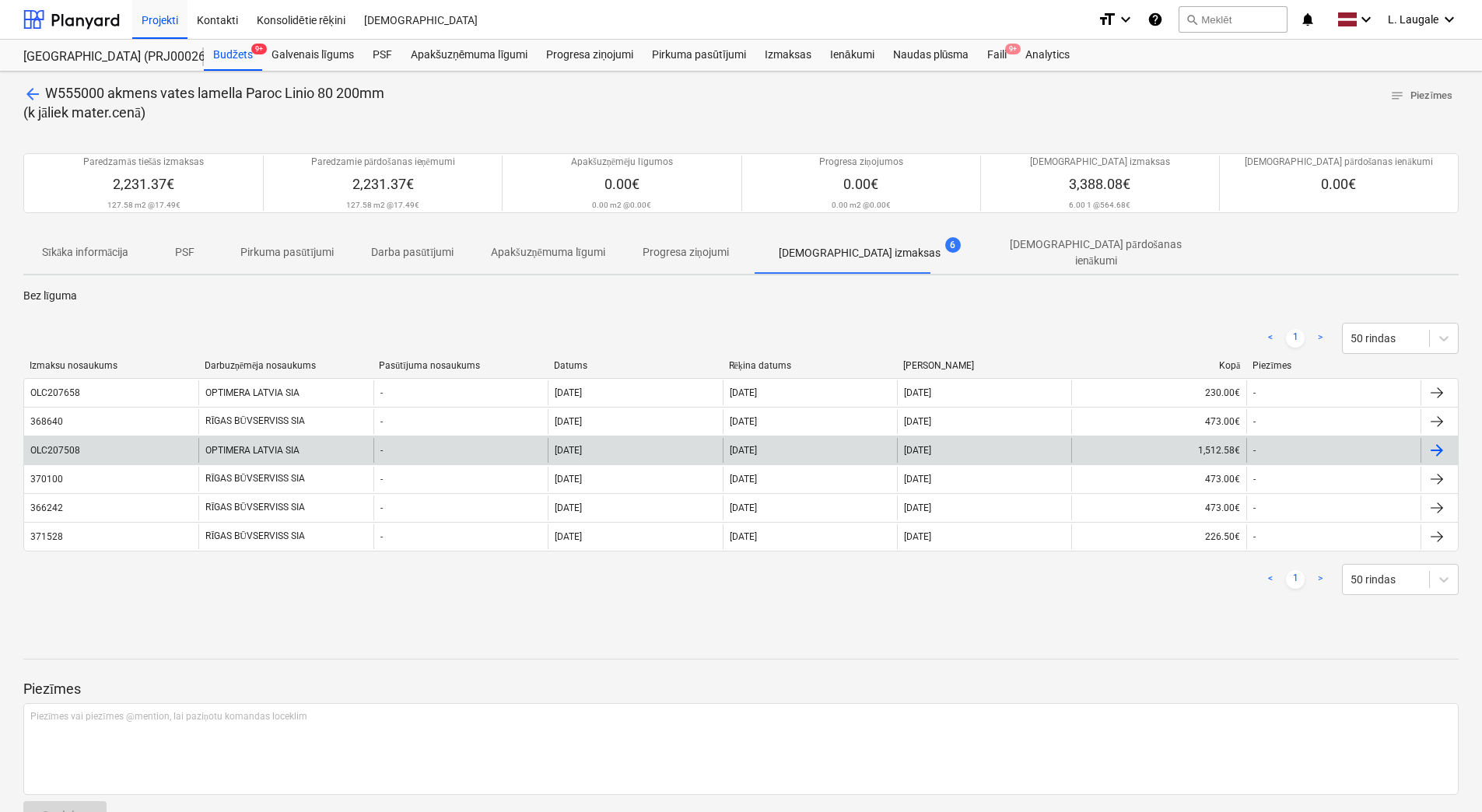
click at [161, 442] on div "OLC207508" at bounding box center [111, 451] width 174 height 25
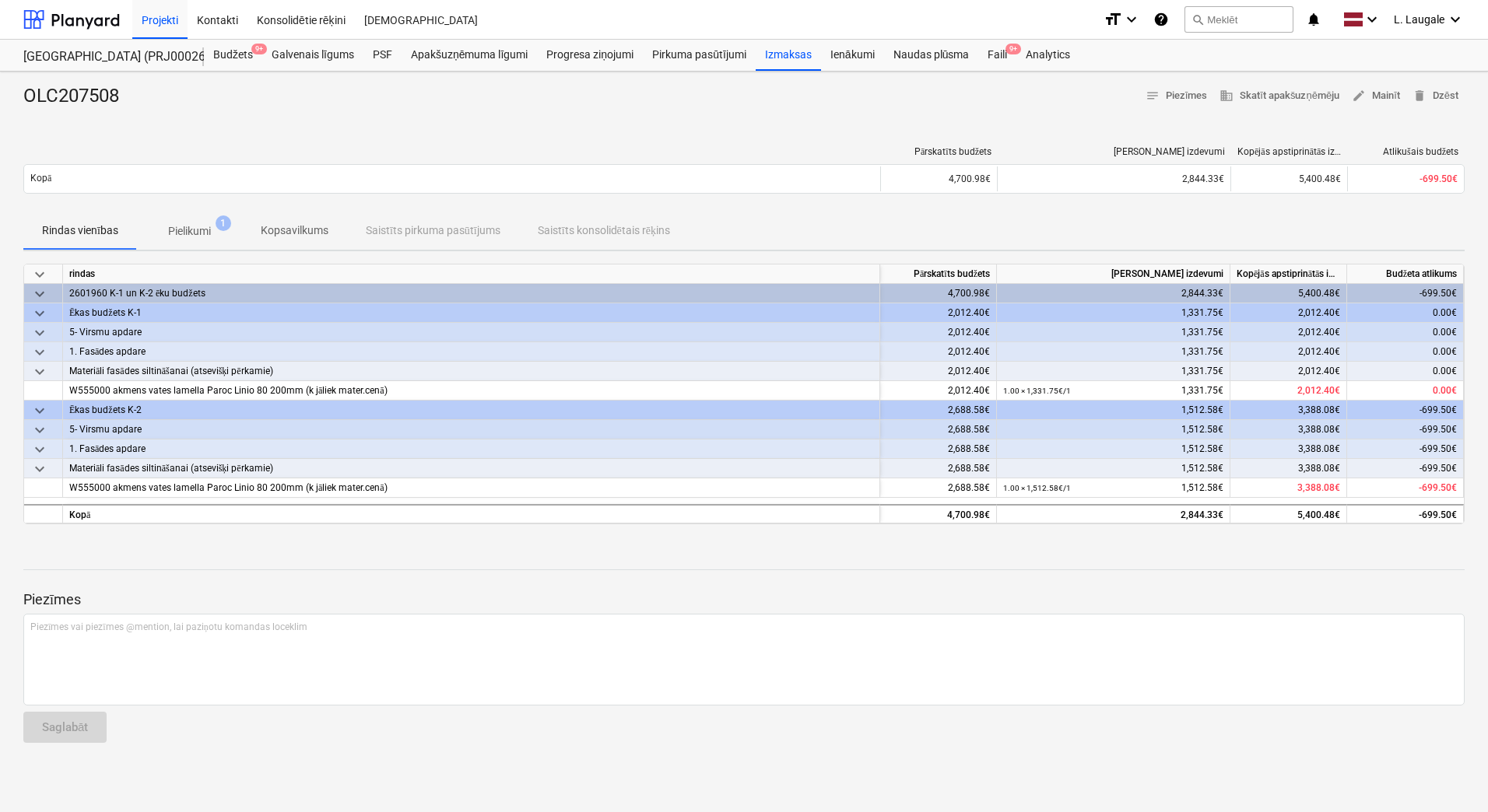
click at [174, 227] on p "Pielikumi" at bounding box center [189, 232] width 43 height 16
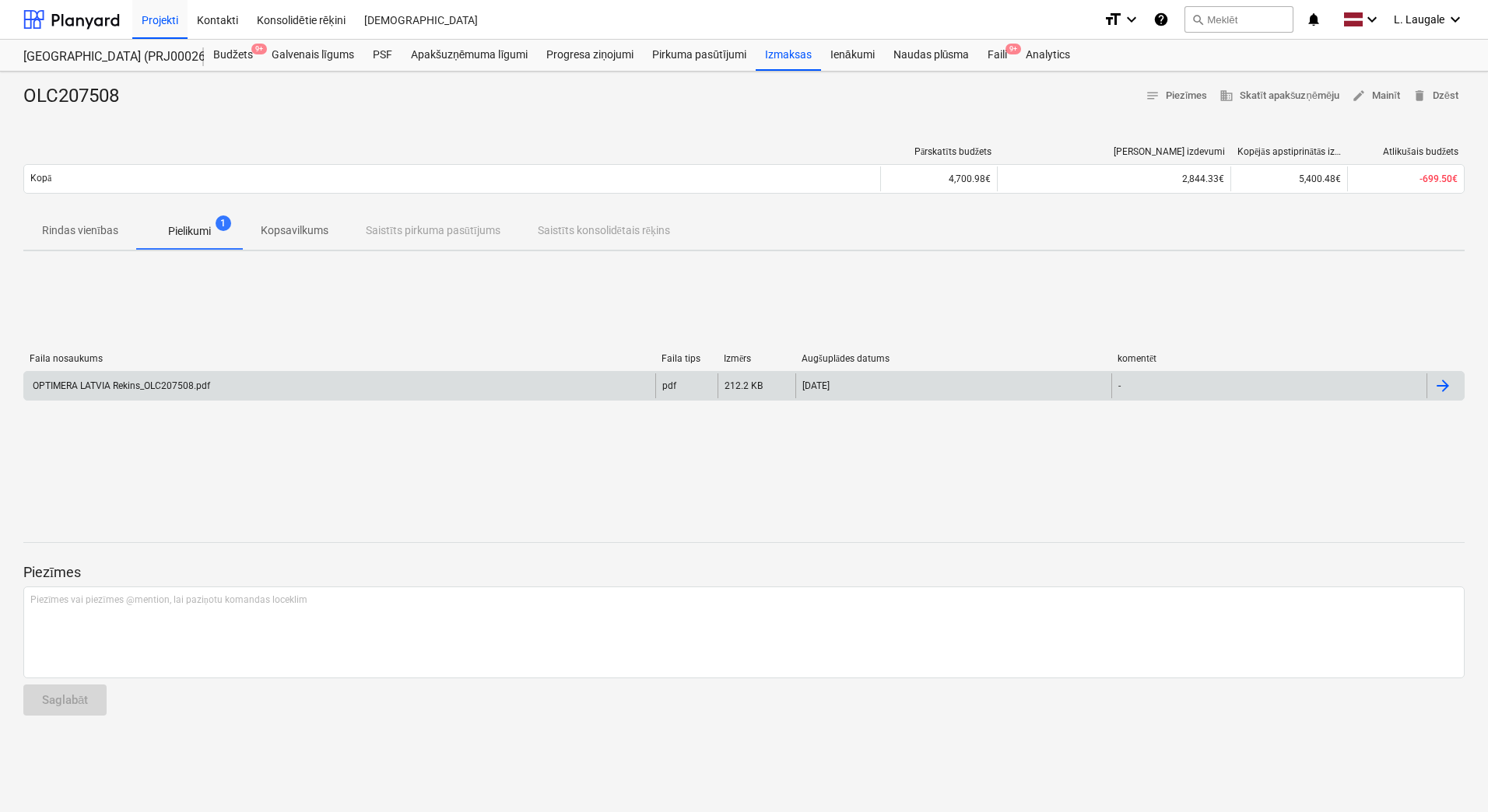
click at [168, 381] on div "OPTIMERA LATVIA Rekins_OLC207508.pdf" at bounding box center [120, 386] width 180 height 11
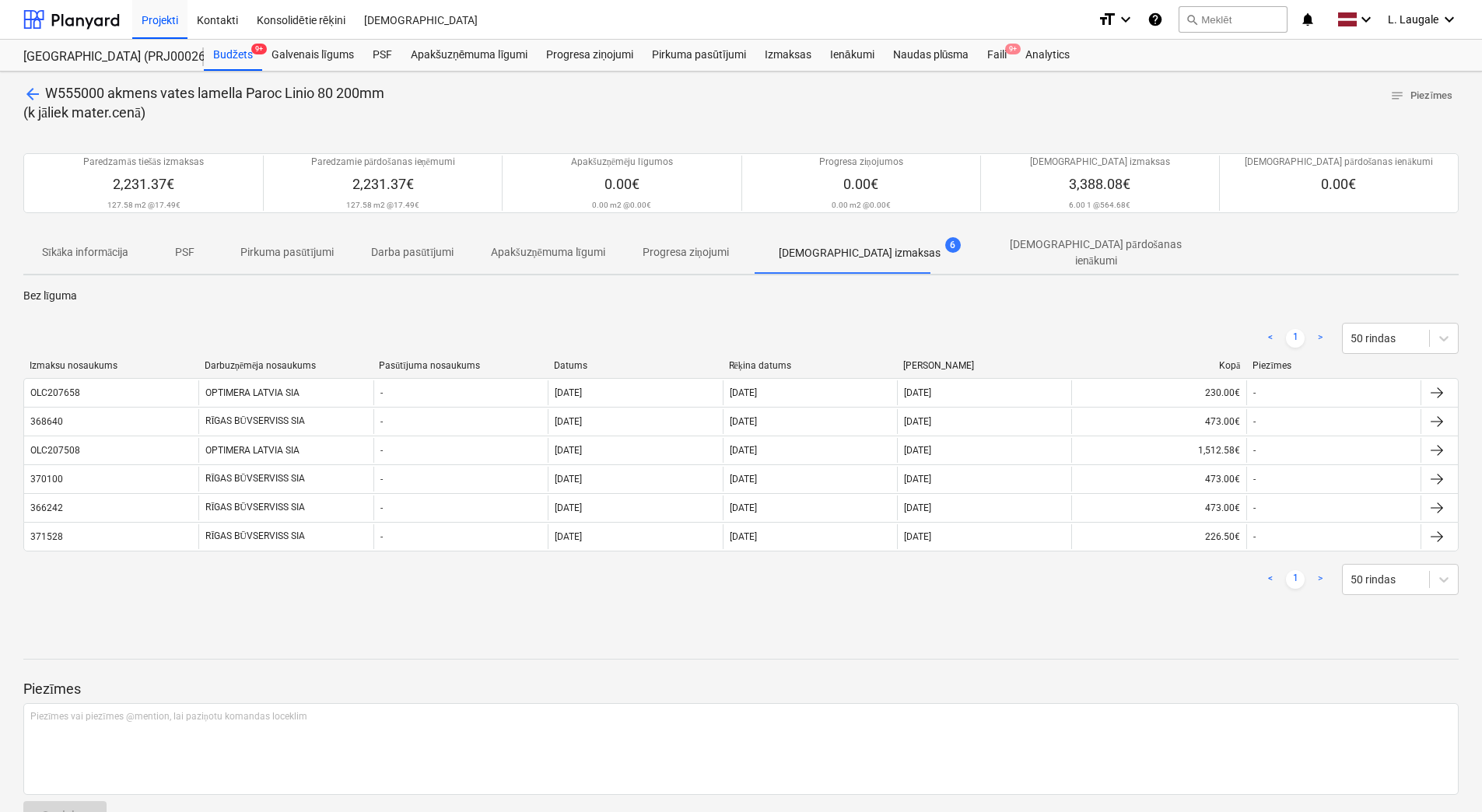
click at [26, 94] on span "arrow_back" at bounding box center [32, 94] width 19 height 19
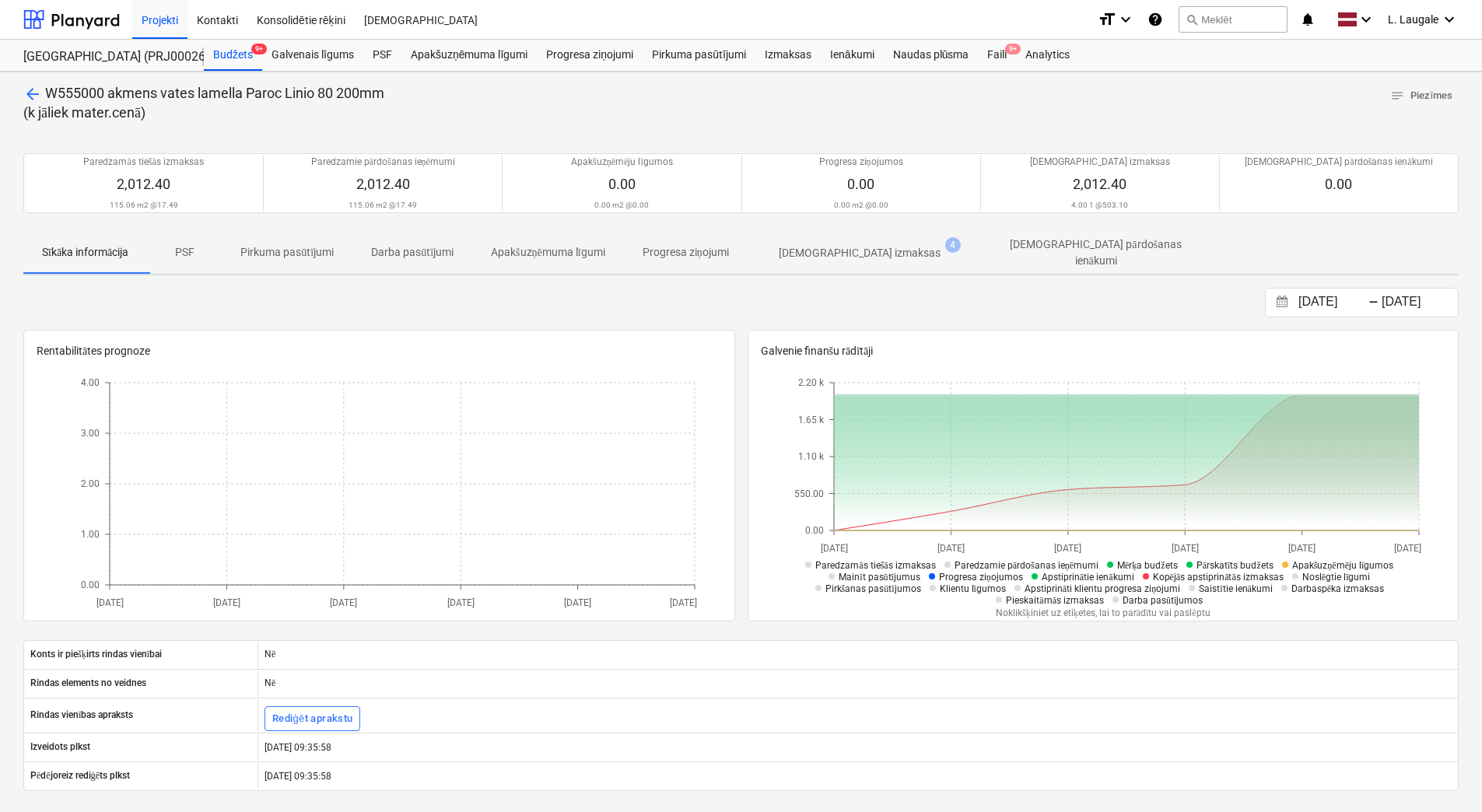
click at [34, 91] on span "arrow_back" at bounding box center [32, 94] width 19 height 19
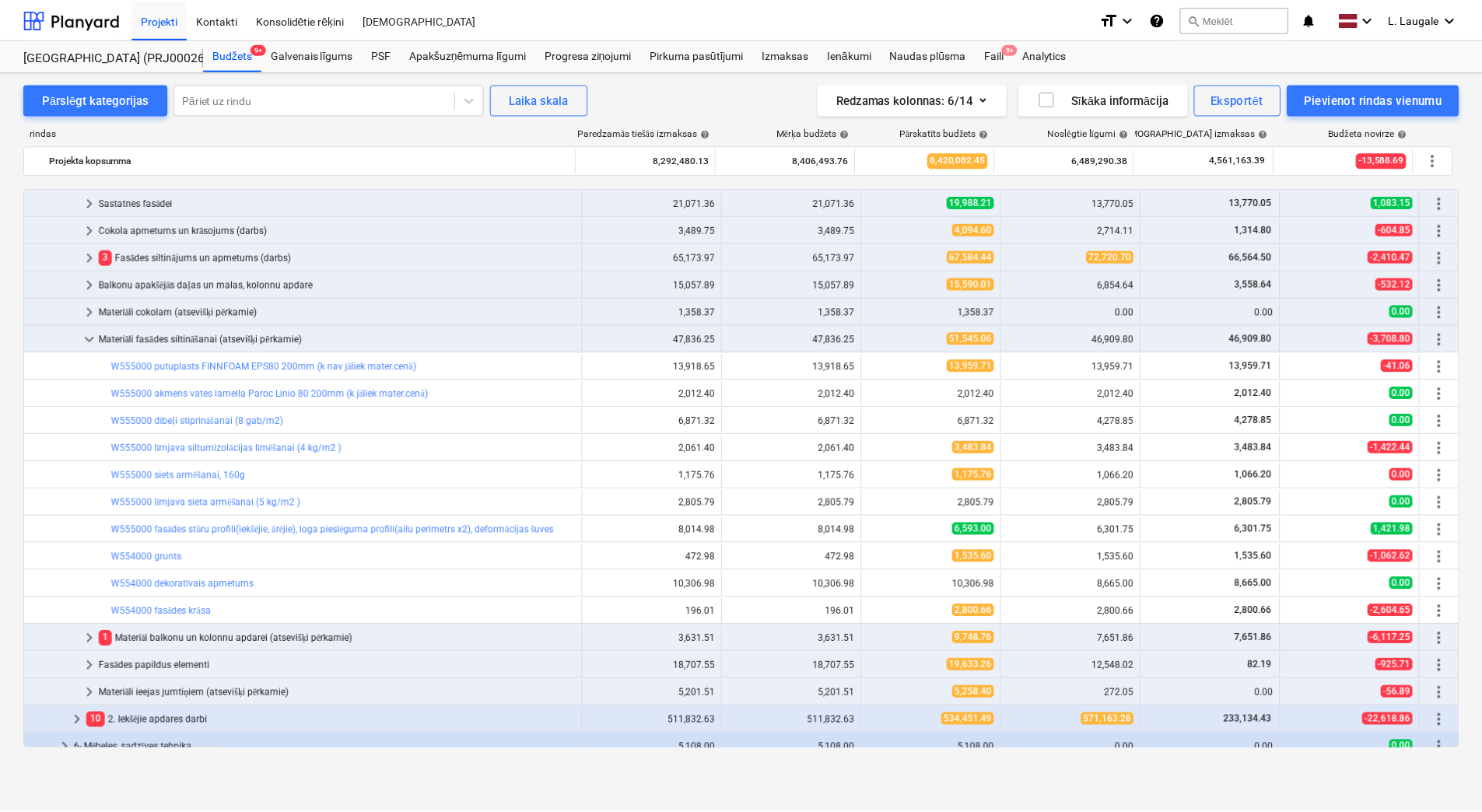
scroll to position [781, 0]
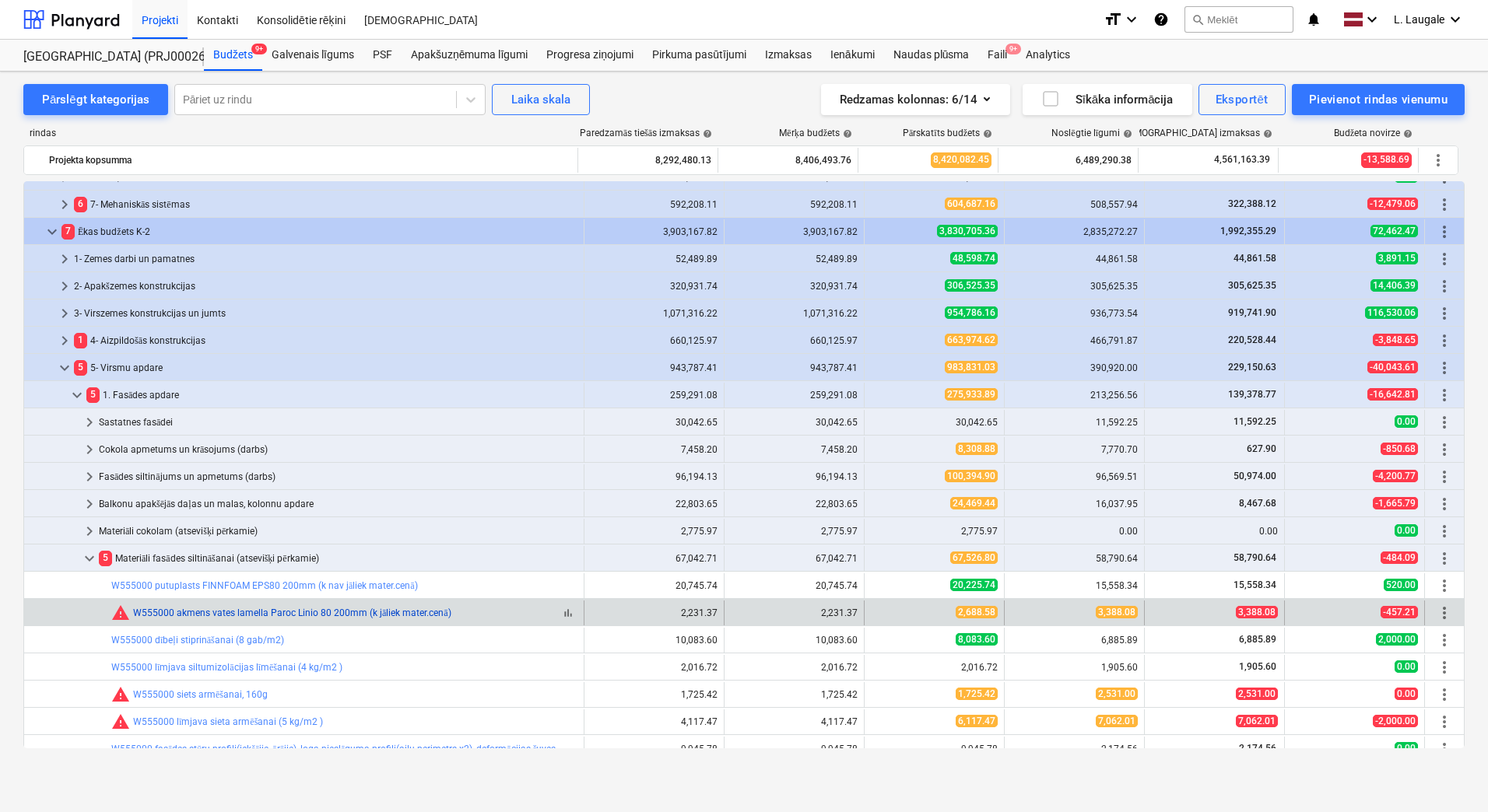
click at [240, 609] on link "W555000 akmens vates lamella Paroc Linio 80 200mm (k jāliek mater.cenā)" at bounding box center [292, 613] width 319 height 11
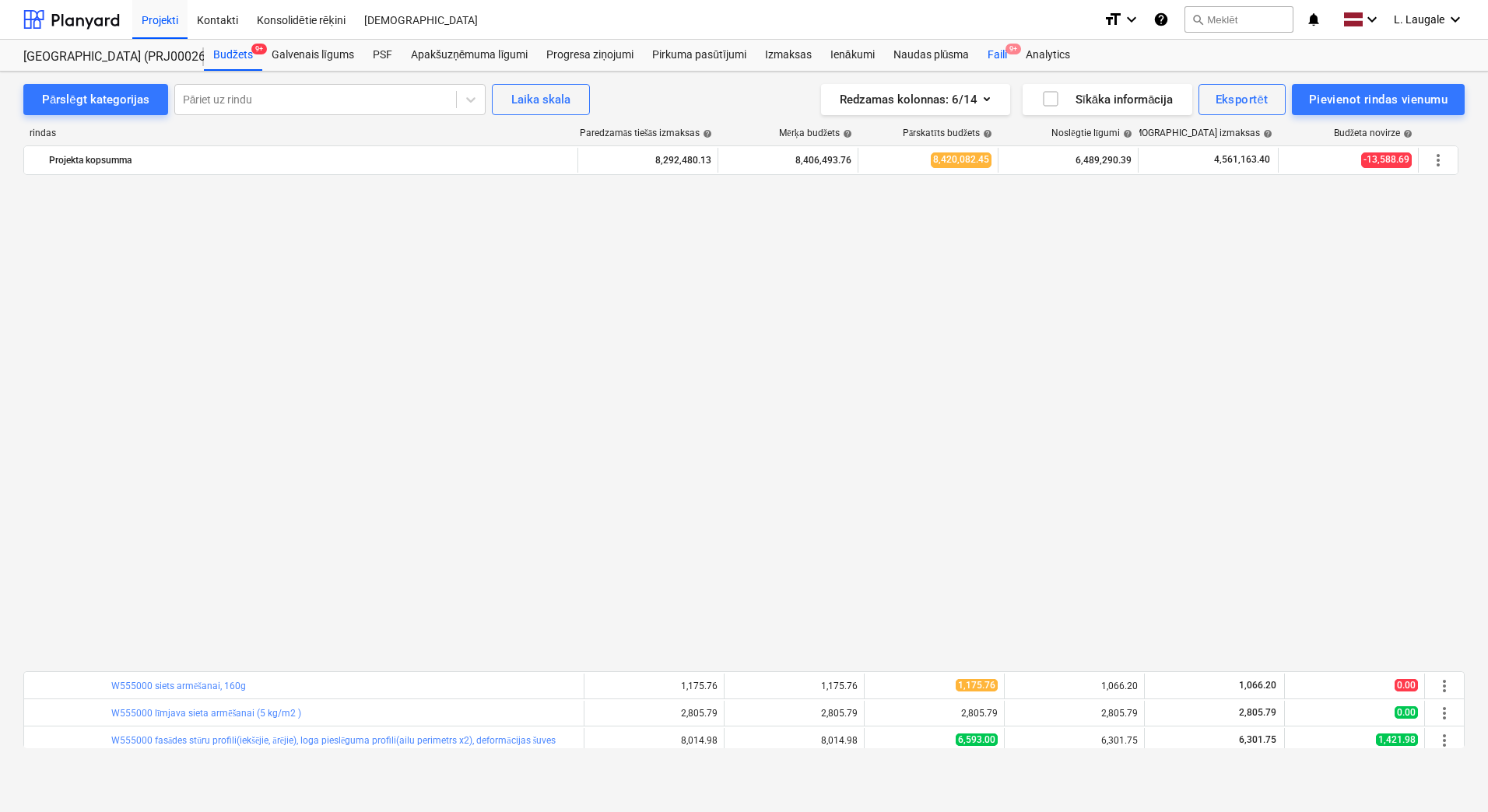
scroll to position [1037, 0]
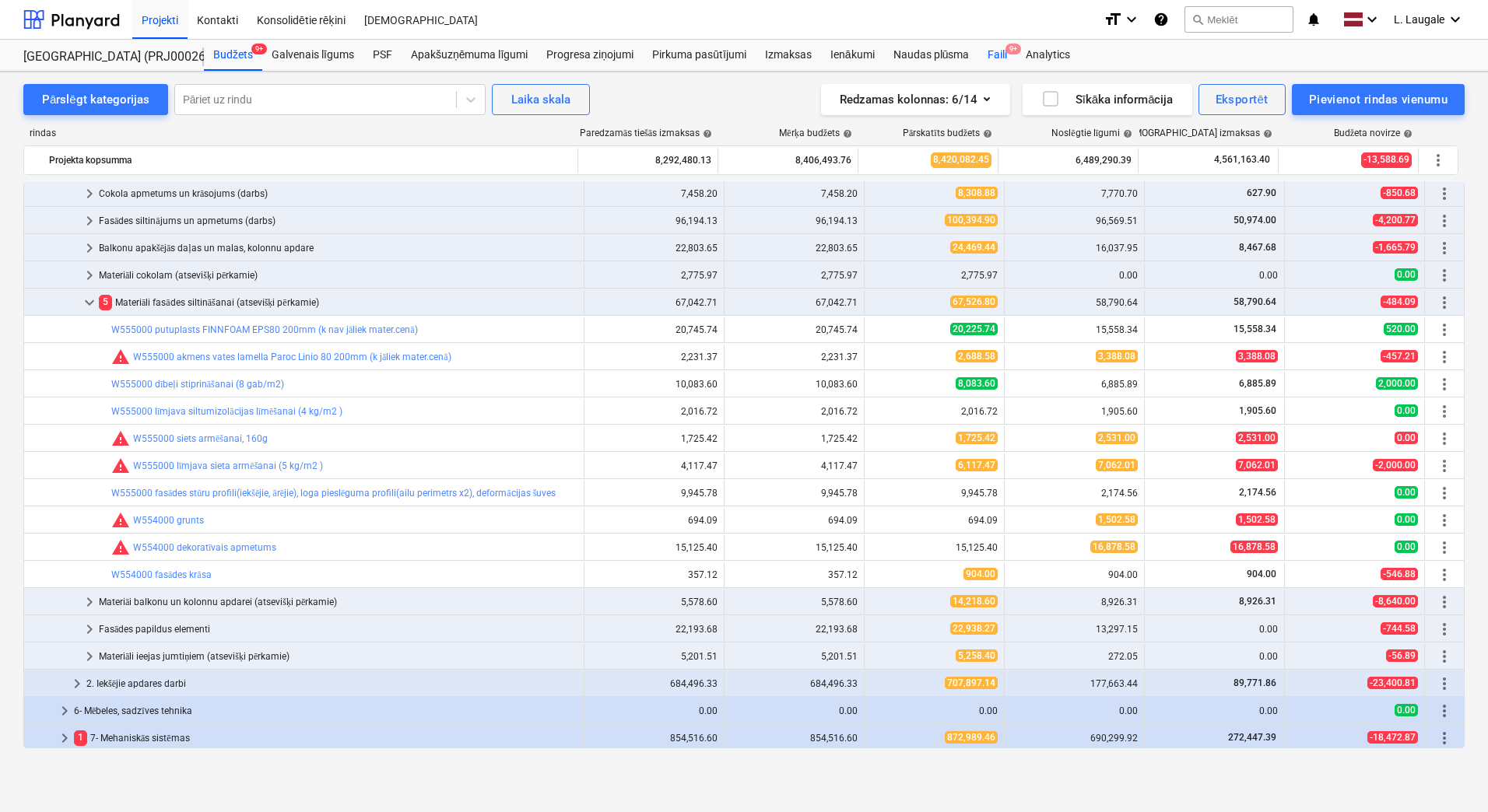
click at [984, 51] on div "Faili 9+" at bounding box center [997, 55] width 38 height 31
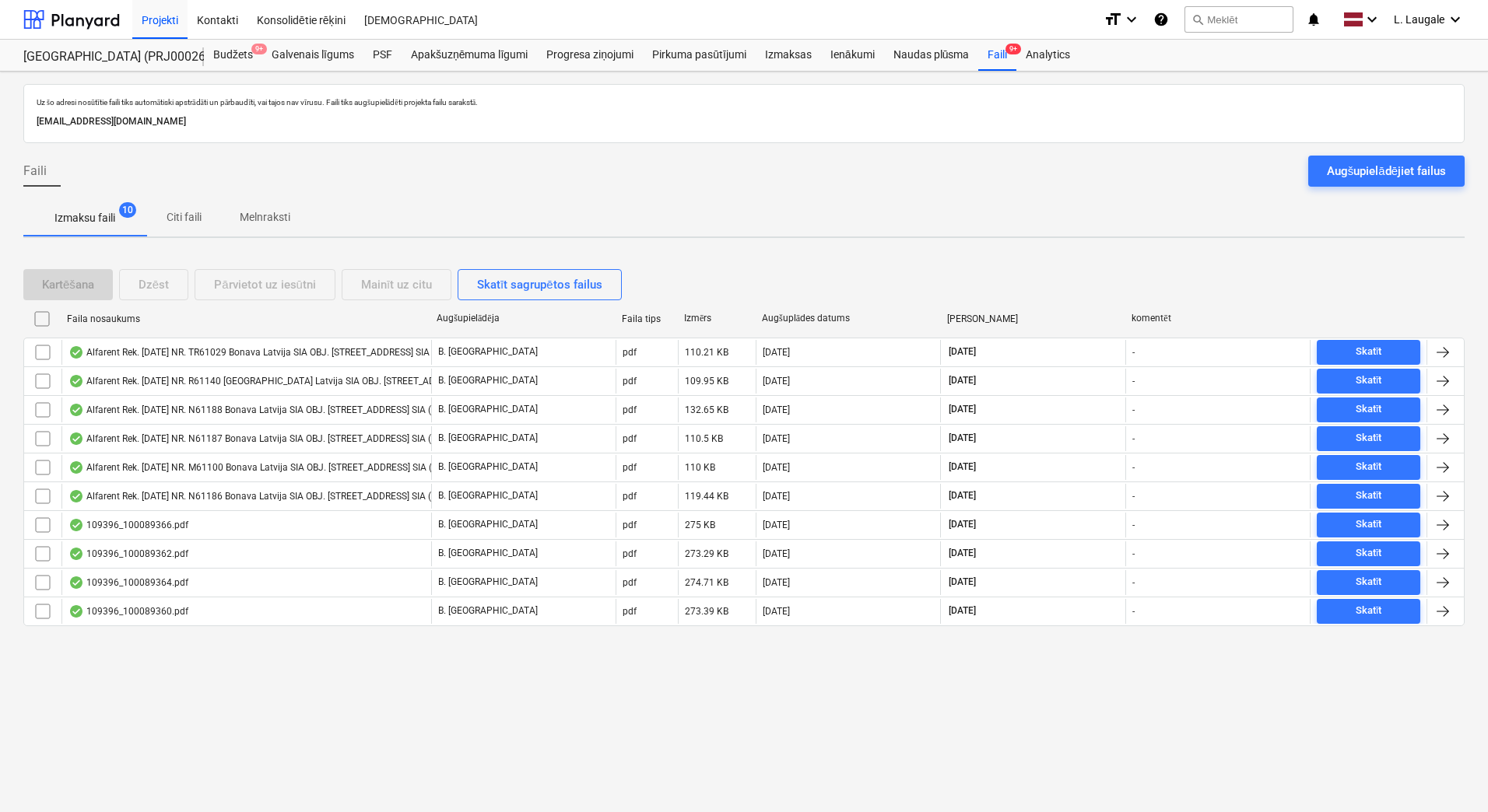
click at [242, 224] on p "Melnraksti" at bounding box center [265, 217] width 51 height 16
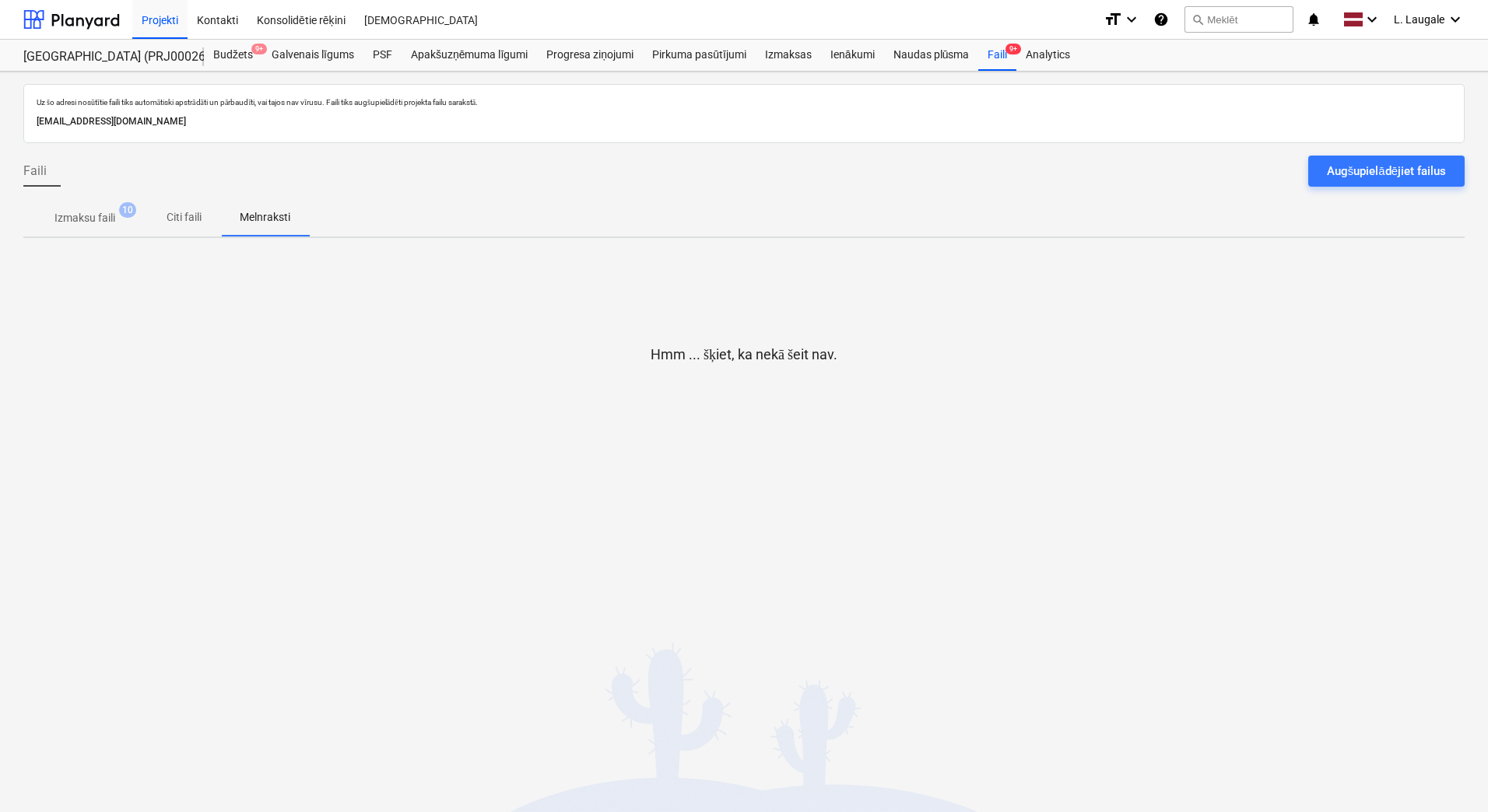
click at [114, 221] on p "Izmaksu faili" at bounding box center [84, 218] width 60 height 16
